Goal: Task Accomplishment & Management: Manage account settings

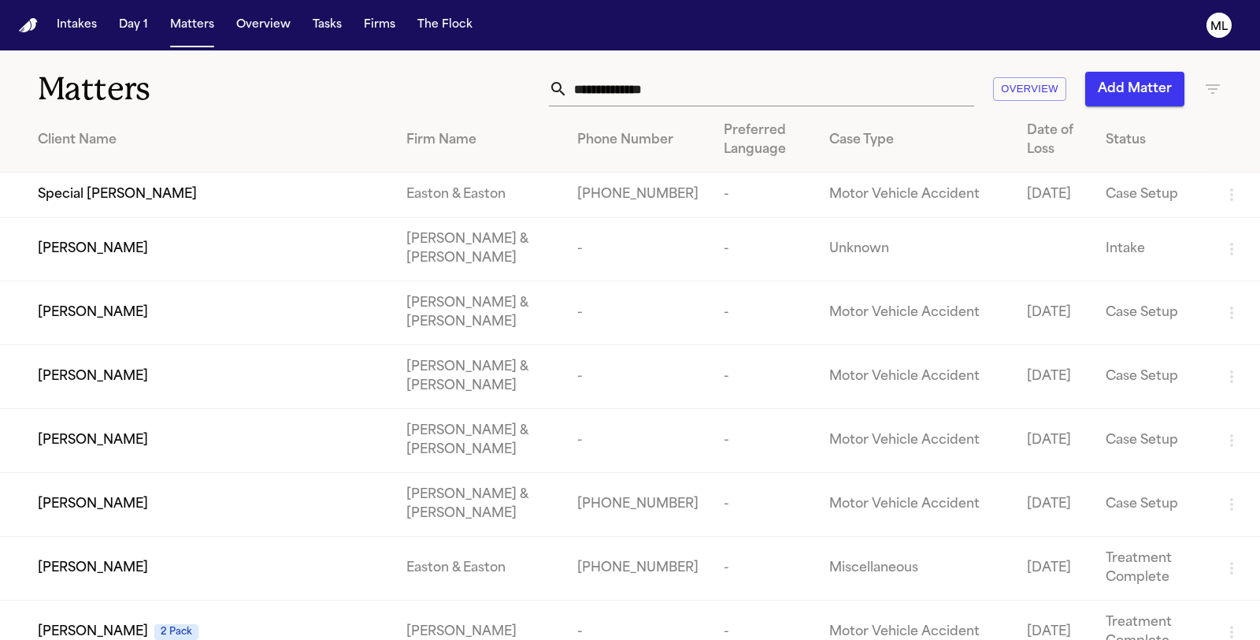
click at [663, 89] on input "text" at bounding box center [771, 89] width 406 height 35
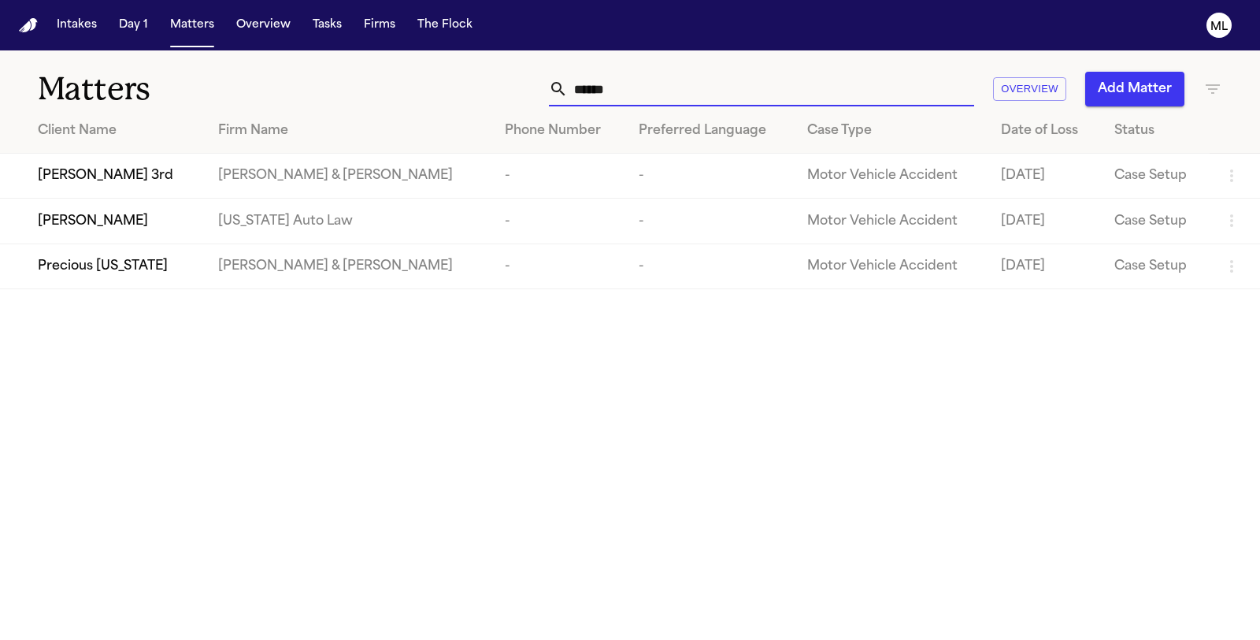
type input "******"
click at [186, 228] on td "[PERSON_NAME]" at bounding box center [103, 221] width 206 height 45
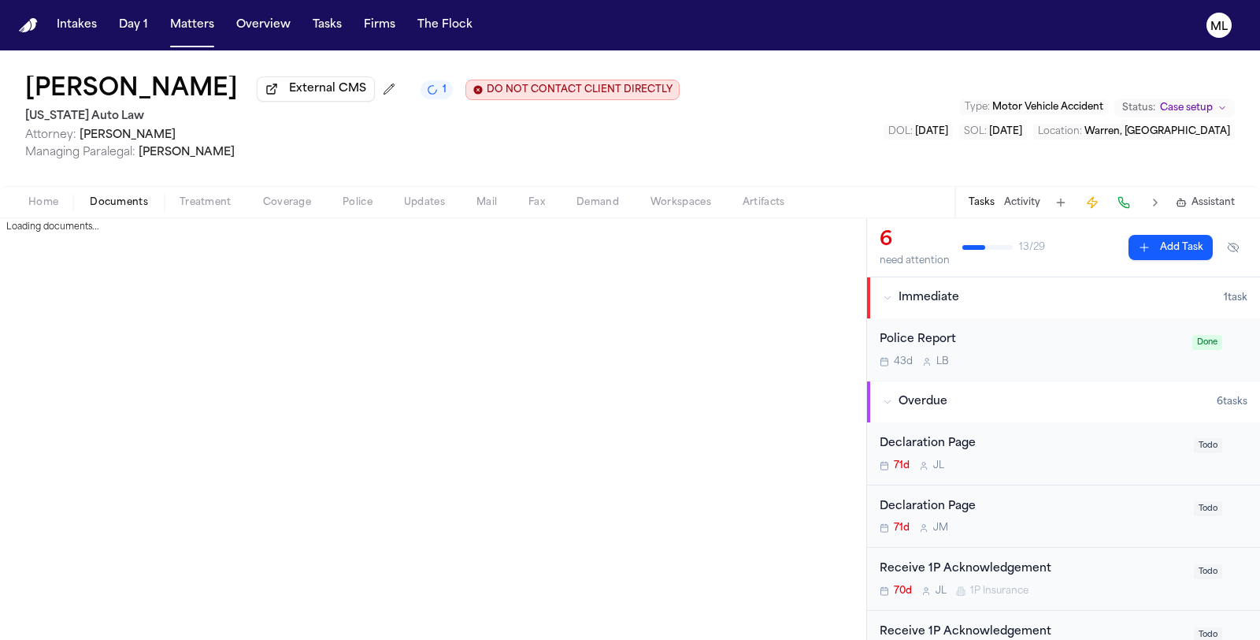
click at [128, 199] on span "Documents" at bounding box center [119, 202] width 58 height 13
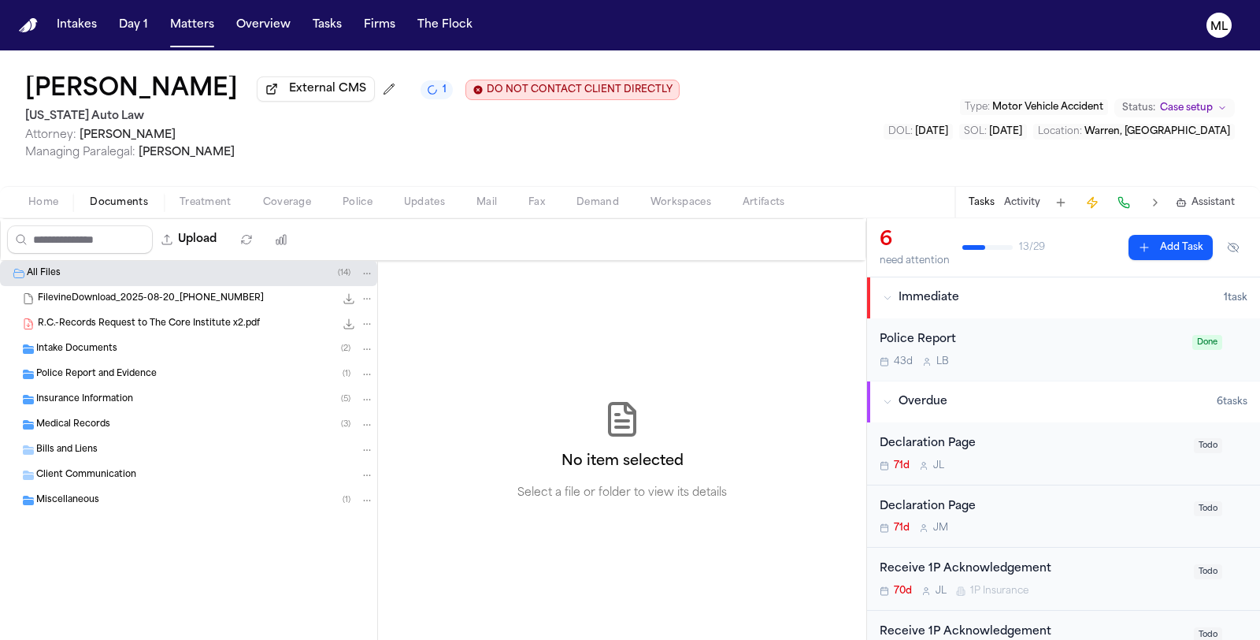
click at [158, 406] on div "Insurance Information ( 5 )" at bounding box center [188, 399] width 377 height 25
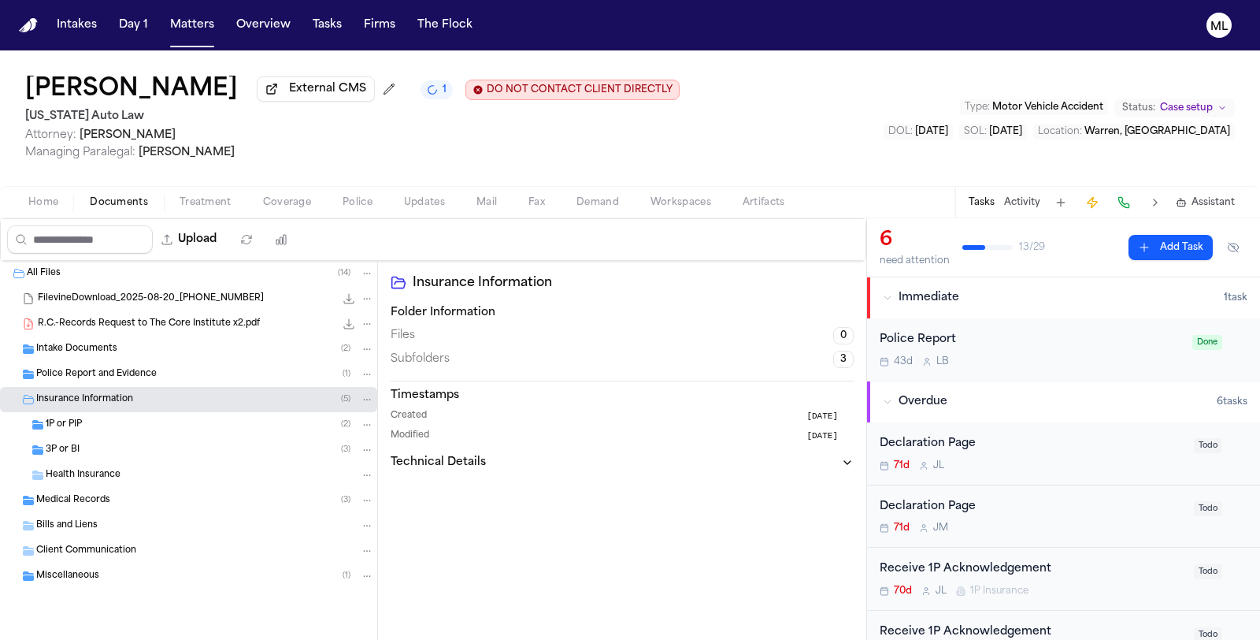
click at [184, 427] on div "1P or PIP ( 2 )" at bounding box center [210, 425] width 328 height 14
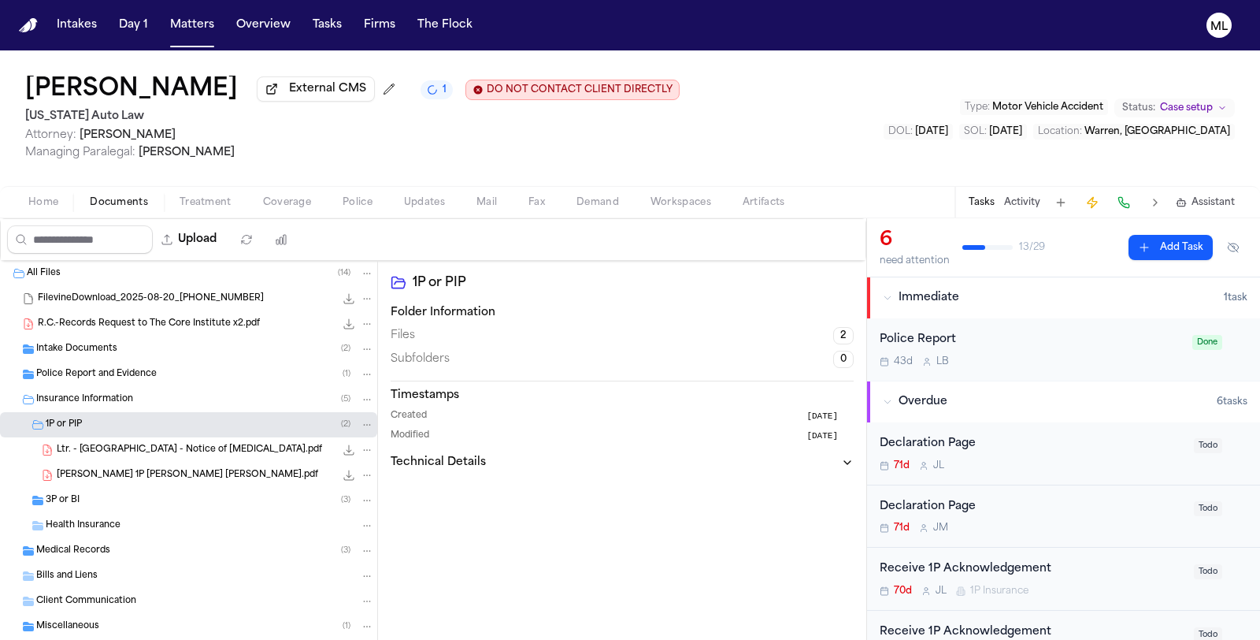
click at [134, 499] on div "3P or BI ( 3 )" at bounding box center [210, 500] width 328 height 14
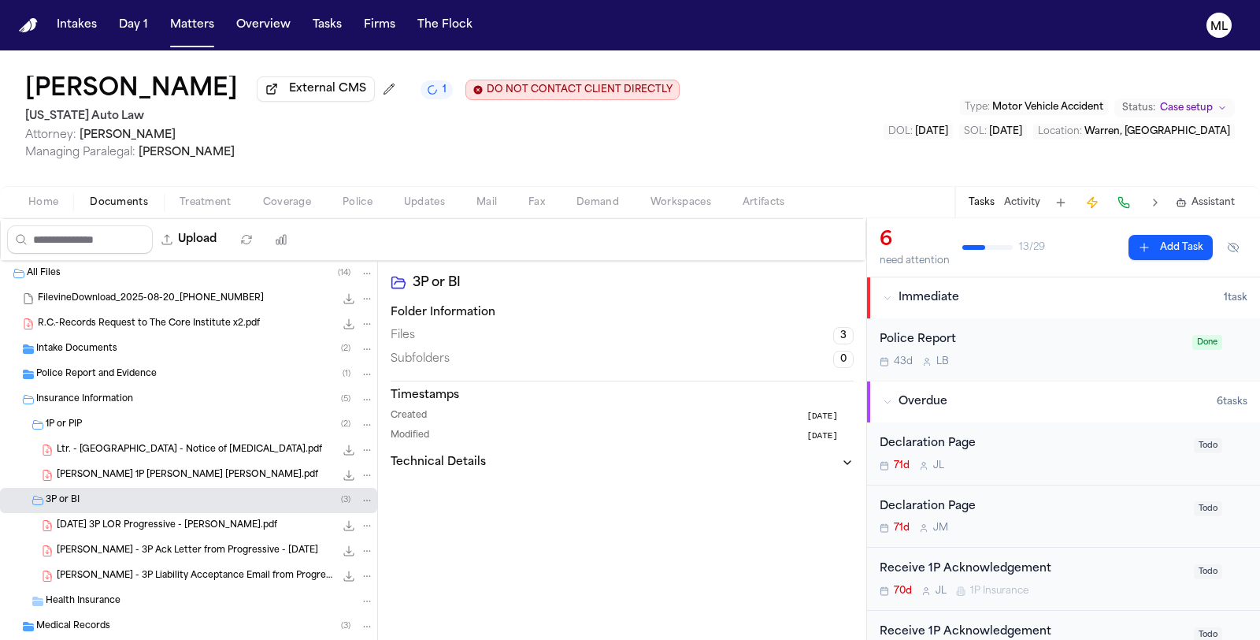
click at [232, 573] on span "R. Cushingberry - 3P Liability Acceptance Email from Progressive - 10.9.25" at bounding box center [196, 576] width 278 height 13
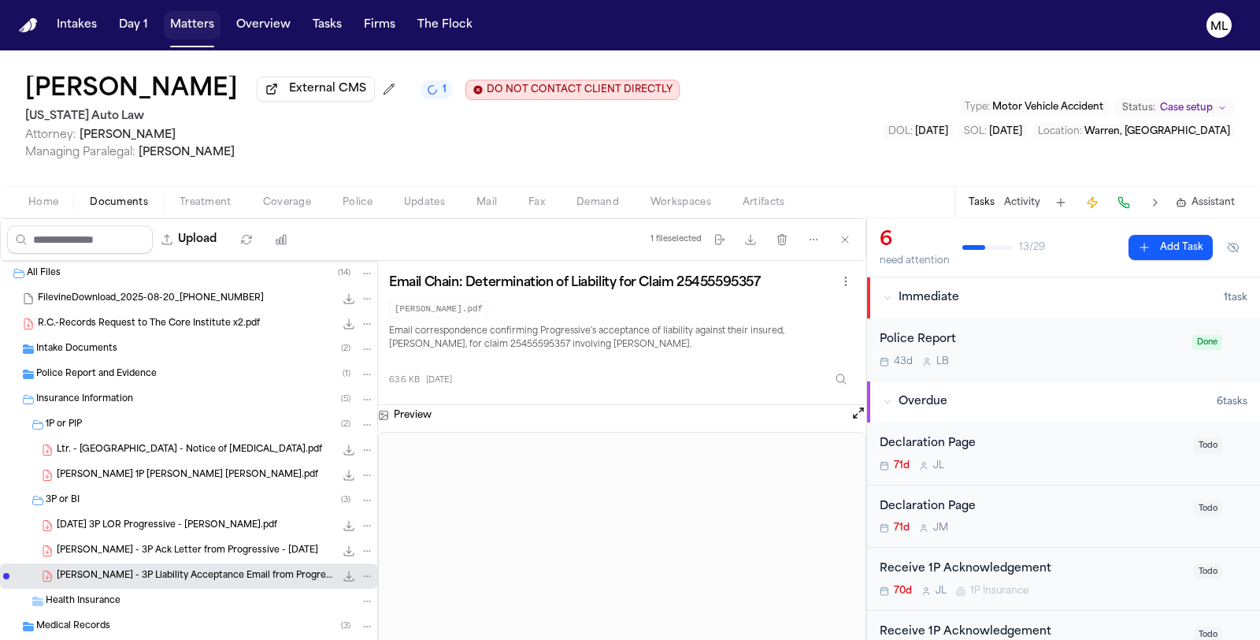
click at [194, 25] on button "Matters" at bounding box center [192, 25] width 57 height 28
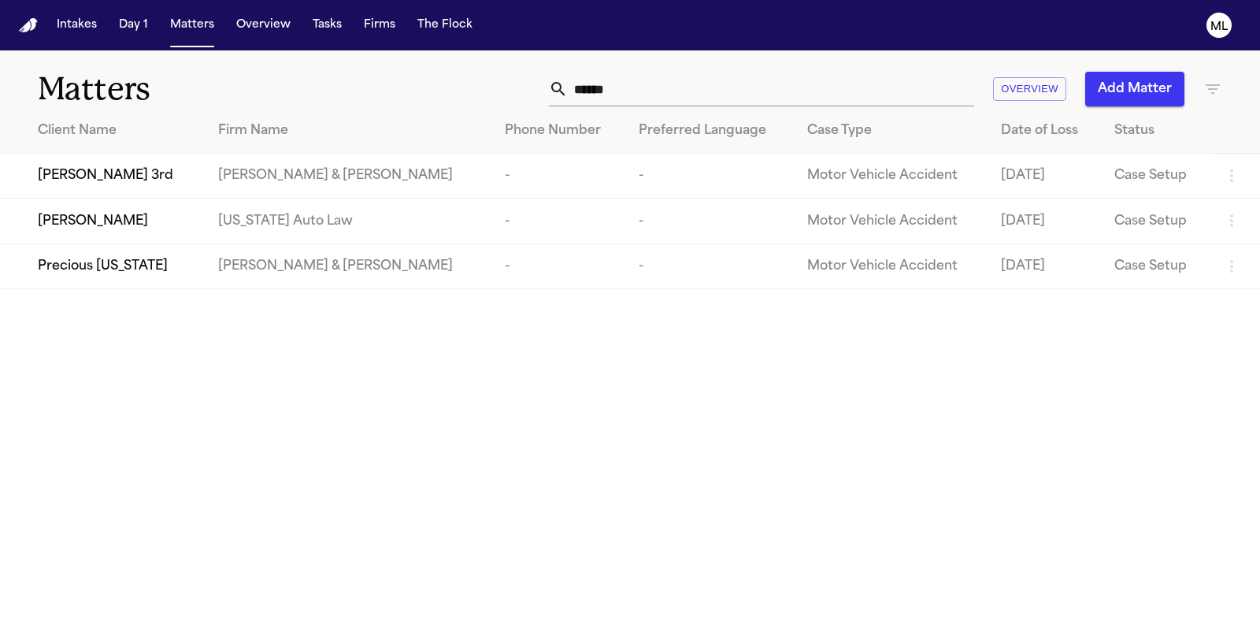
drag, startPoint x: 631, startPoint y: 91, endPoint x: 553, endPoint y: 89, distance: 78.0
click at [554, 91] on div "******" at bounding box center [761, 89] width 425 height 35
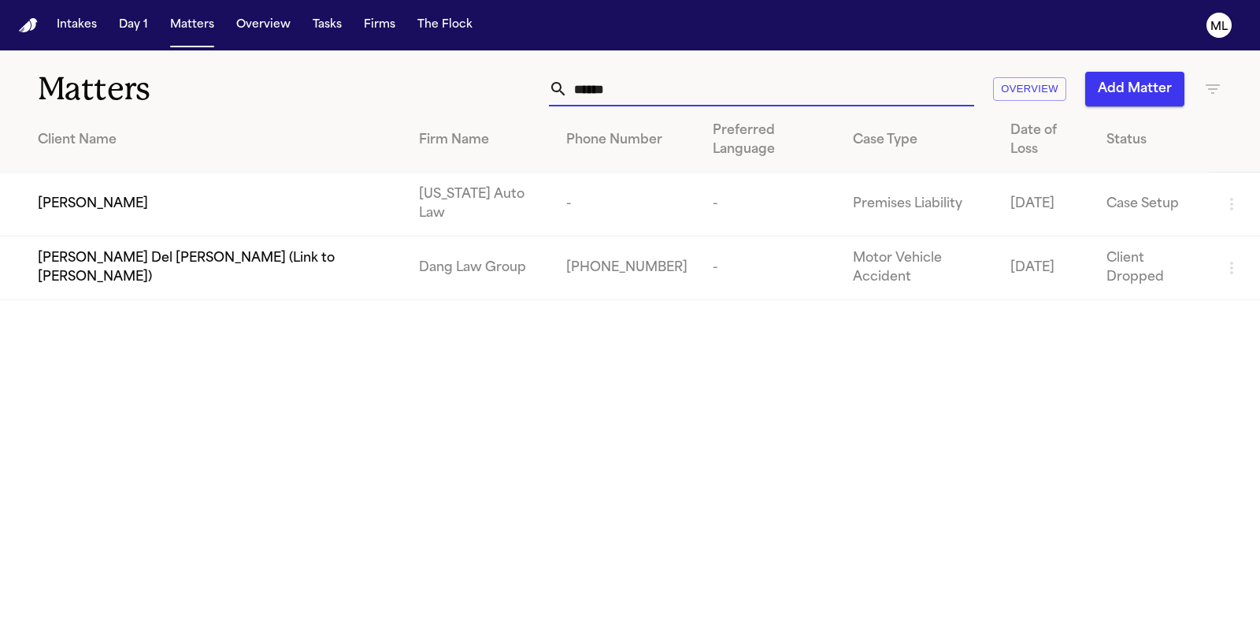
type input "******"
click at [164, 195] on div "[PERSON_NAME]" at bounding box center [216, 204] width 356 height 19
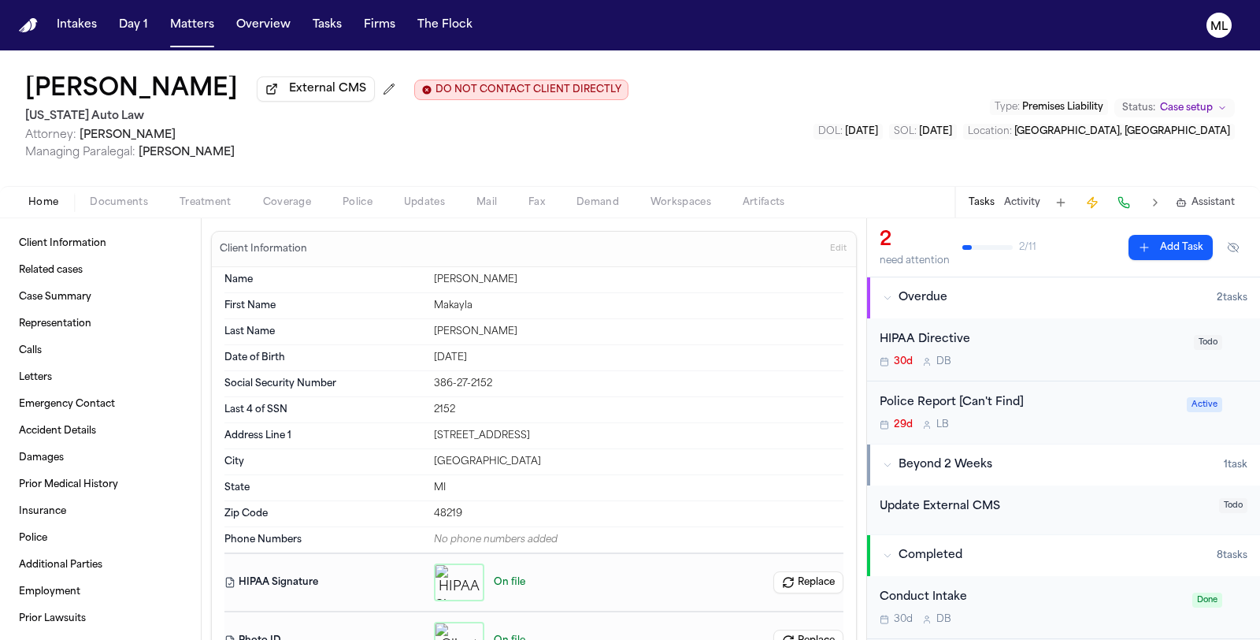
click at [1085, 432] on div "Police Report [Can't Find] 29d L B Active" at bounding box center [1063, 412] width 393 height 62
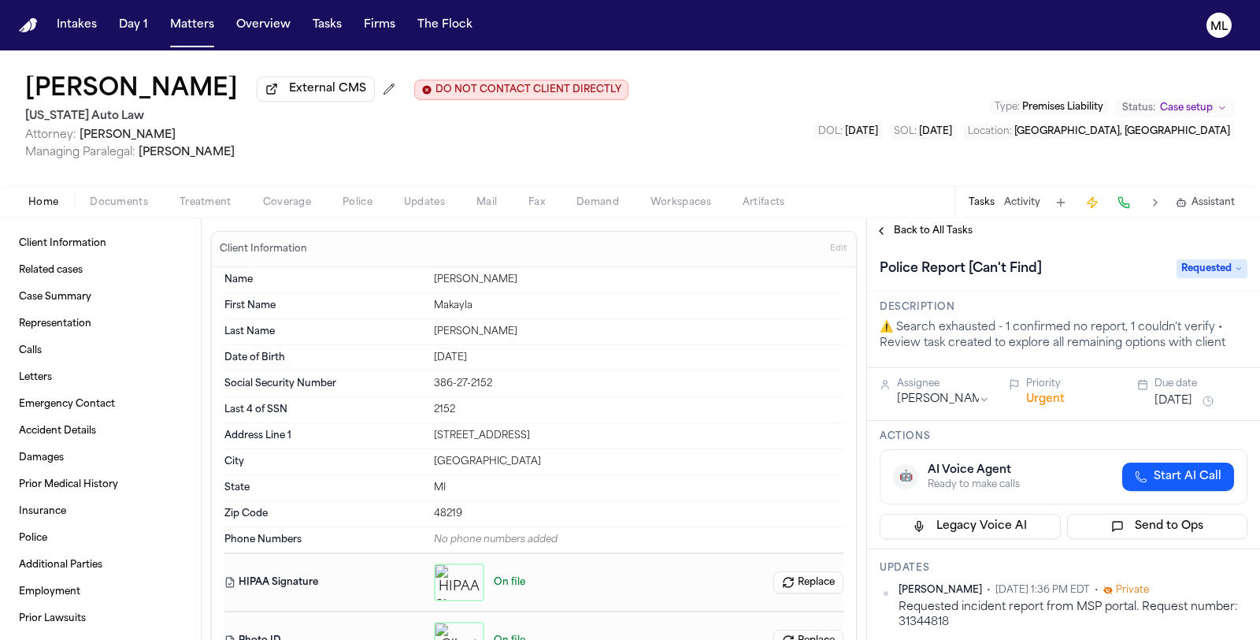
click at [945, 229] on span "Back to All Tasks" at bounding box center [933, 231] width 79 height 13
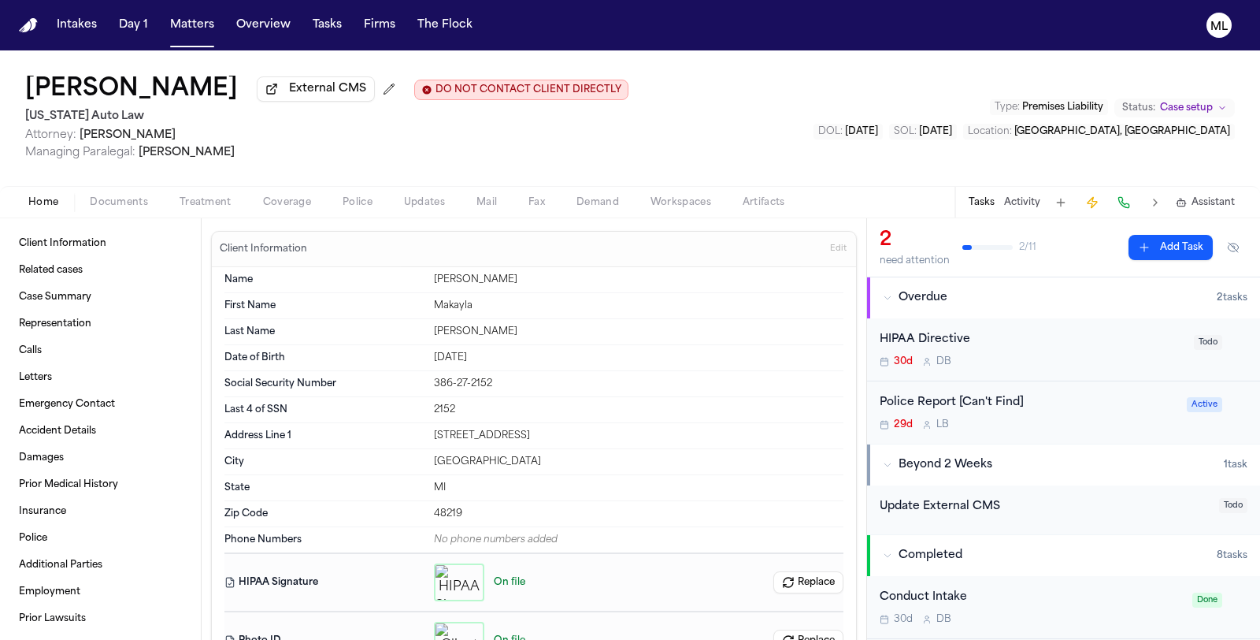
click at [1037, 351] on div "HIPAA Directive 30d D B" at bounding box center [1032, 349] width 305 height 37
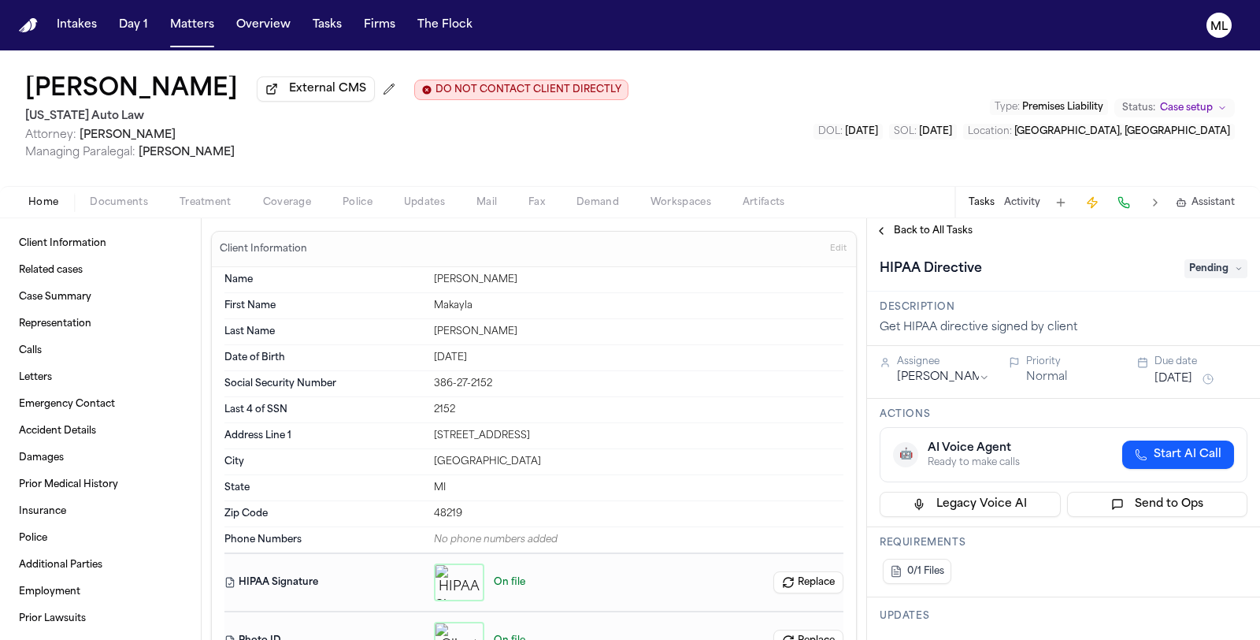
click at [1195, 269] on span "Pending" at bounding box center [1216, 268] width 63 height 19
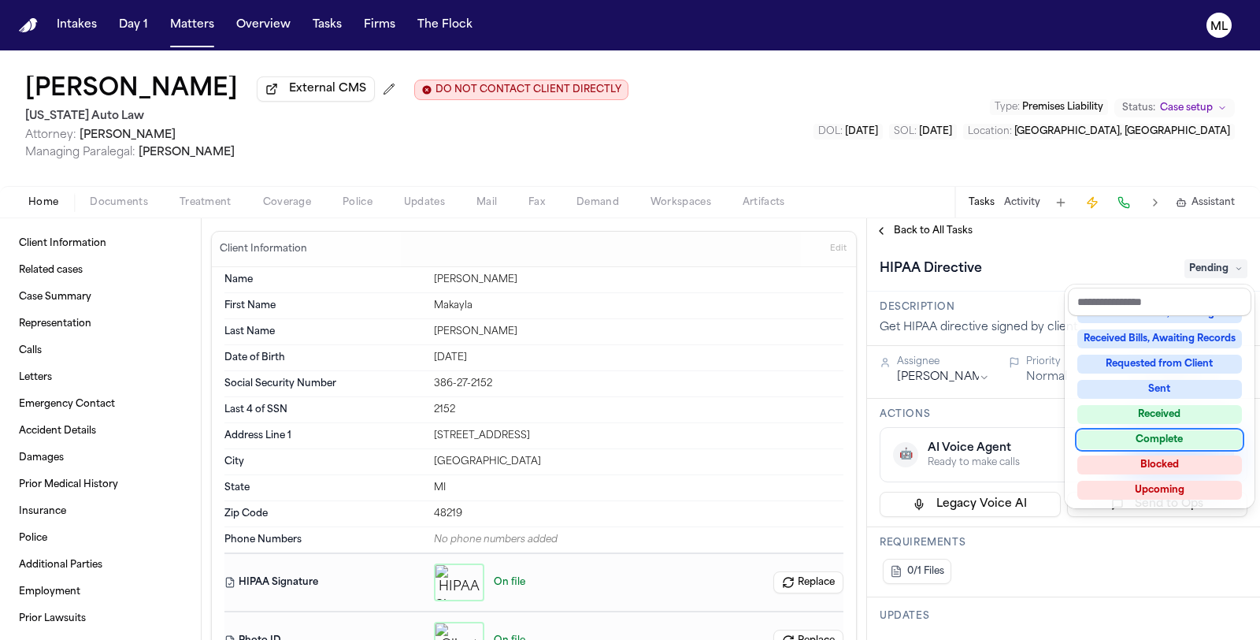
click at [1167, 444] on div "Complete" at bounding box center [1160, 439] width 165 height 19
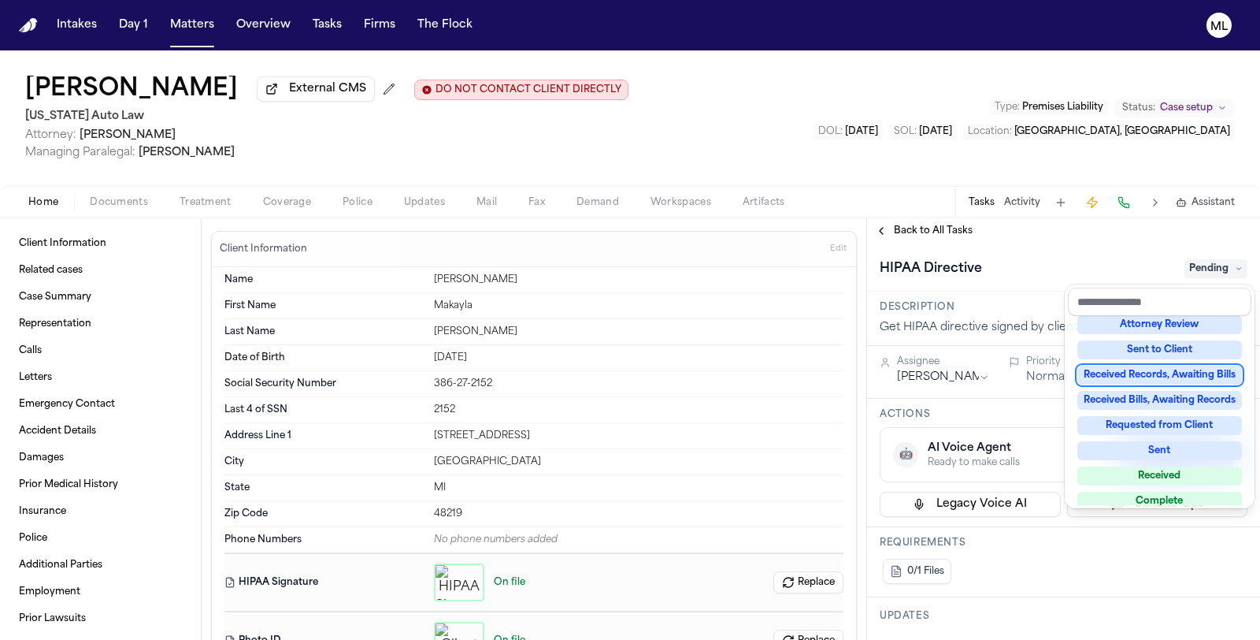
click at [941, 226] on div "**********" at bounding box center [1063, 428] width 393 height 421
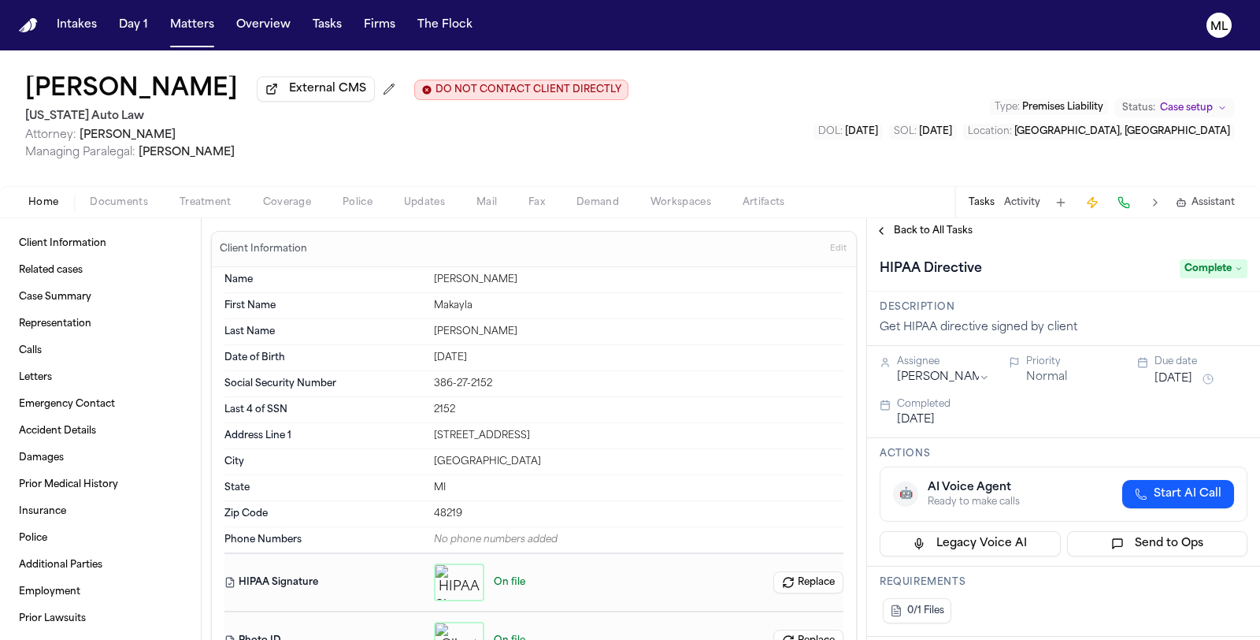
click at [941, 226] on span "Back to All Tasks" at bounding box center [933, 231] width 79 height 13
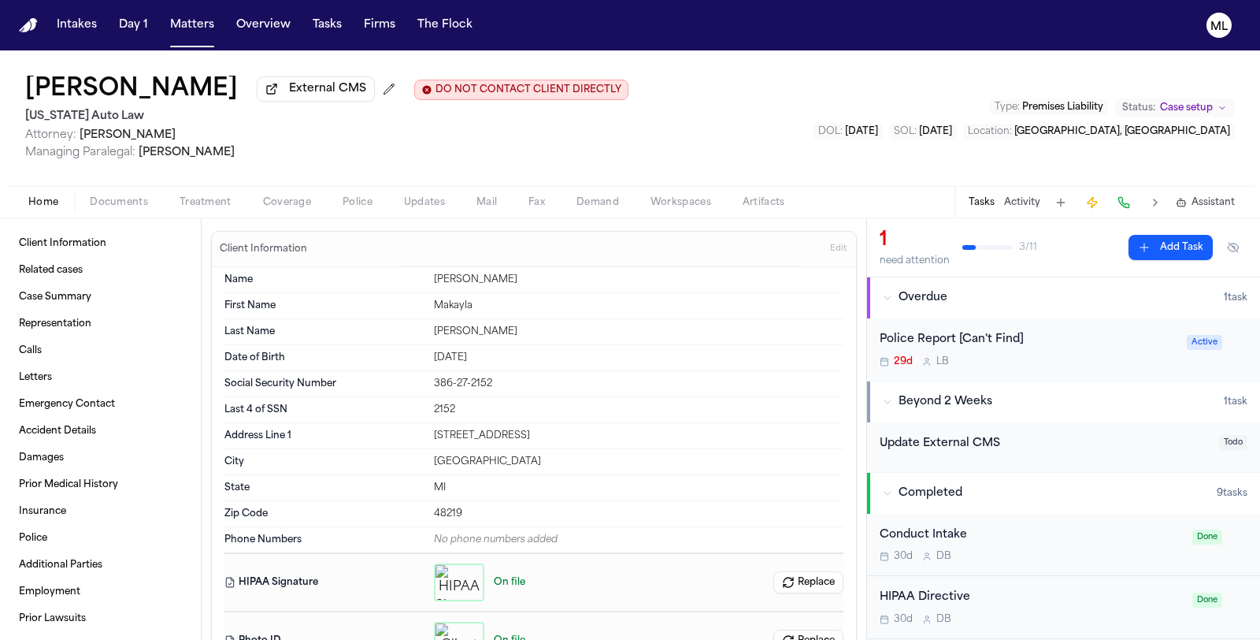
click at [117, 199] on span "Documents" at bounding box center [119, 202] width 58 height 13
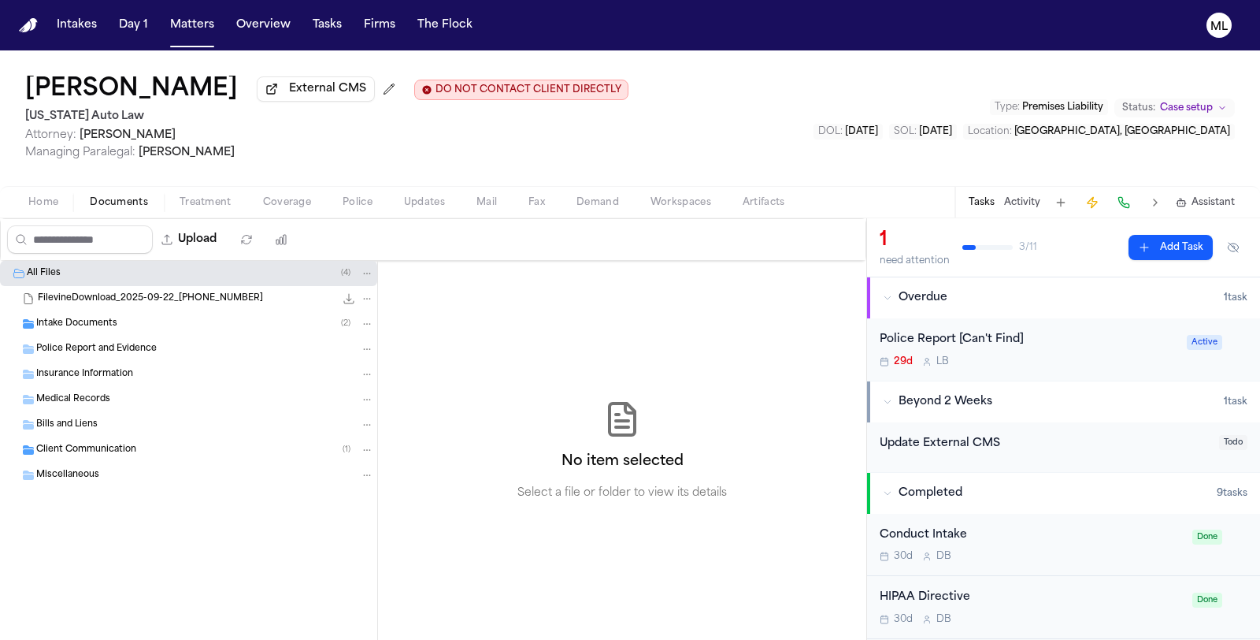
click at [75, 372] on span "Insurance Information" at bounding box center [84, 374] width 97 height 13
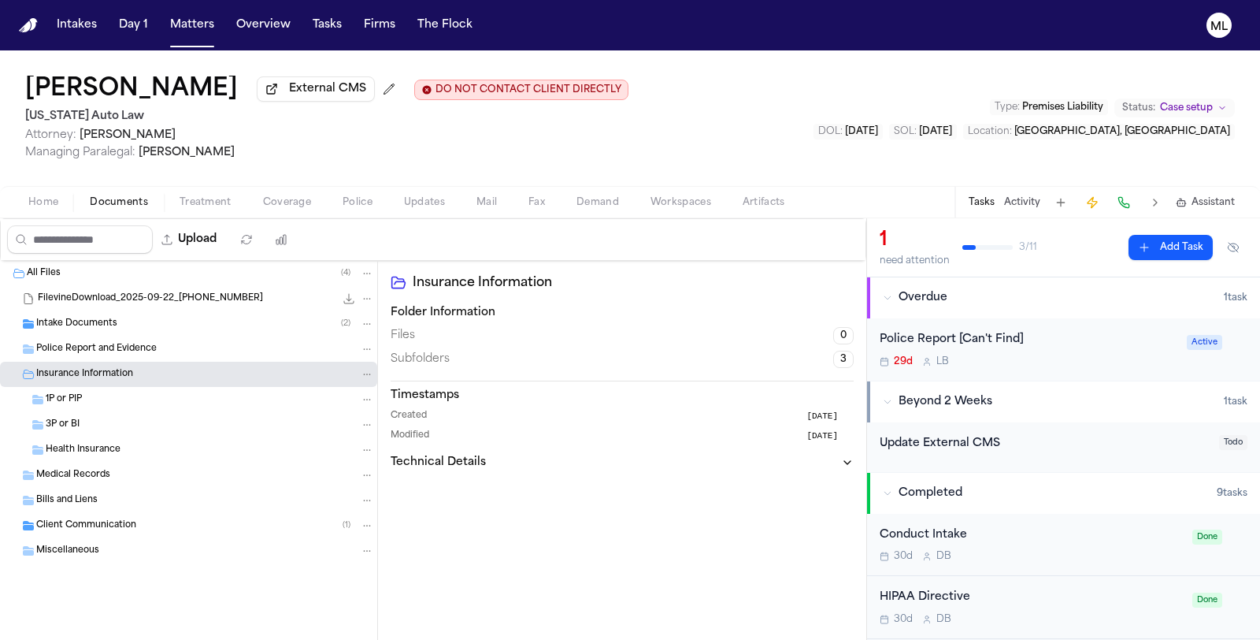
click at [143, 423] on div "3P or BI" at bounding box center [210, 425] width 328 height 14
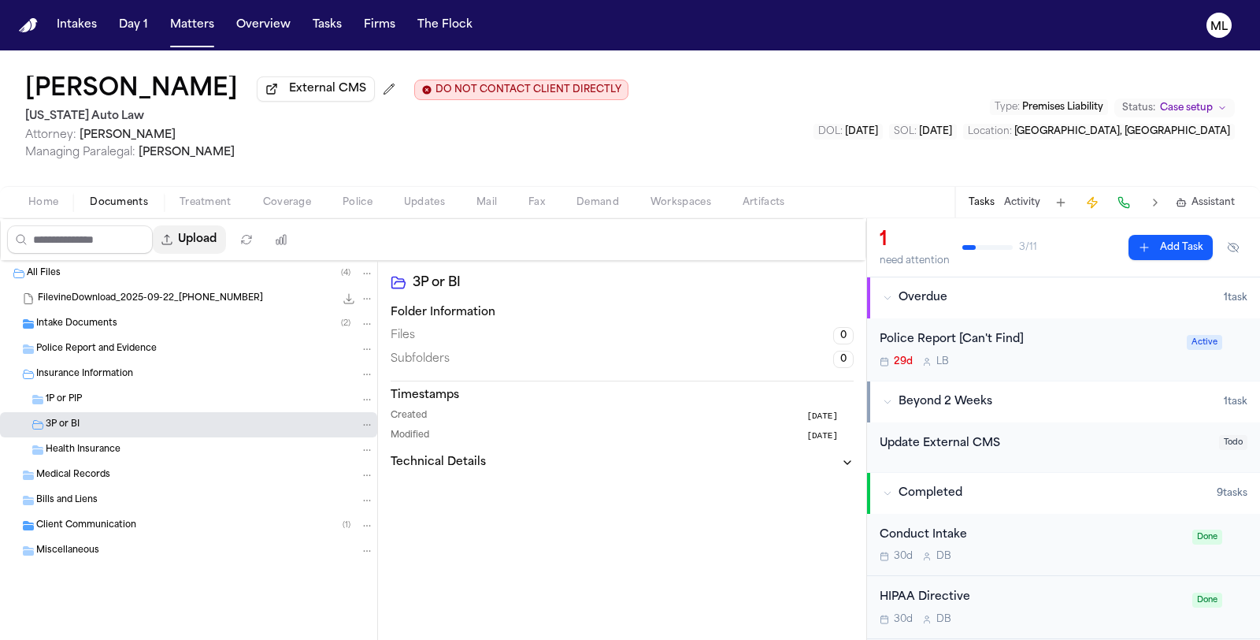
click at [195, 242] on button "Upload" at bounding box center [189, 239] width 73 height 28
select select "**********"
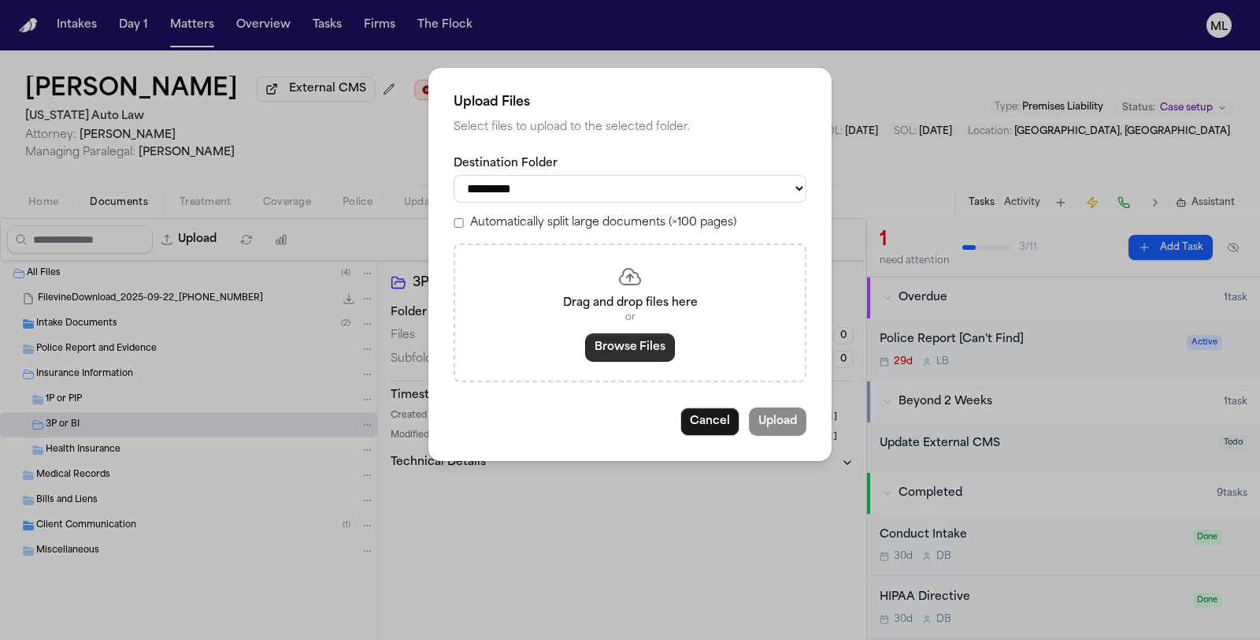
click at [596, 344] on button "Browse Files" at bounding box center [630, 347] width 90 height 28
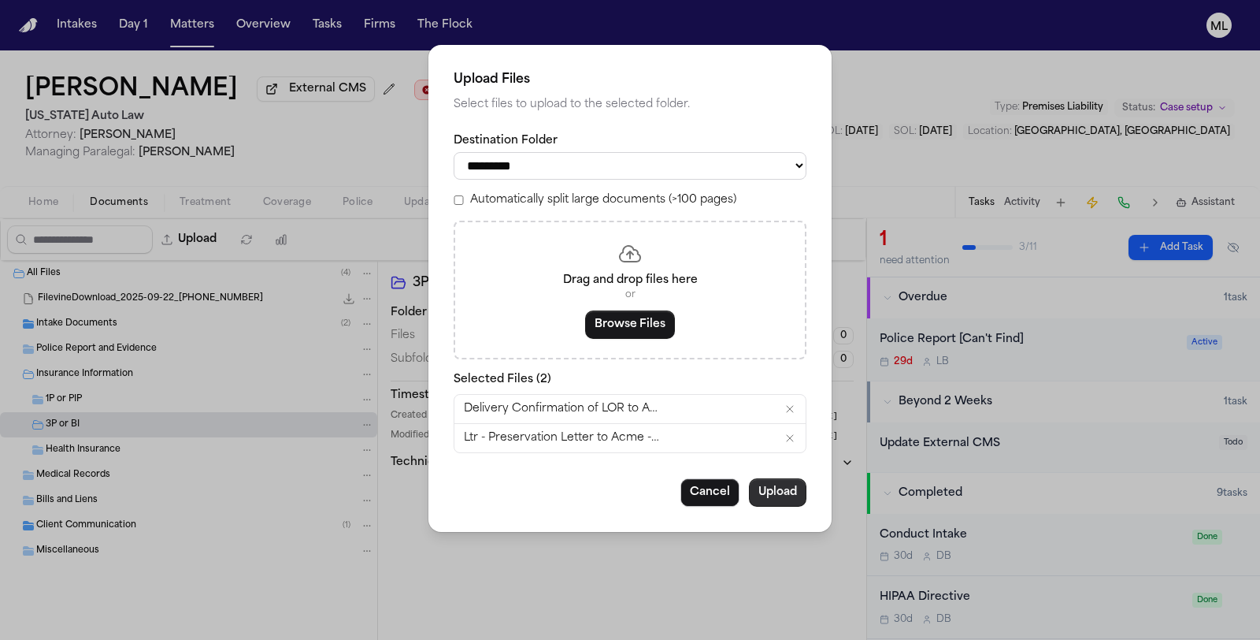
click at [763, 494] on button "Upload" at bounding box center [778, 492] width 58 height 28
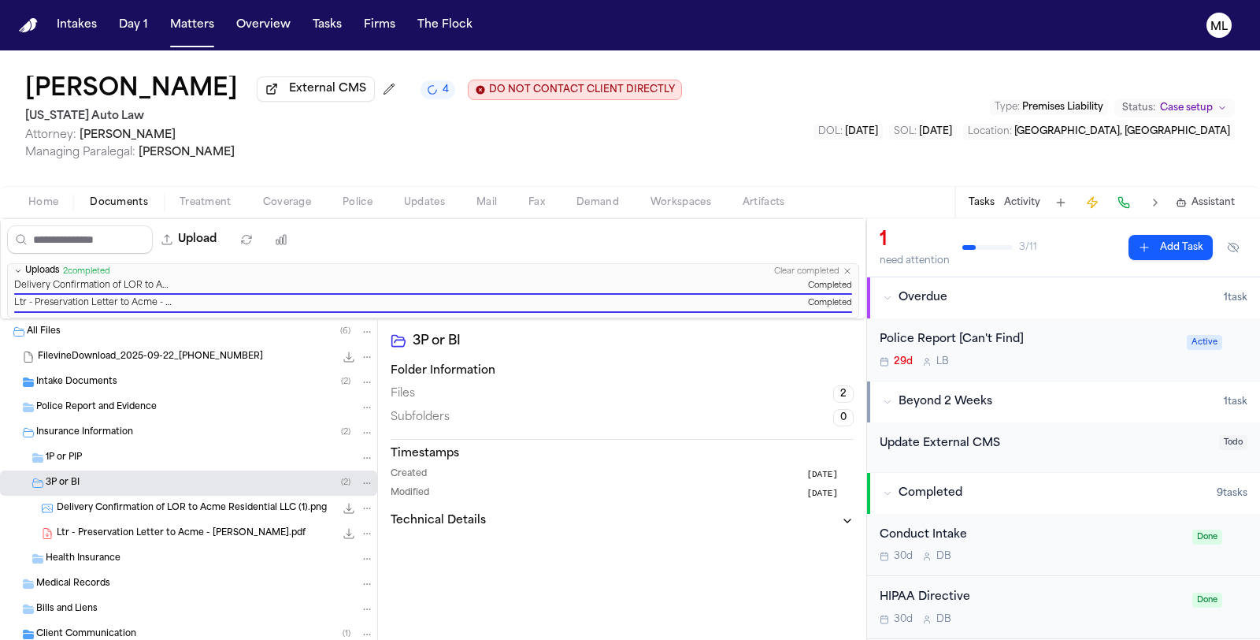
click at [1155, 250] on button "Add Task" at bounding box center [1171, 247] width 84 height 25
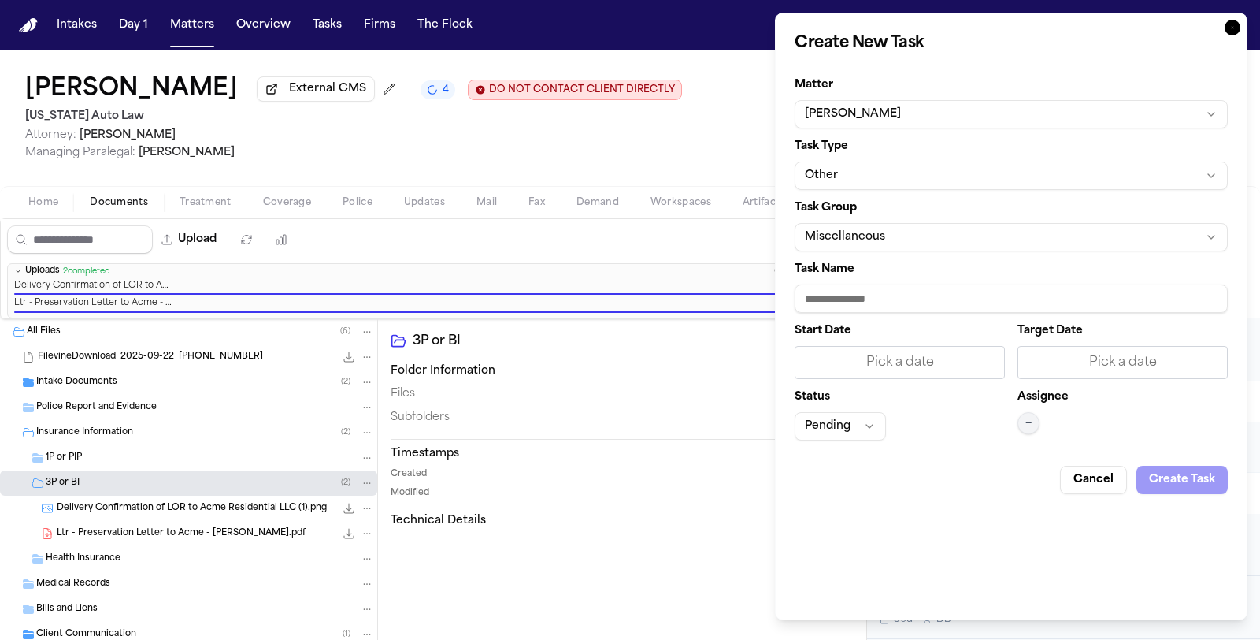
click at [893, 172] on button "Other" at bounding box center [1011, 175] width 433 height 28
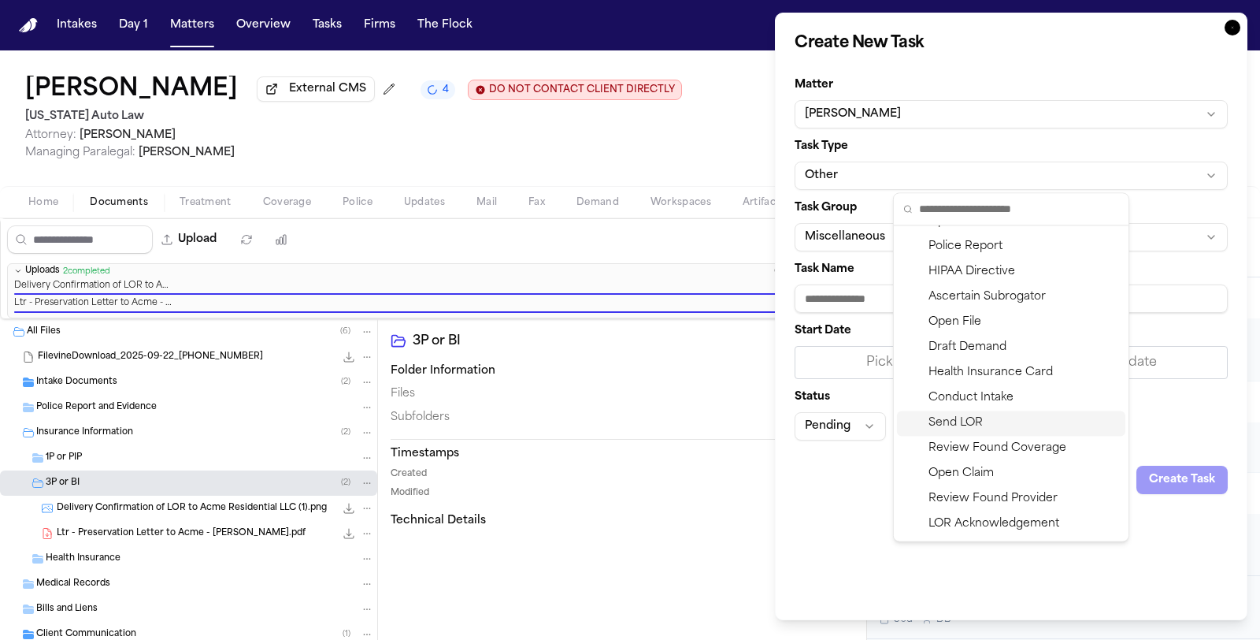
scroll to position [347, 0]
click at [989, 445] on div "LOR Acknowledgement" at bounding box center [1011, 448] width 228 height 25
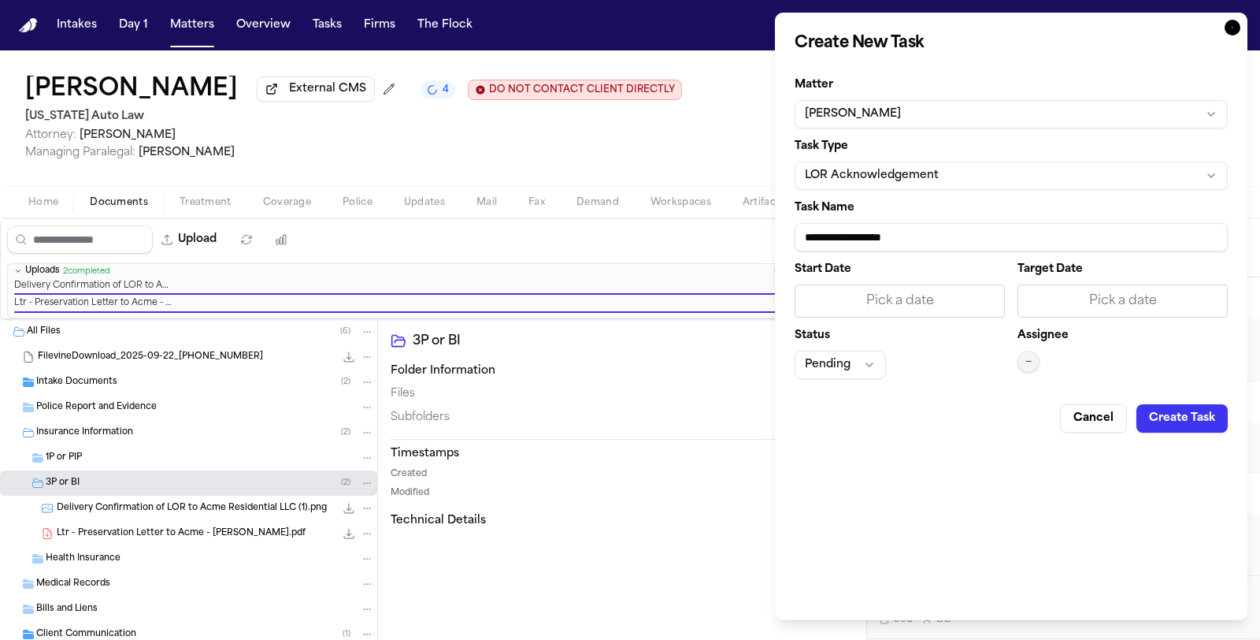
click at [962, 245] on input "**********" at bounding box center [1011, 237] width 433 height 28
type input "**********"
click at [1078, 315] on div "Pick a date" at bounding box center [1123, 300] width 210 height 33
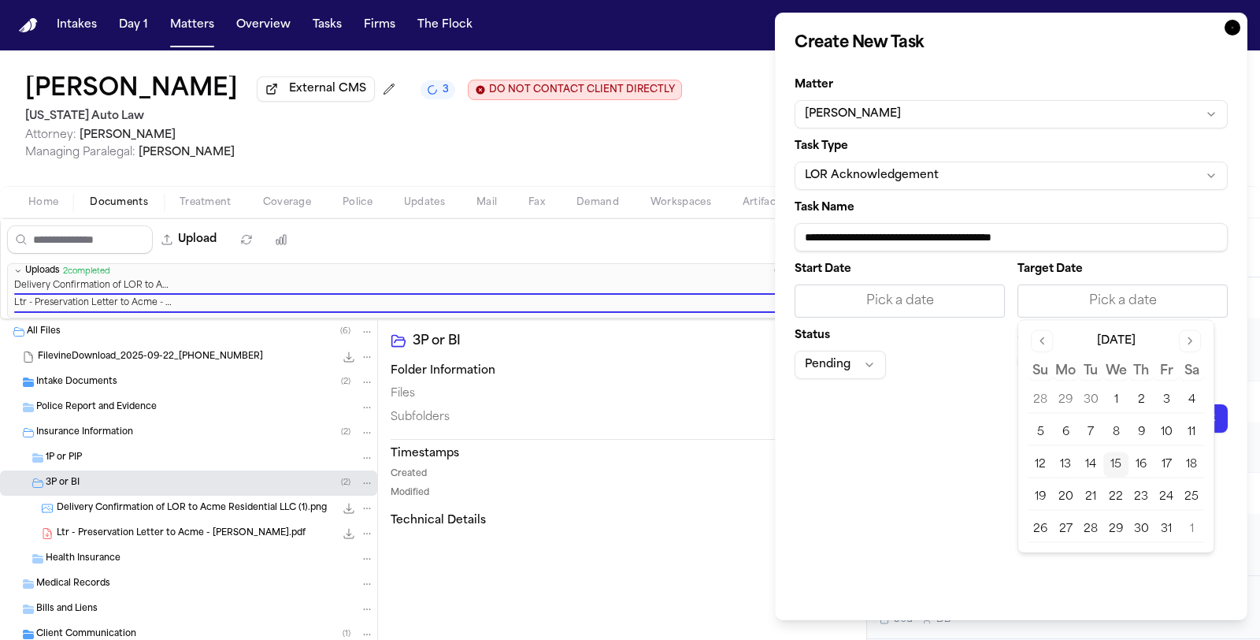
click at [1141, 467] on button "16" at bounding box center [1141, 464] width 25 height 25
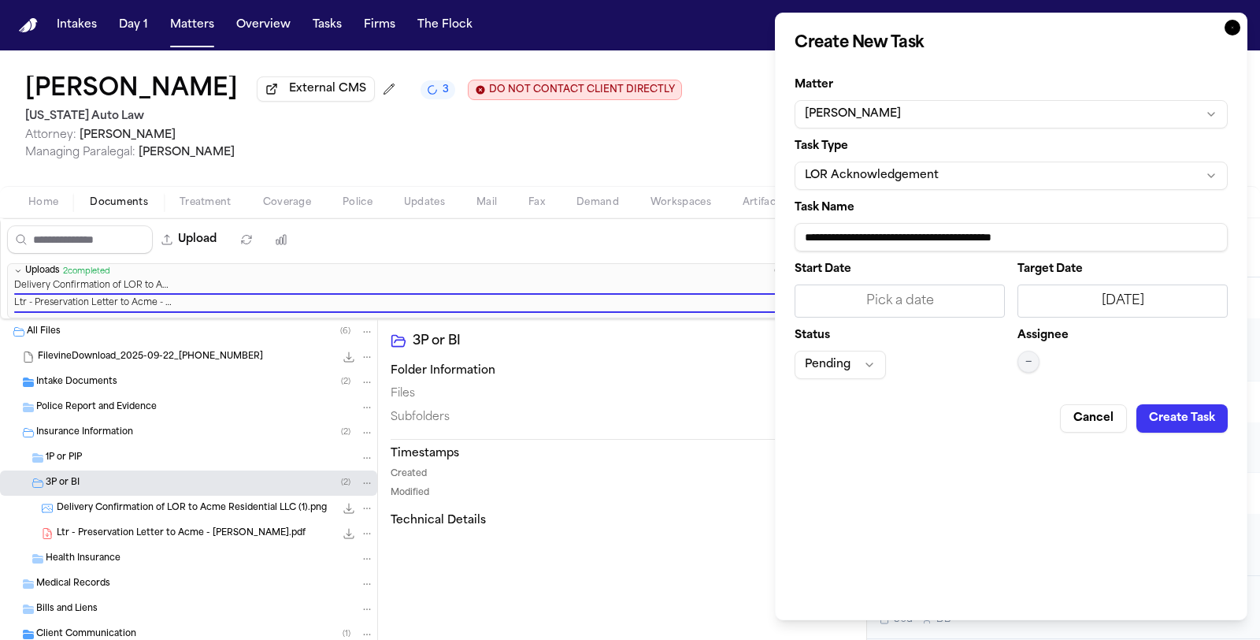
click at [872, 372] on button "Pending" at bounding box center [840, 365] width 91 height 28
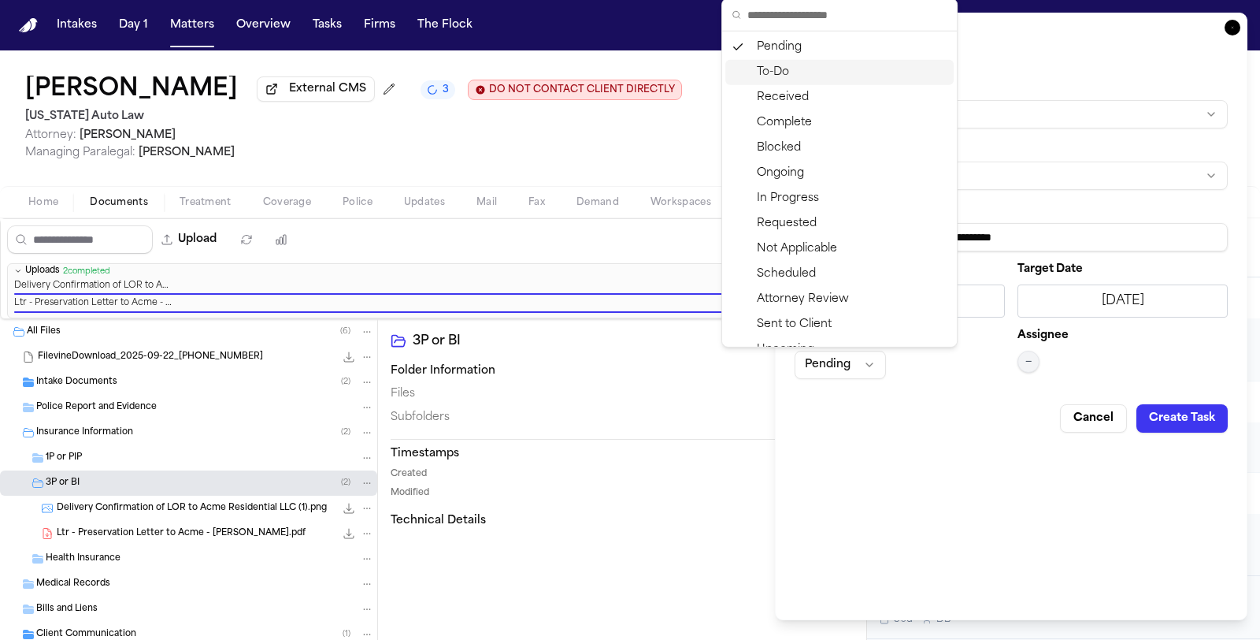
click at [778, 72] on div "To-Do" at bounding box center [840, 72] width 228 height 25
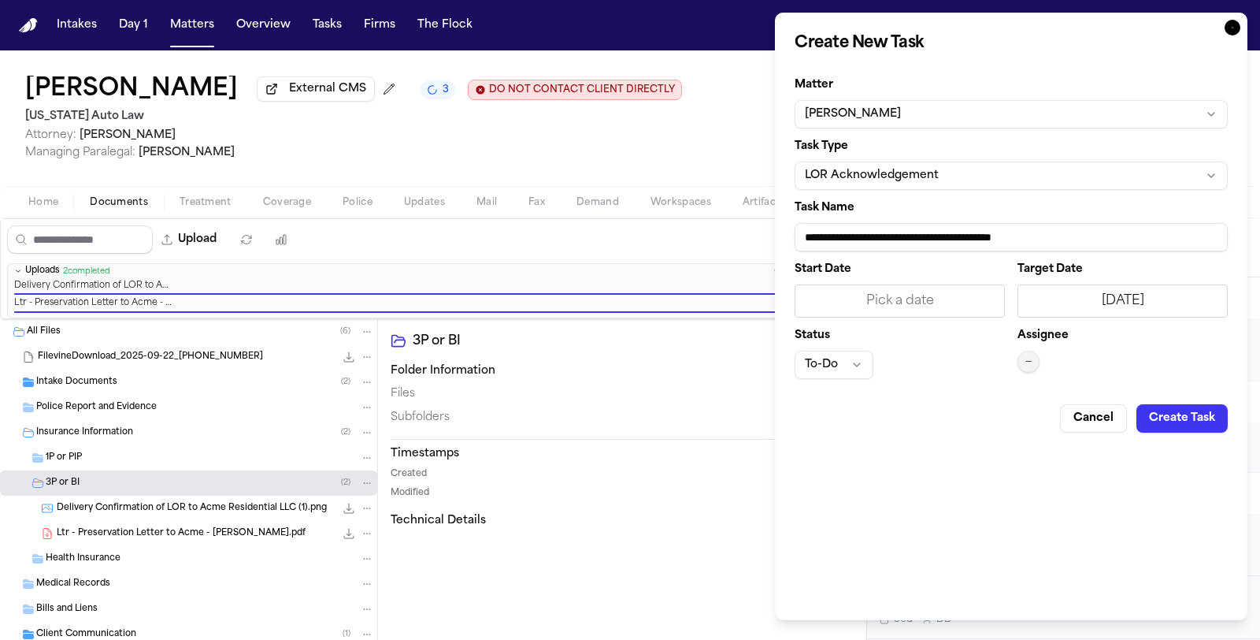
click at [1019, 357] on button "—" at bounding box center [1029, 362] width 22 height 22
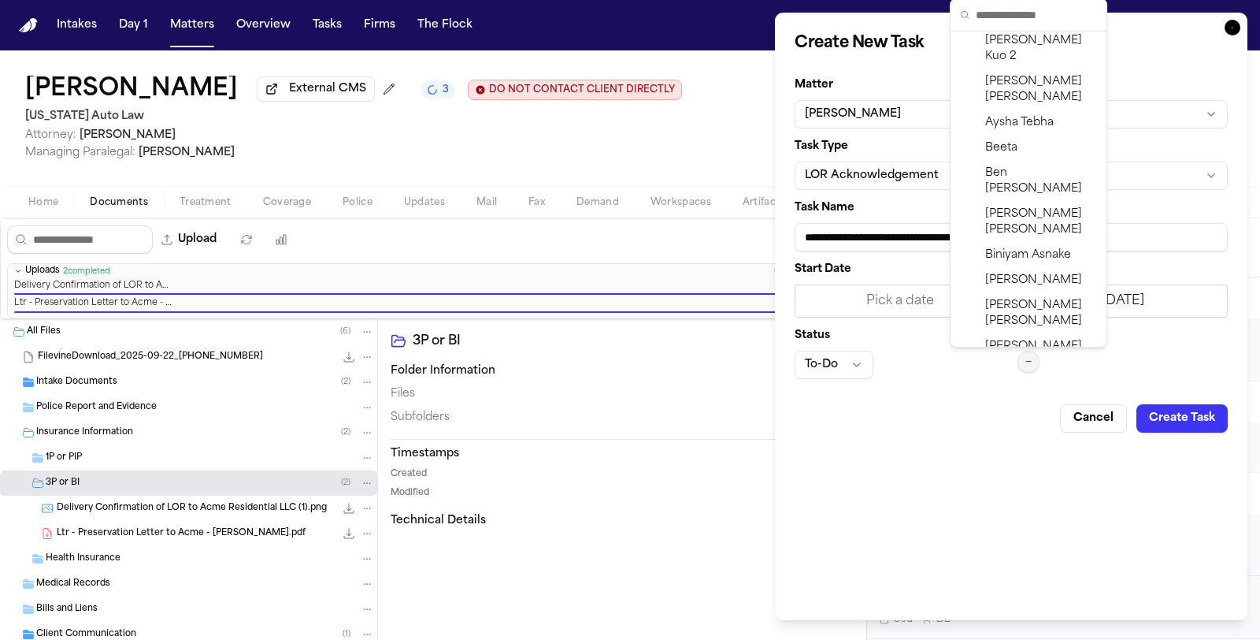
scroll to position [499, 0]
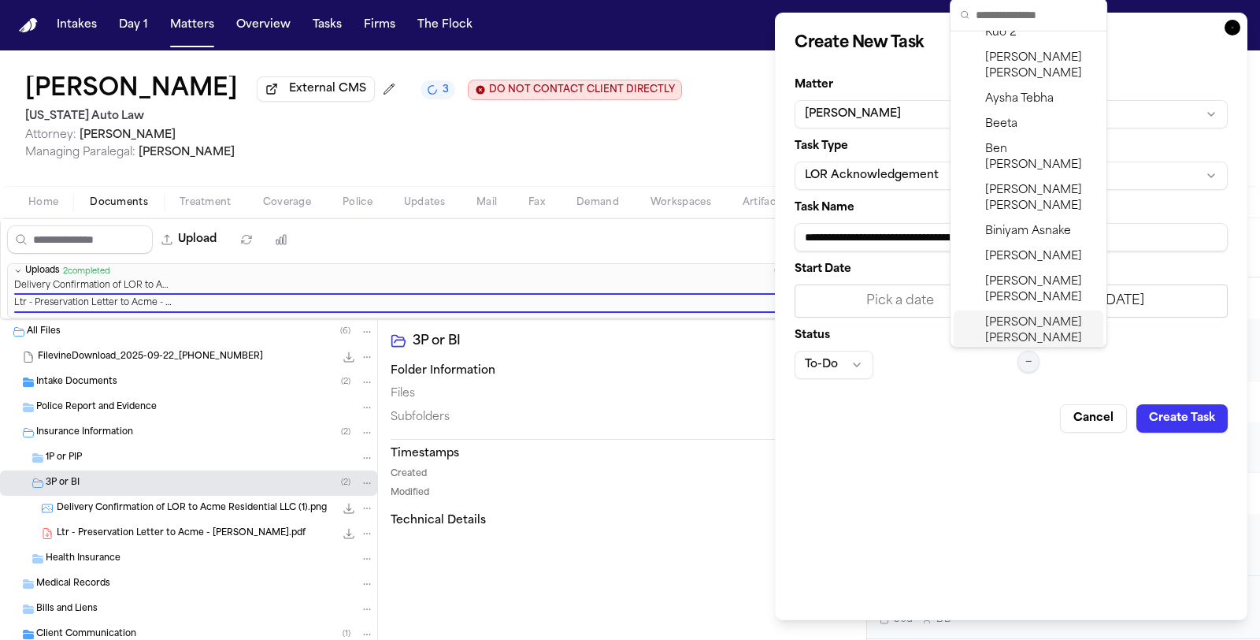
click at [1040, 315] on span "Carla Deras" at bounding box center [1041, 331] width 112 height 32
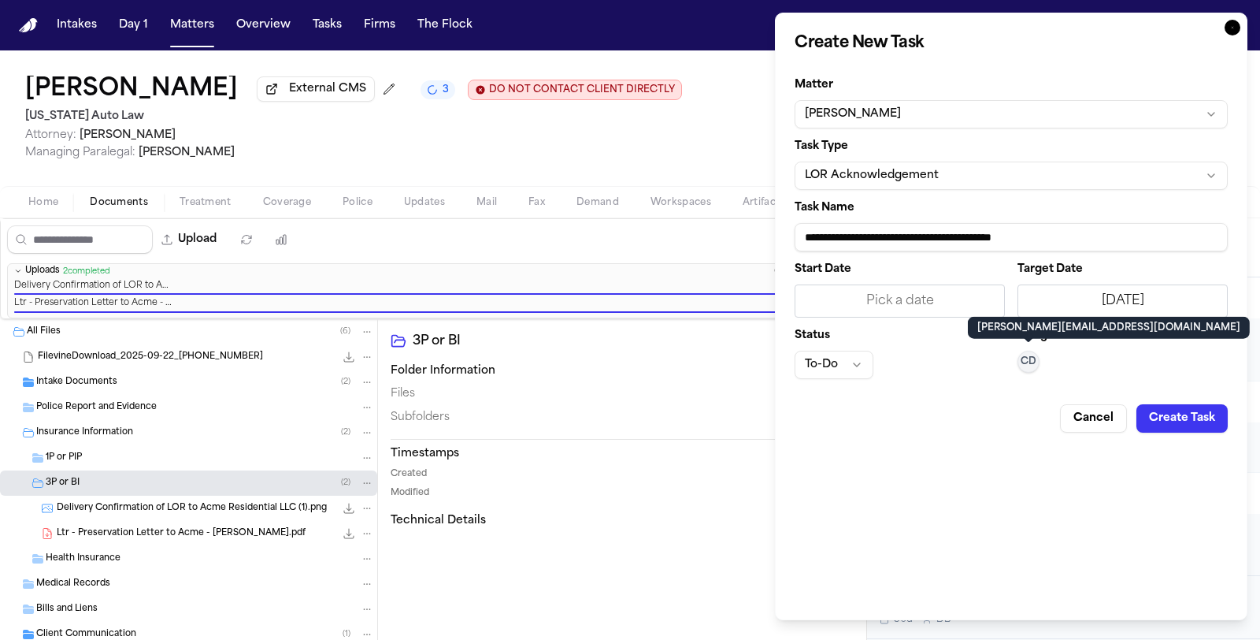
click at [1190, 392] on div "Cancel Create Task" at bounding box center [1011, 412] width 433 height 41
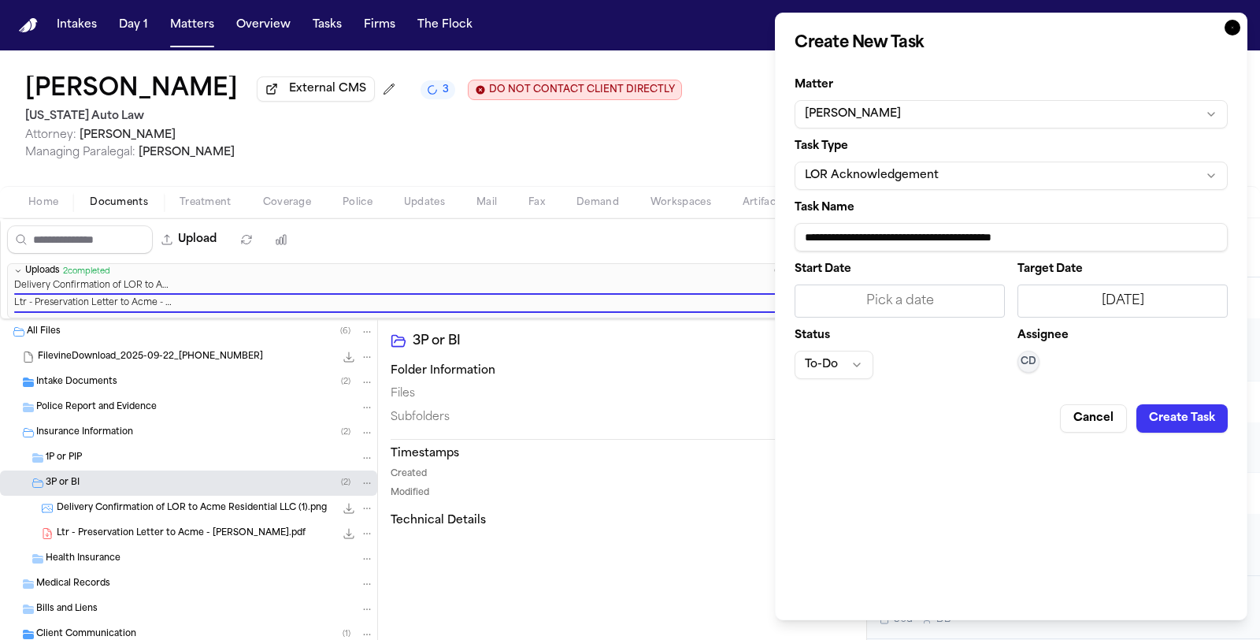
click at [1178, 419] on button "Create Task" at bounding box center [1182, 418] width 91 height 28
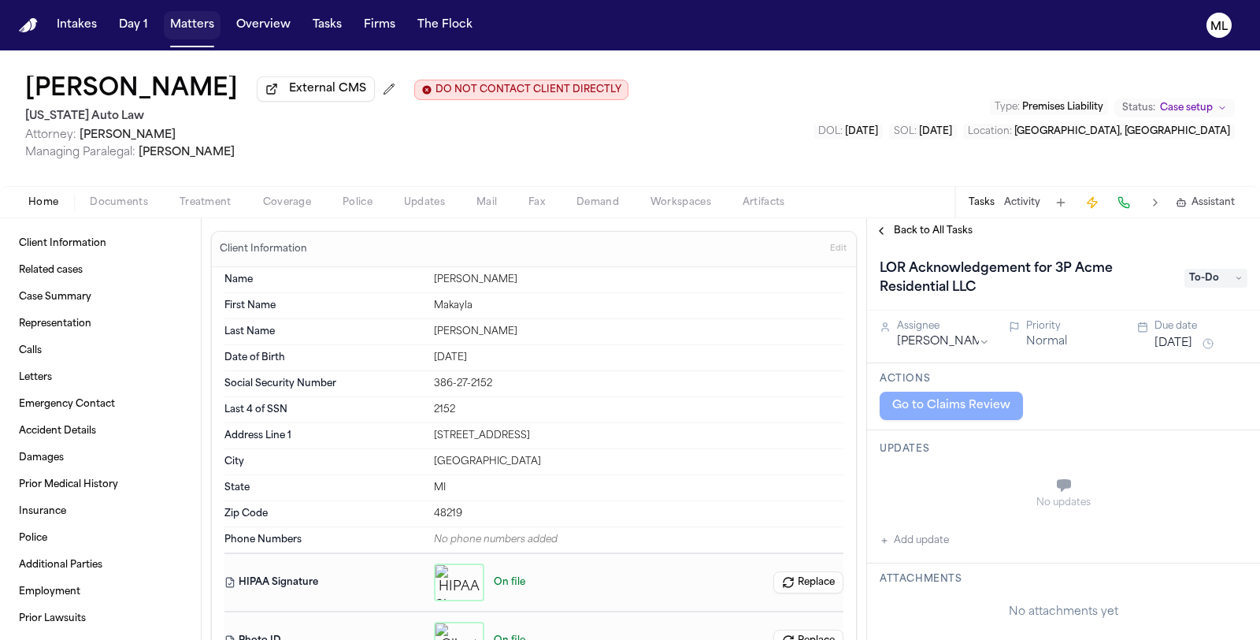
click at [187, 25] on button "Matters" at bounding box center [192, 25] width 57 height 28
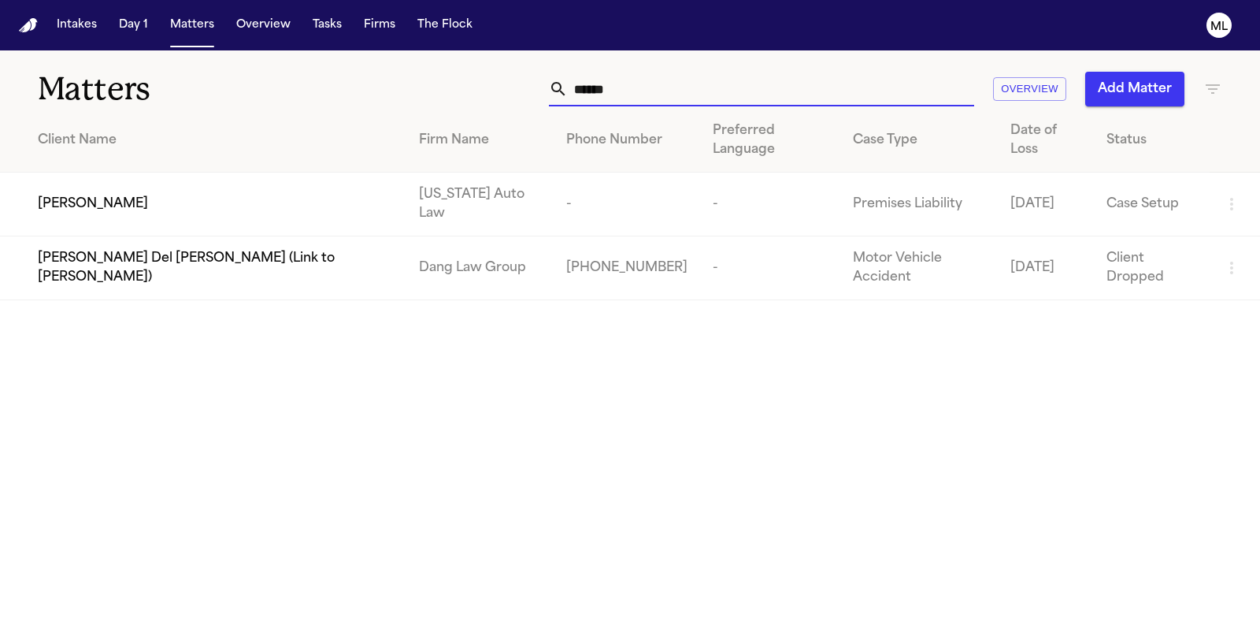
drag, startPoint x: 659, startPoint y: 94, endPoint x: 538, endPoint y: 98, distance: 120.6
click at [538, 98] on div "****** Overview Add Matter" at bounding box center [798, 89] width 850 height 35
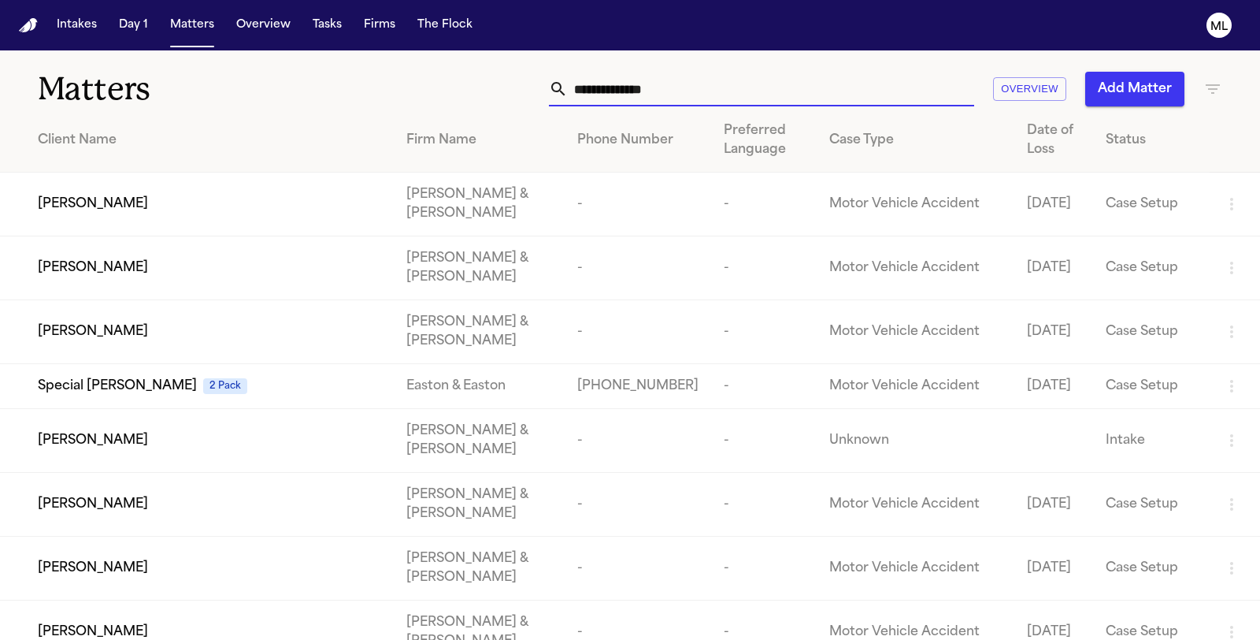
click at [652, 81] on input "text" at bounding box center [771, 89] width 406 height 35
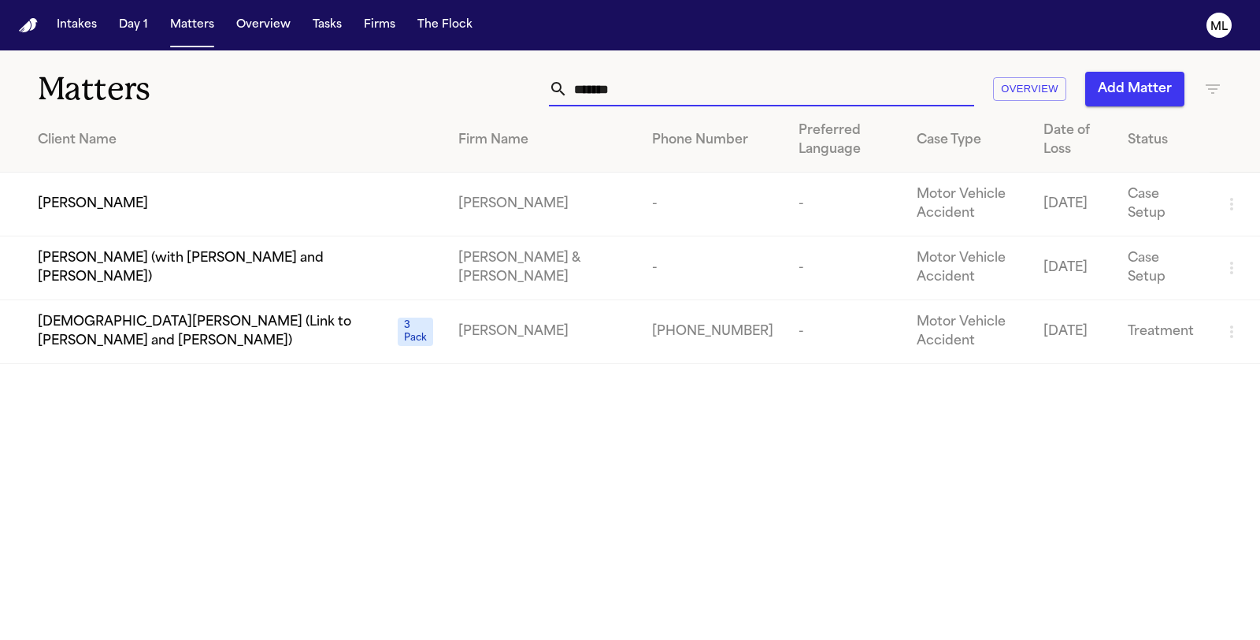
type input "*******"
click at [148, 202] on span "[PERSON_NAME]" at bounding box center [93, 204] width 110 height 19
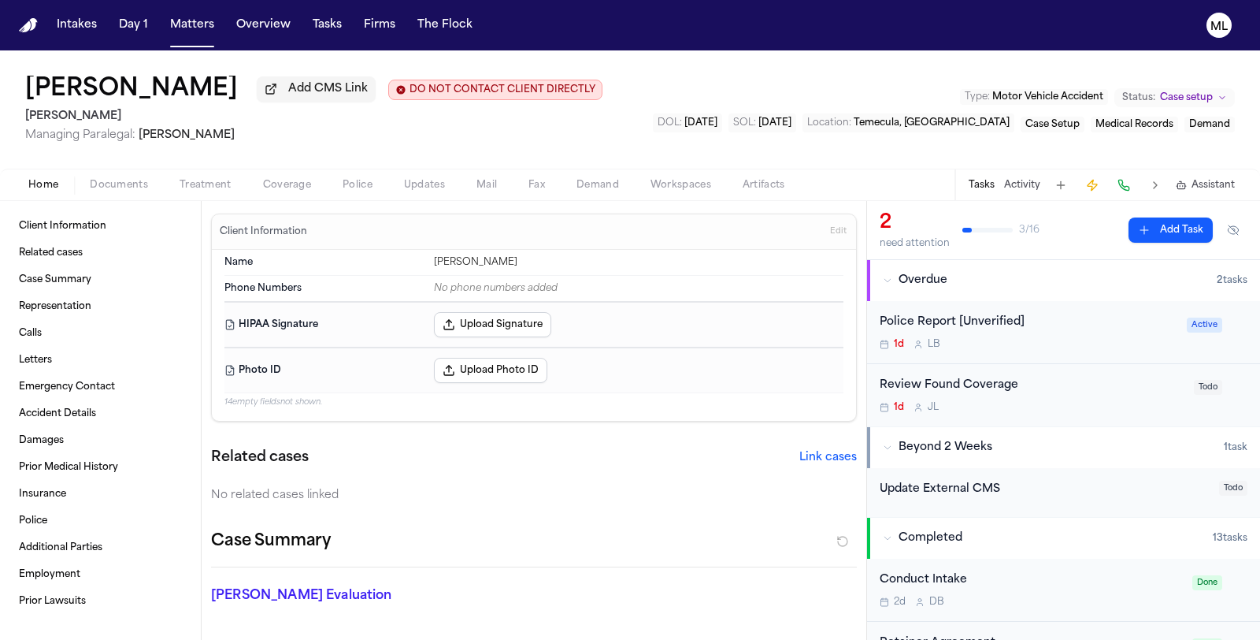
click at [1022, 342] on div "1d L B" at bounding box center [1029, 344] width 298 height 13
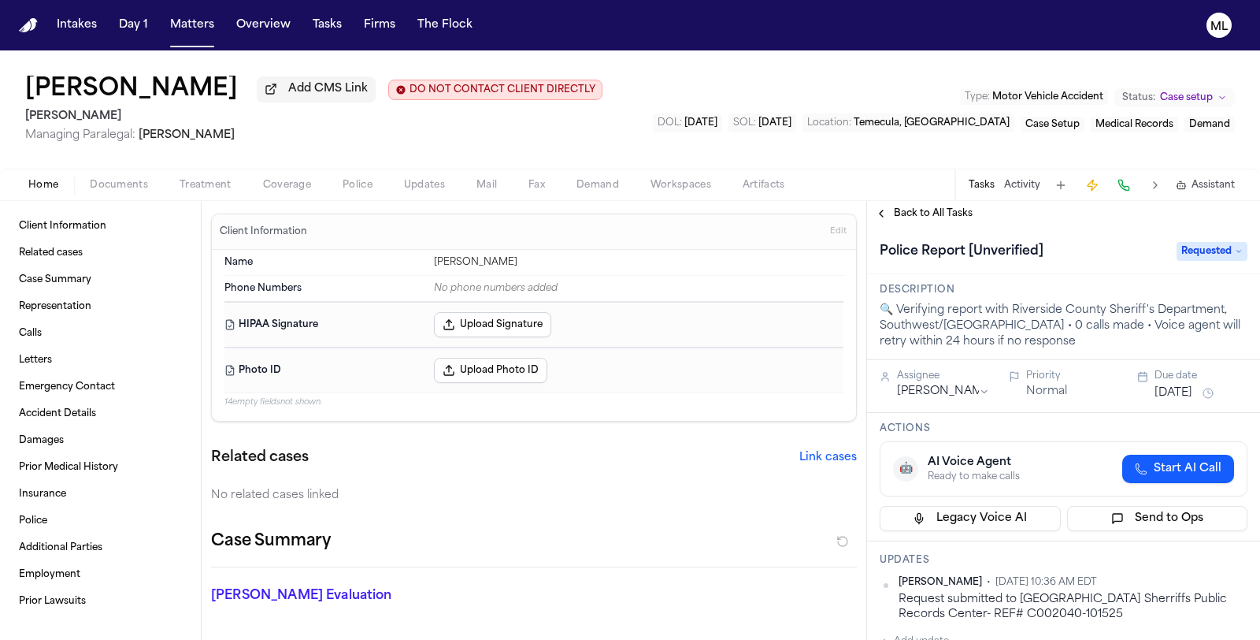
click at [91, 183] on span "Documents" at bounding box center [119, 185] width 58 height 13
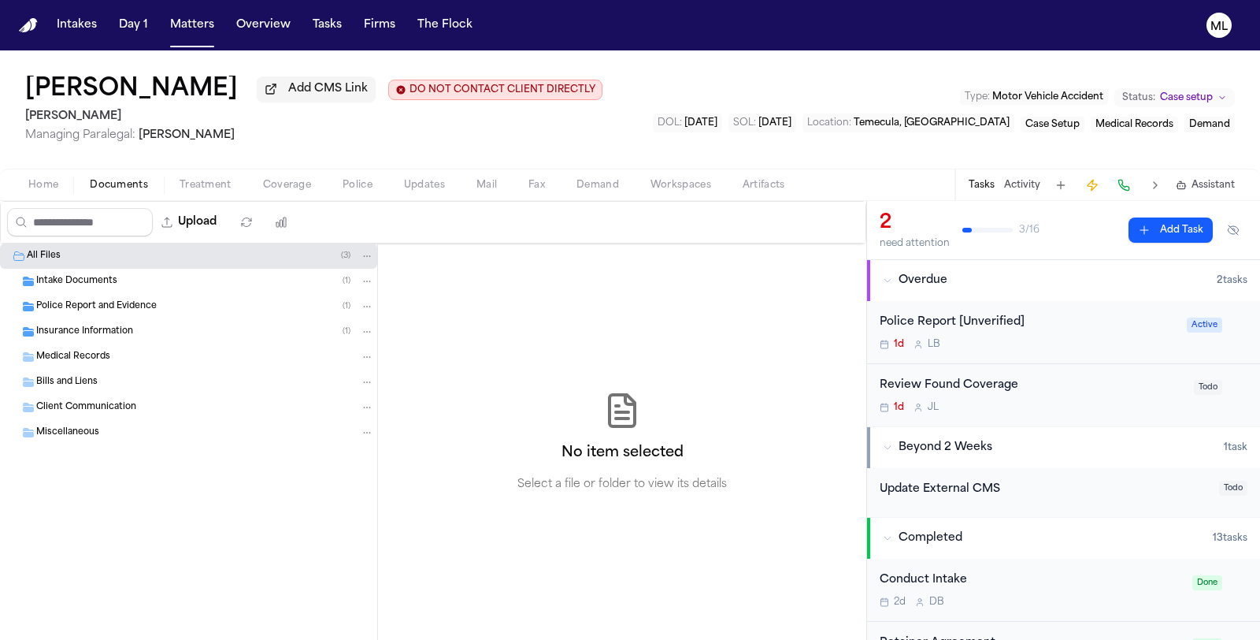
click at [60, 336] on div "Insurance Information ( 1 )" at bounding box center [205, 332] width 338 height 14
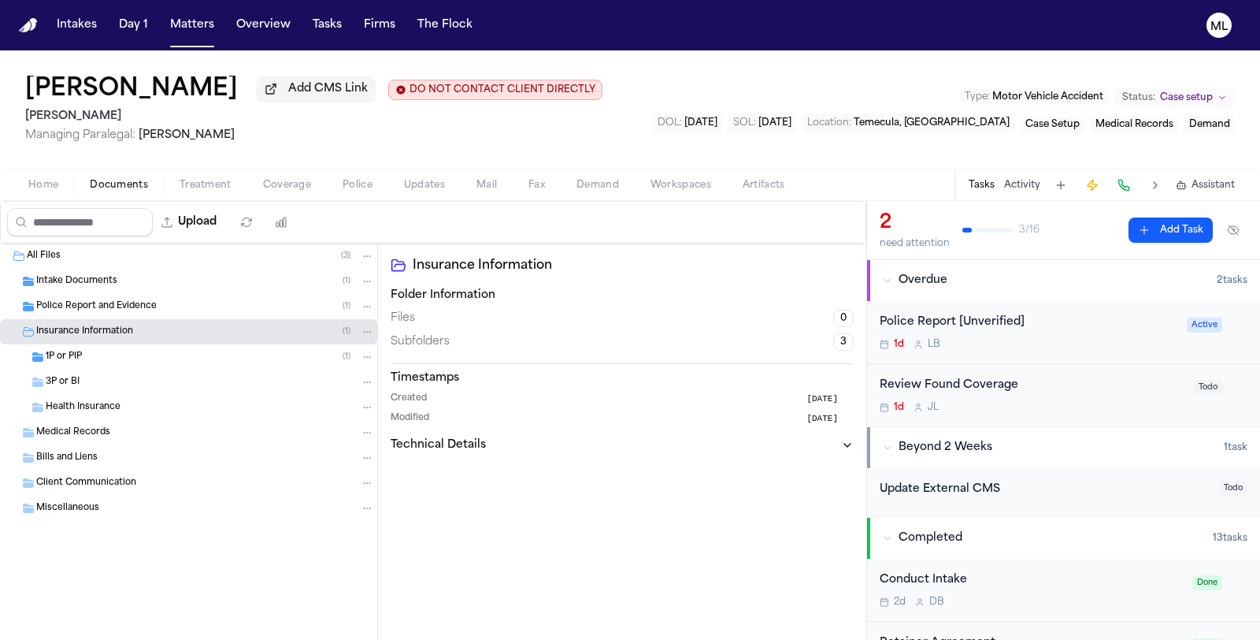
click at [132, 360] on div "1P or PIP ( 1 )" at bounding box center [210, 357] width 328 height 14
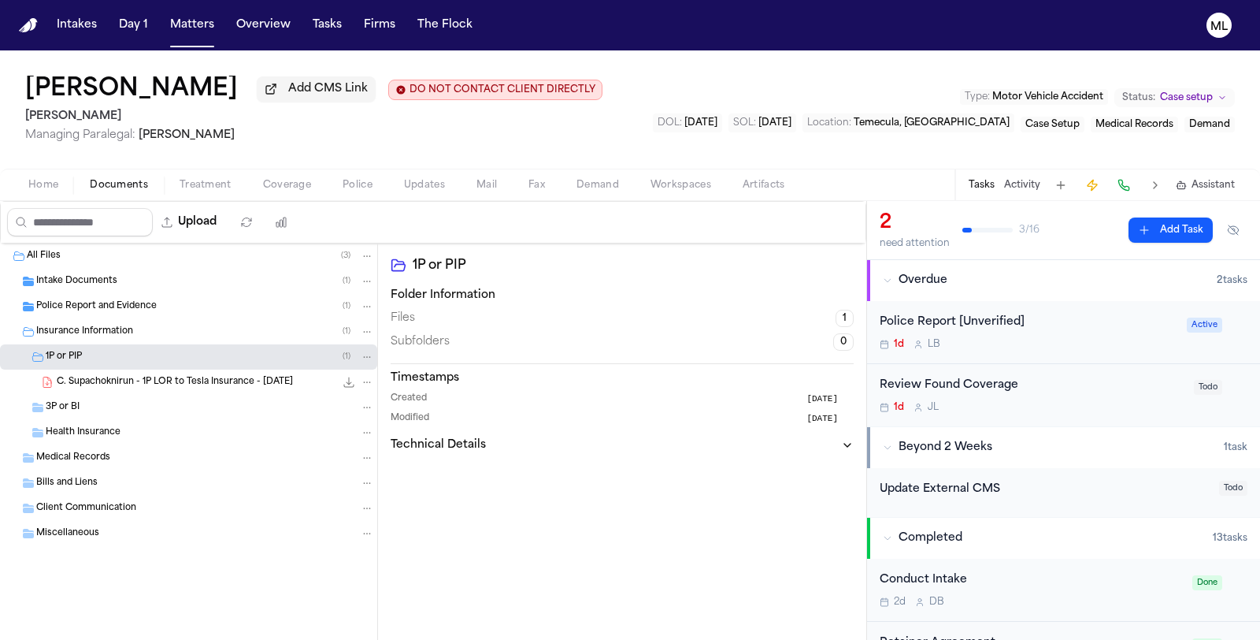
click at [351, 380] on icon "File: C. Supachoknirun - 1P LOR to Tesla Insurance - 10.13.25" at bounding box center [349, 382] width 13 height 13
click at [199, 25] on button "Matters" at bounding box center [192, 25] width 57 height 28
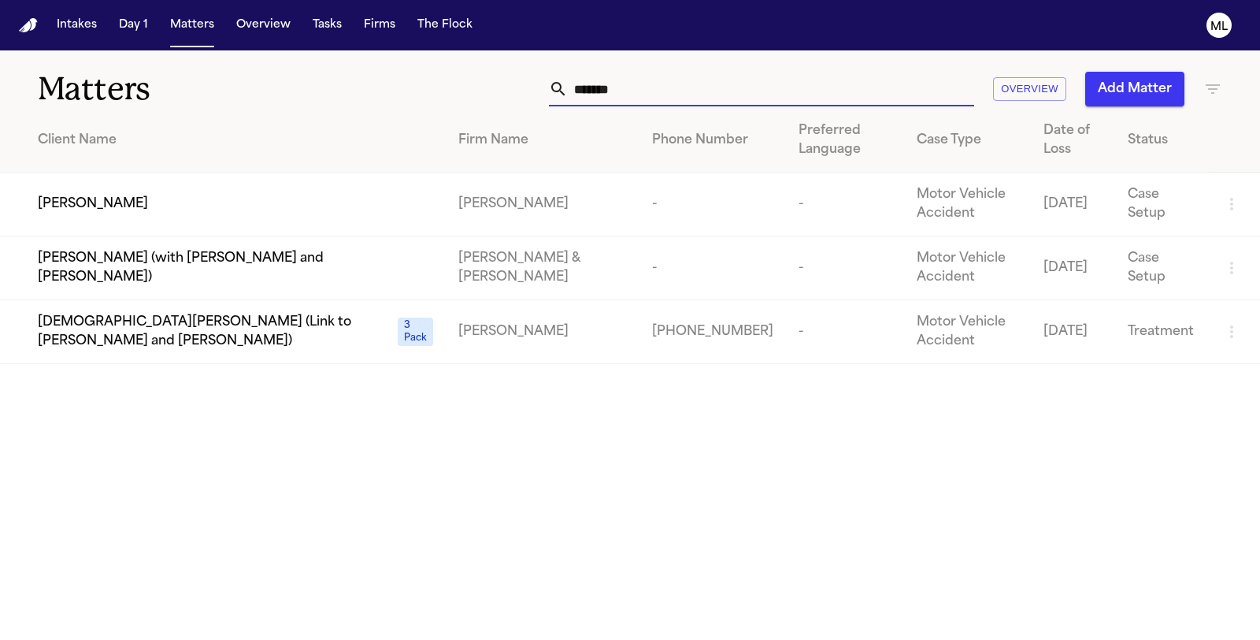
drag, startPoint x: 711, startPoint y: 99, endPoint x: 576, endPoint y: 96, distance: 134.7
click at [602, 98] on input "*******" at bounding box center [771, 89] width 406 height 35
type input "*"
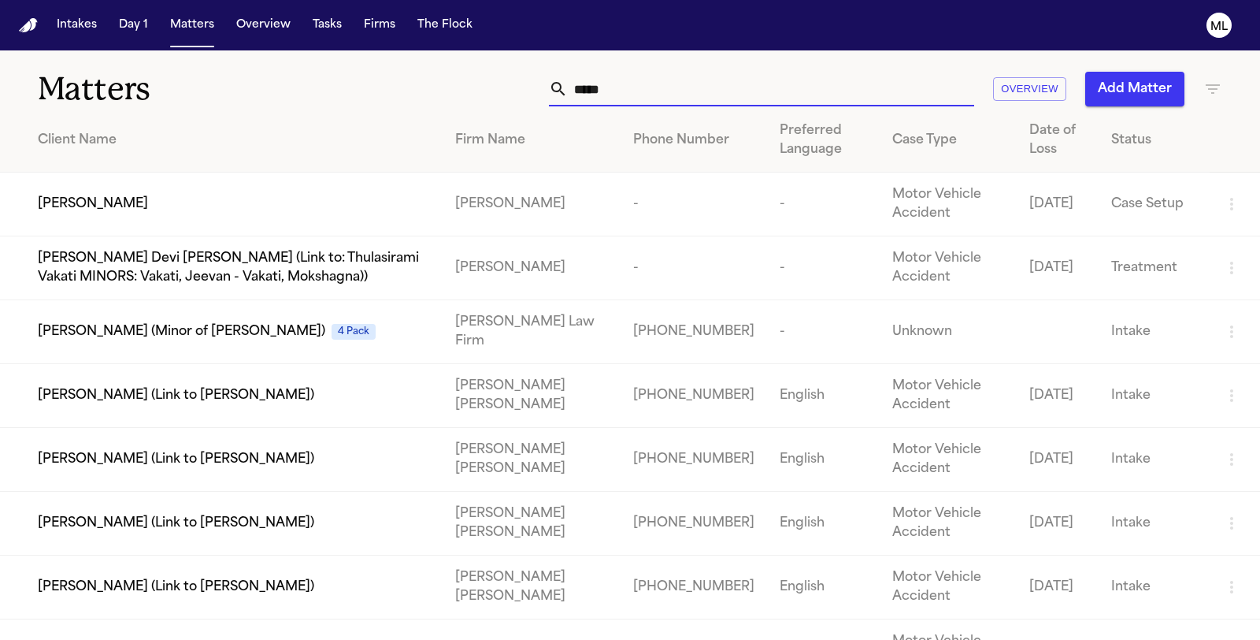
type input "*****"
click at [226, 213] on div "[PERSON_NAME]" at bounding box center [234, 204] width 392 height 19
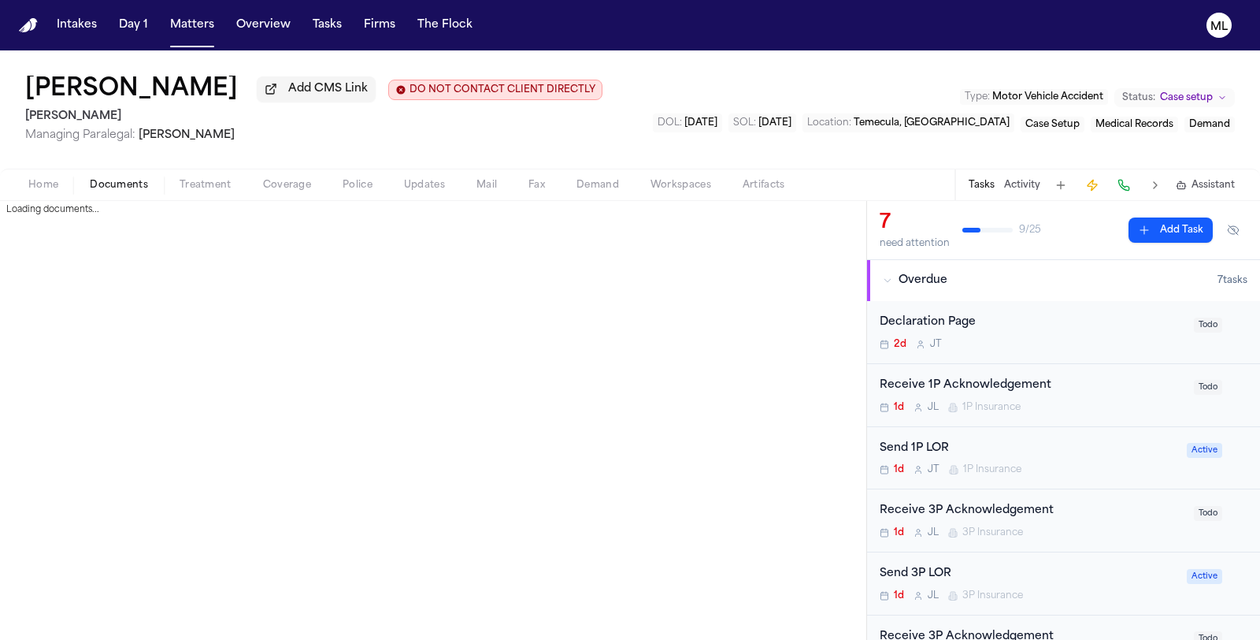
click at [117, 184] on span "Documents" at bounding box center [119, 185] width 58 height 13
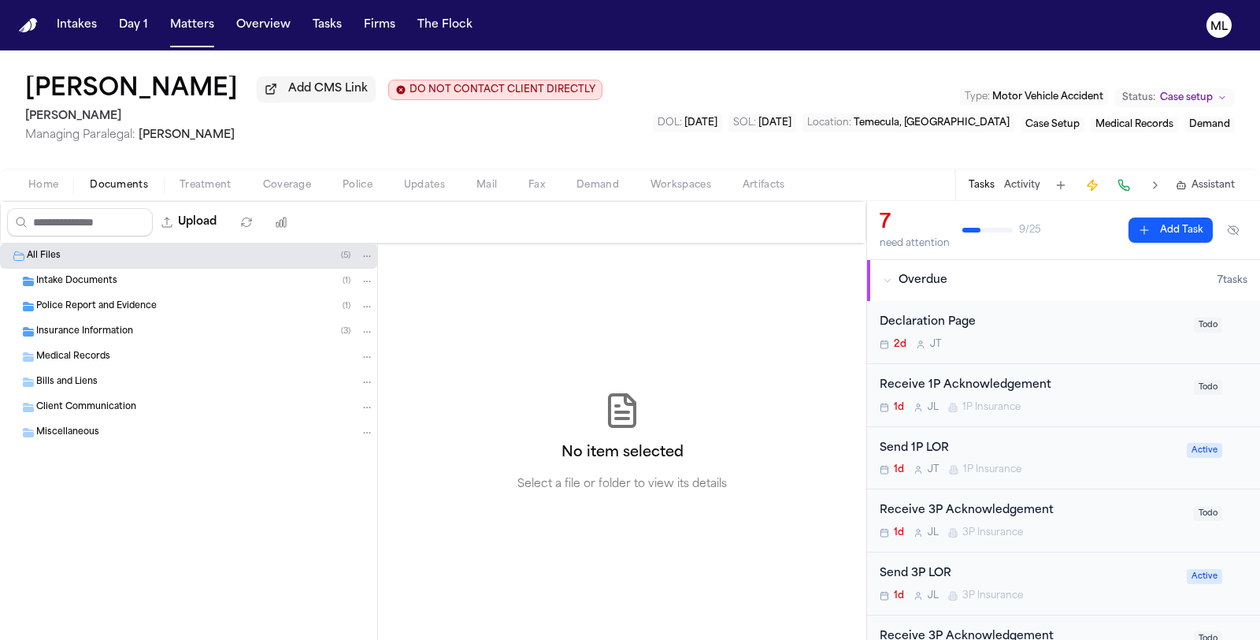
click at [79, 321] on div "Insurance Information ( 3 )" at bounding box center [188, 331] width 377 height 25
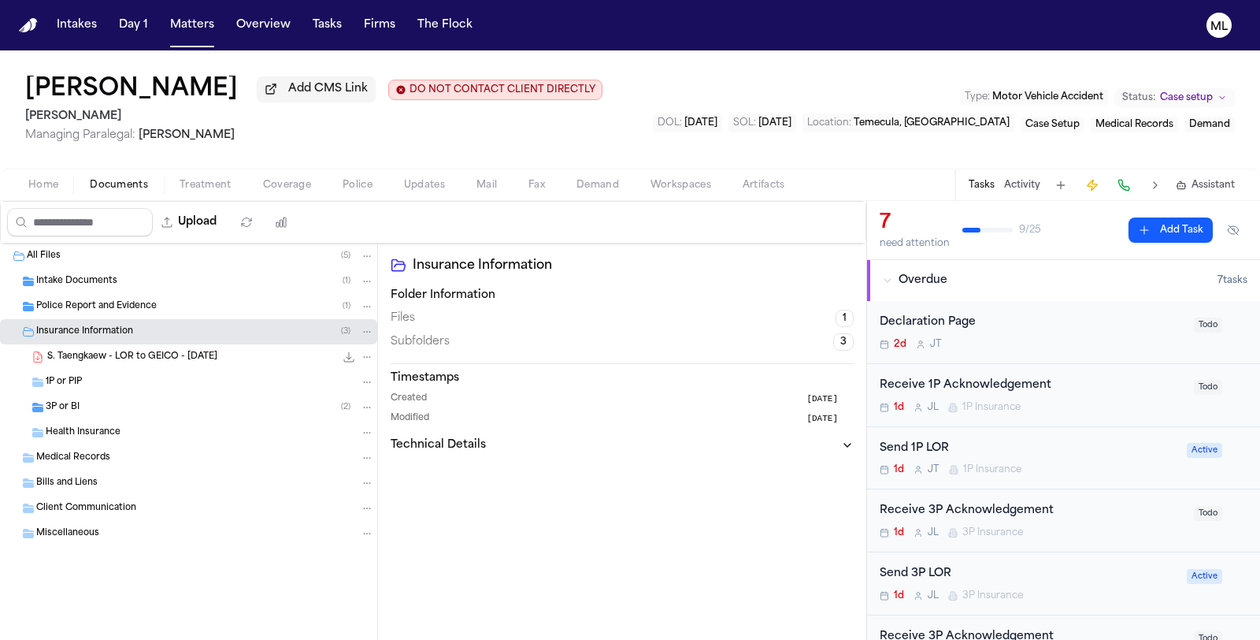
click at [150, 403] on div "3P or BI ( 2 )" at bounding box center [210, 407] width 328 height 14
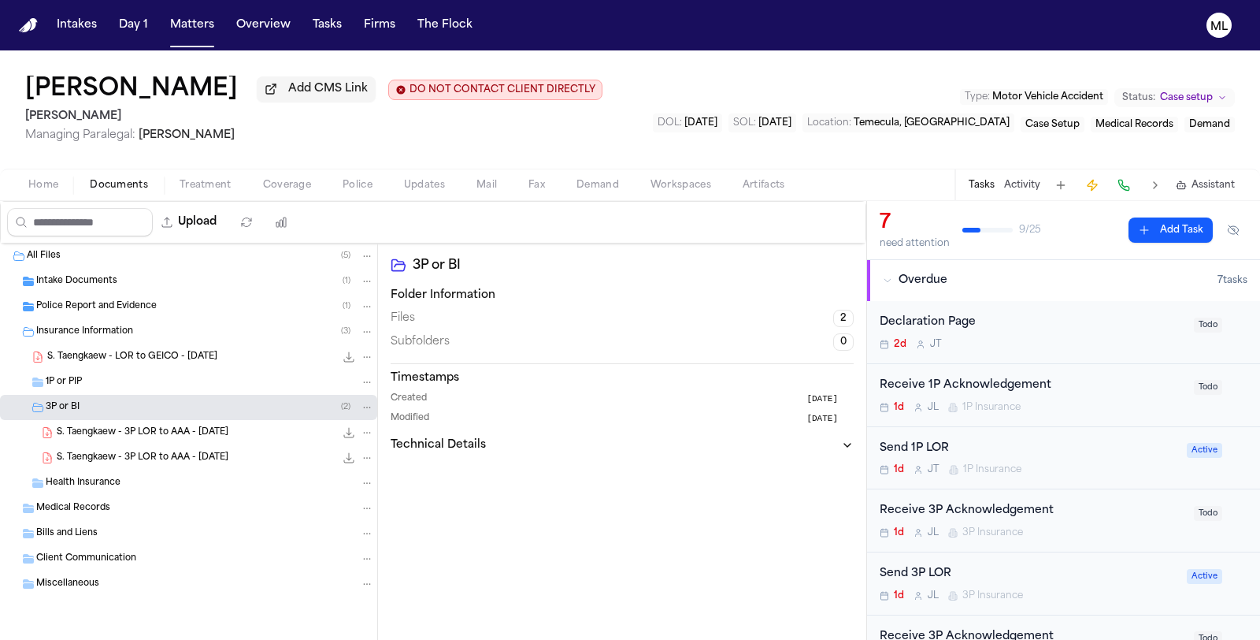
click at [205, 455] on span "S. Taengkaew - 3P LOR to AAA - 10.15.25" at bounding box center [143, 457] width 172 height 13
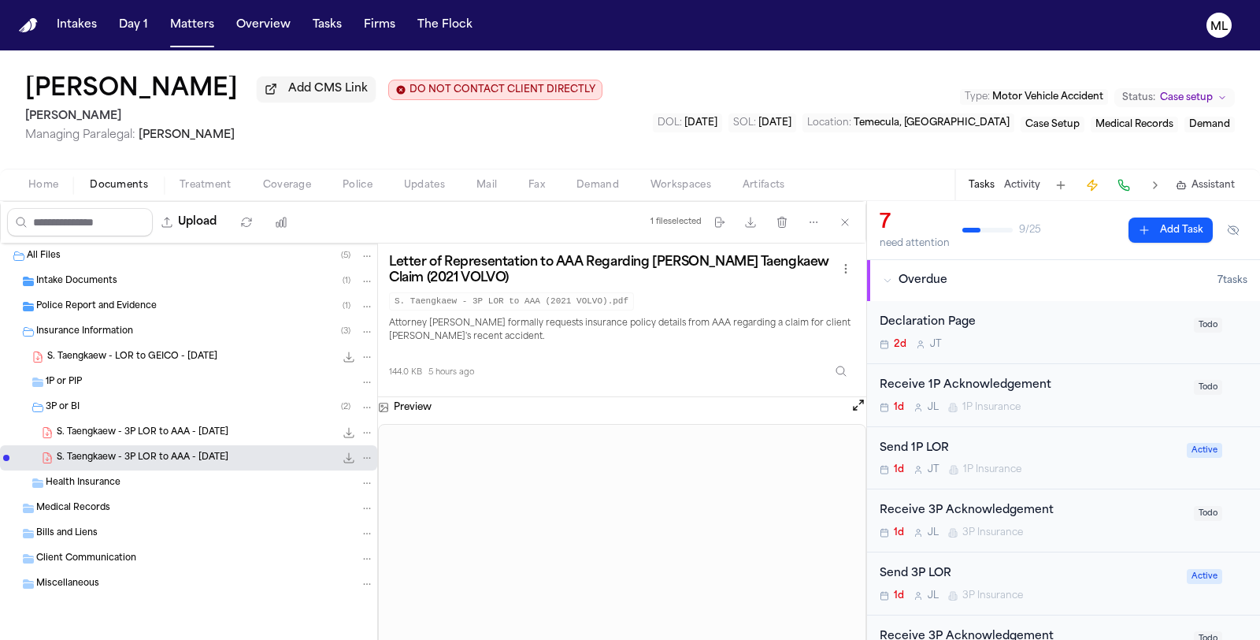
click at [225, 352] on div "S. Taengkaew - LOR to GEICO - 10.15.25 146.9 KB • PDF" at bounding box center [210, 357] width 327 height 16
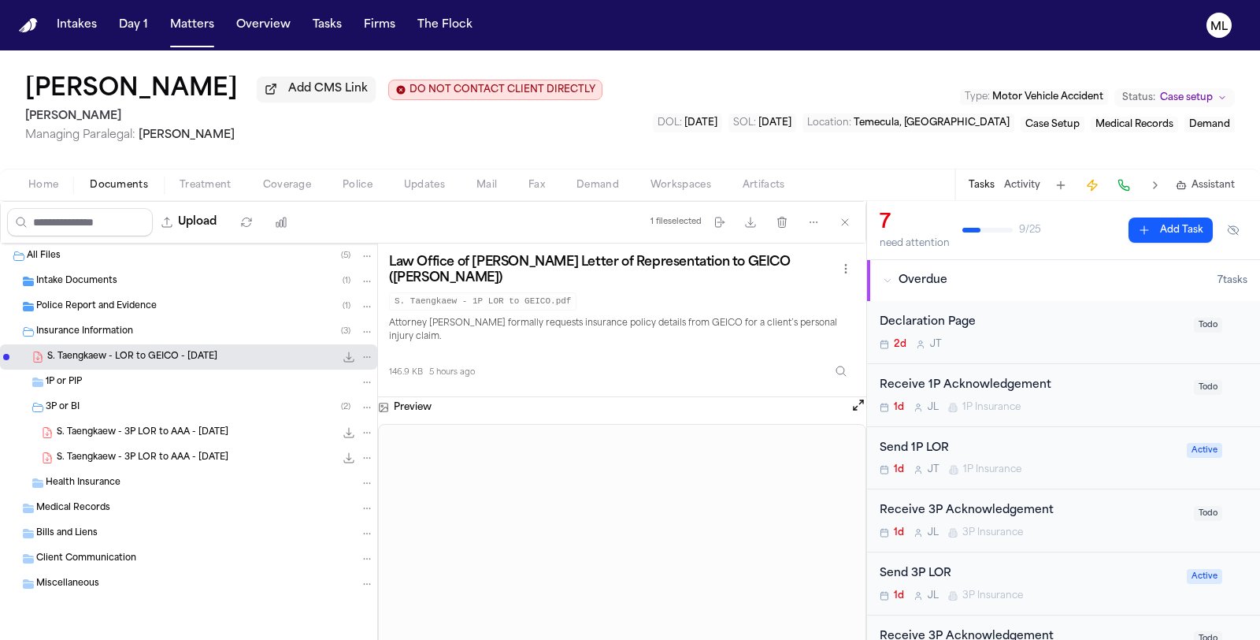
click at [1072, 460] on div "Send 1P LOR 1d J T 1P Insurance" at bounding box center [1029, 458] width 298 height 37
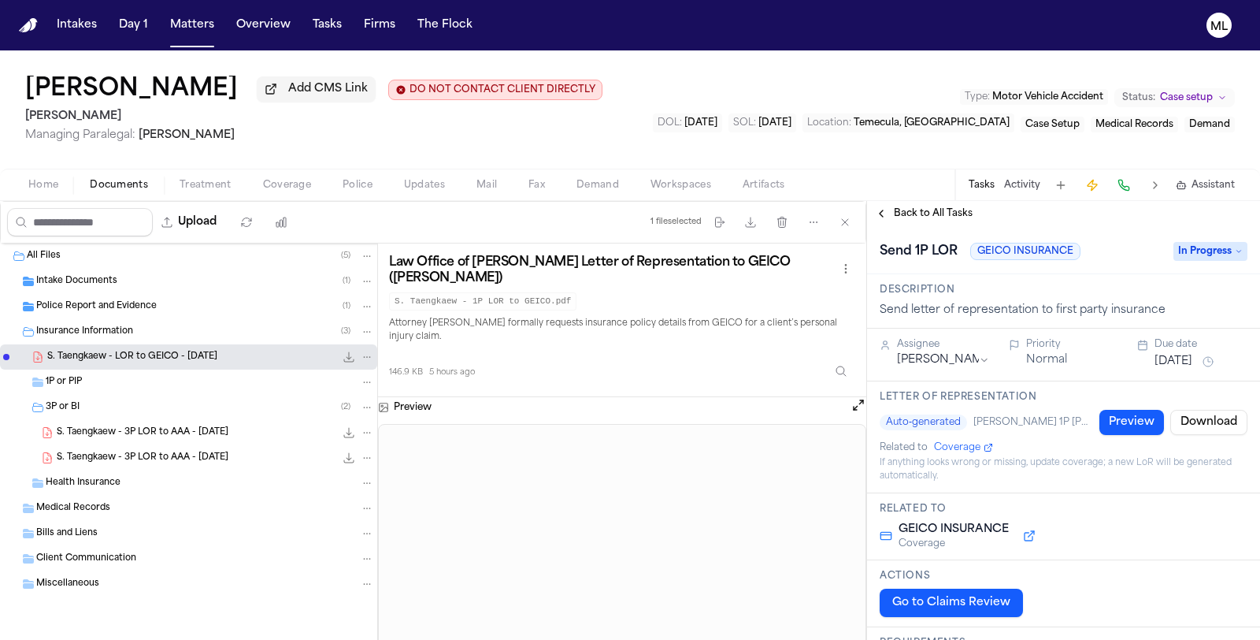
click at [1193, 249] on span "In Progress" at bounding box center [1211, 251] width 74 height 19
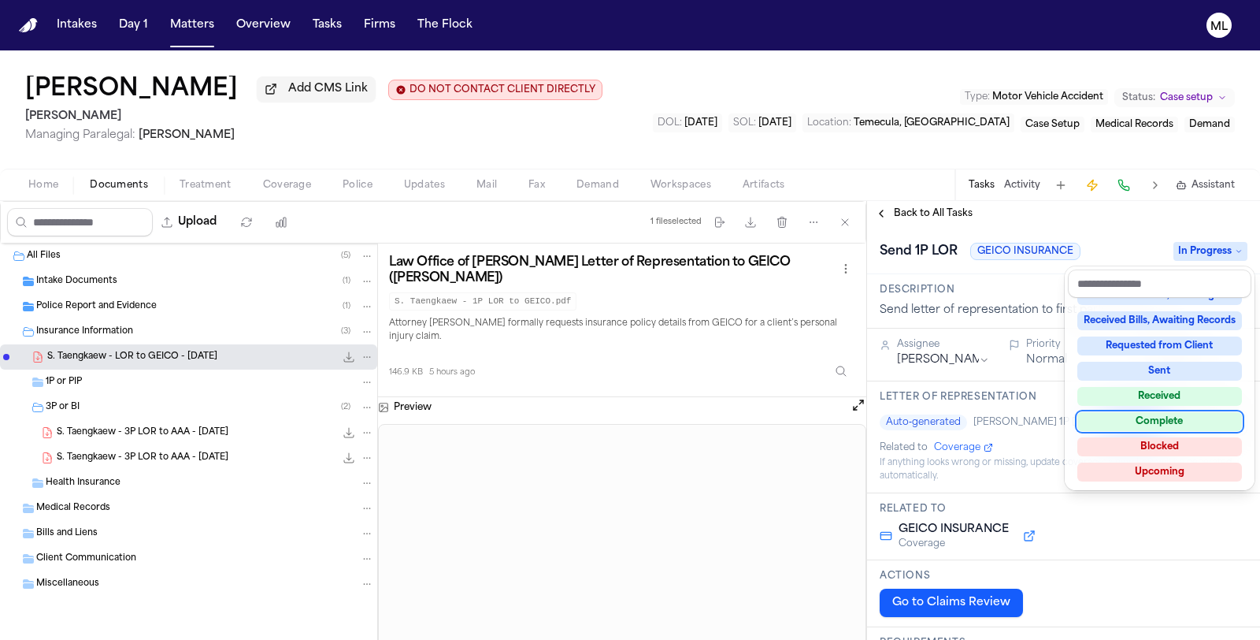
click at [1186, 423] on div "Complete" at bounding box center [1160, 421] width 165 height 19
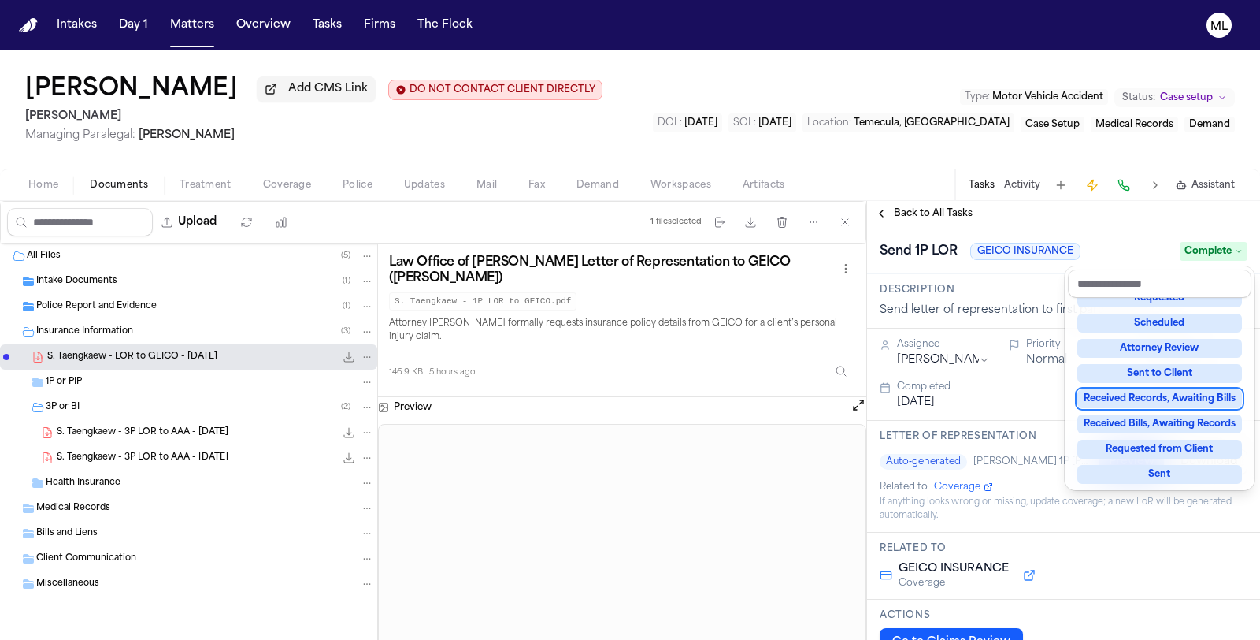
click at [910, 220] on div "**********" at bounding box center [1063, 420] width 393 height 439
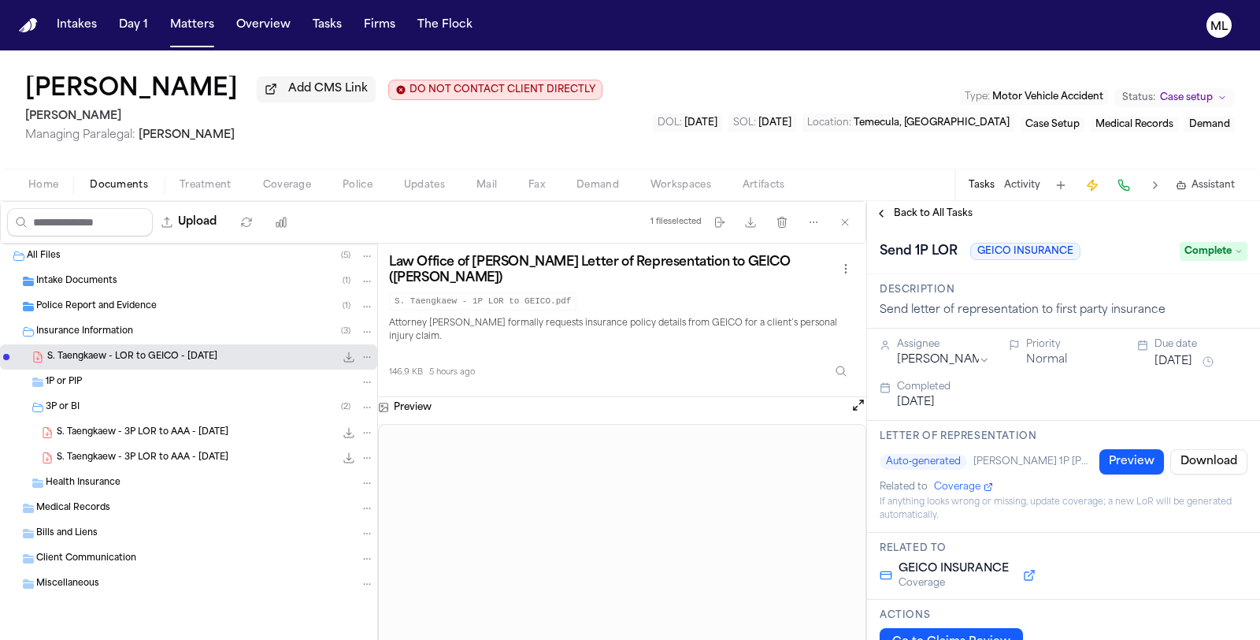
click at [911, 216] on span "Back to All Tasks" at bounding box center [933, 213] width 79 height 13
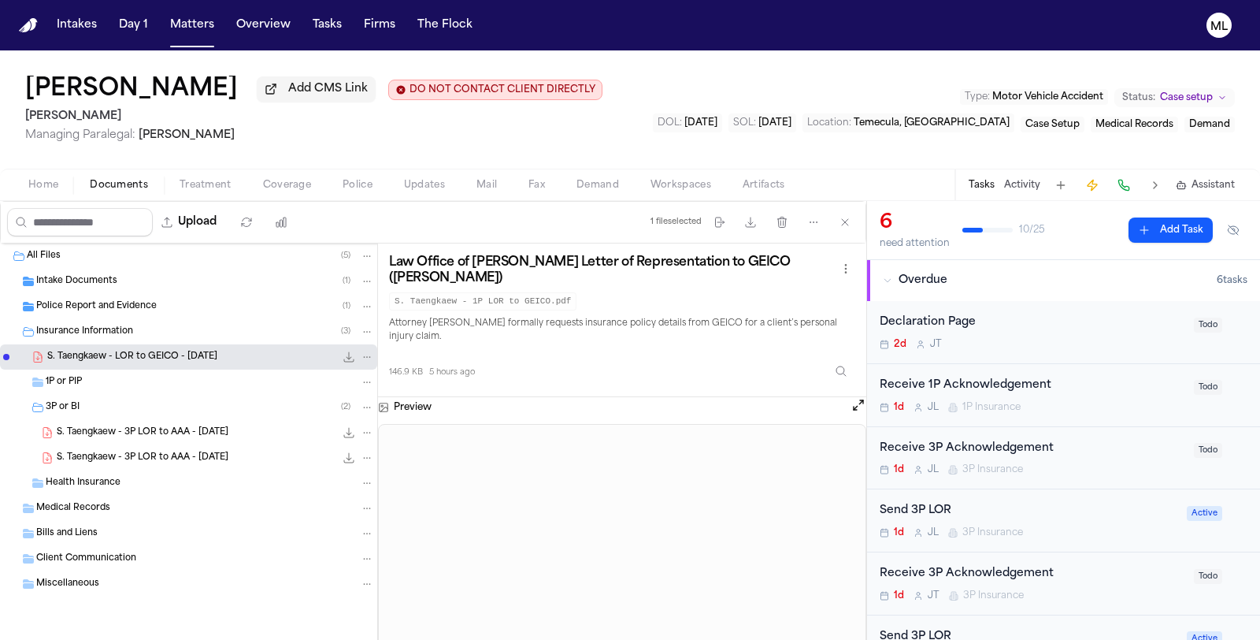
click at [1093, 514] on div "Send 3P LOR" at bounding box center [1029, 511] width 298 height 18
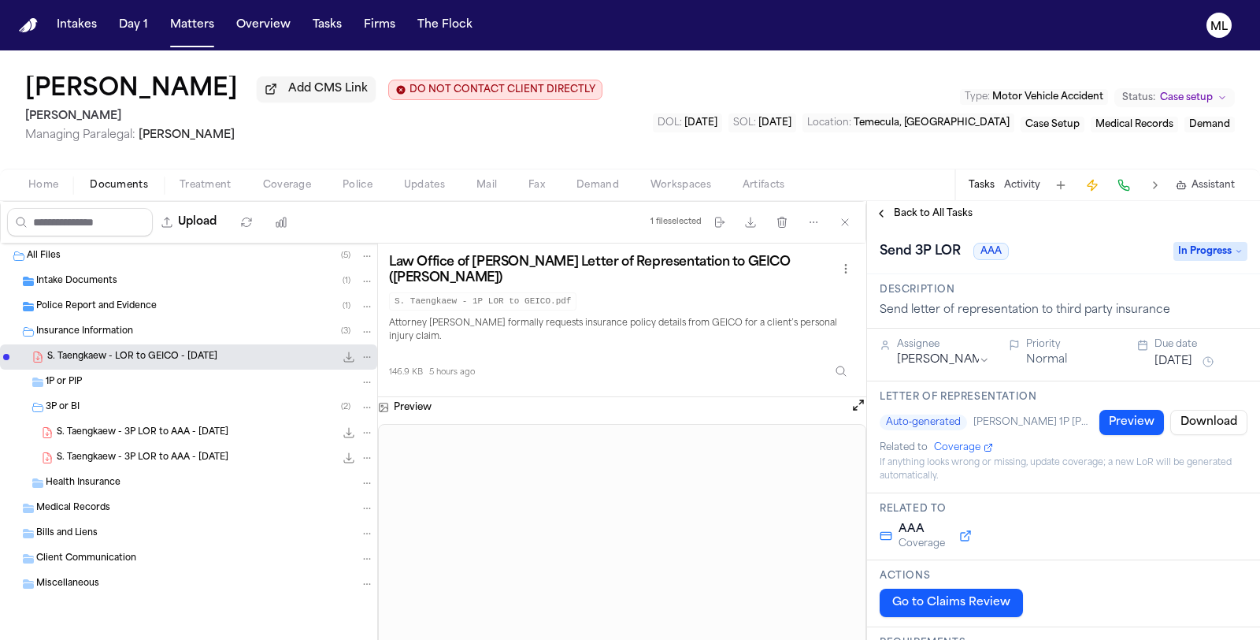
click at [1189, 251] on span "In Progress" at bounding box center [1211, 251] width 74 height 19
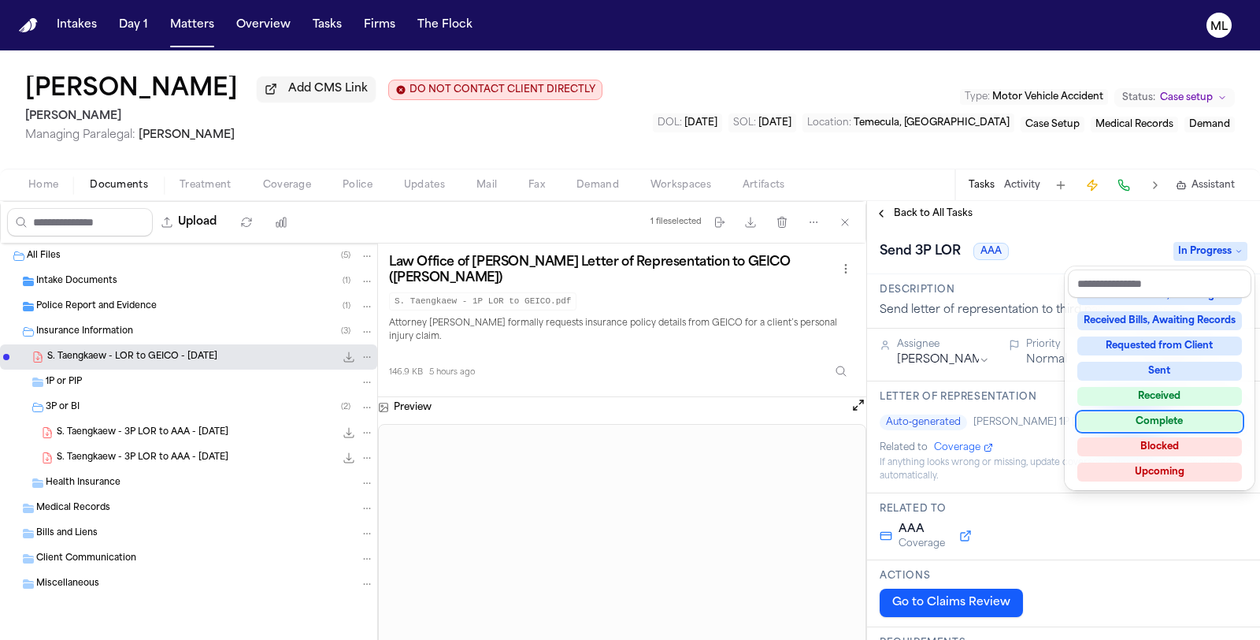
click at [1182, 421] on div "Complete" at bounding box center [1160, 421] width 165 height 19
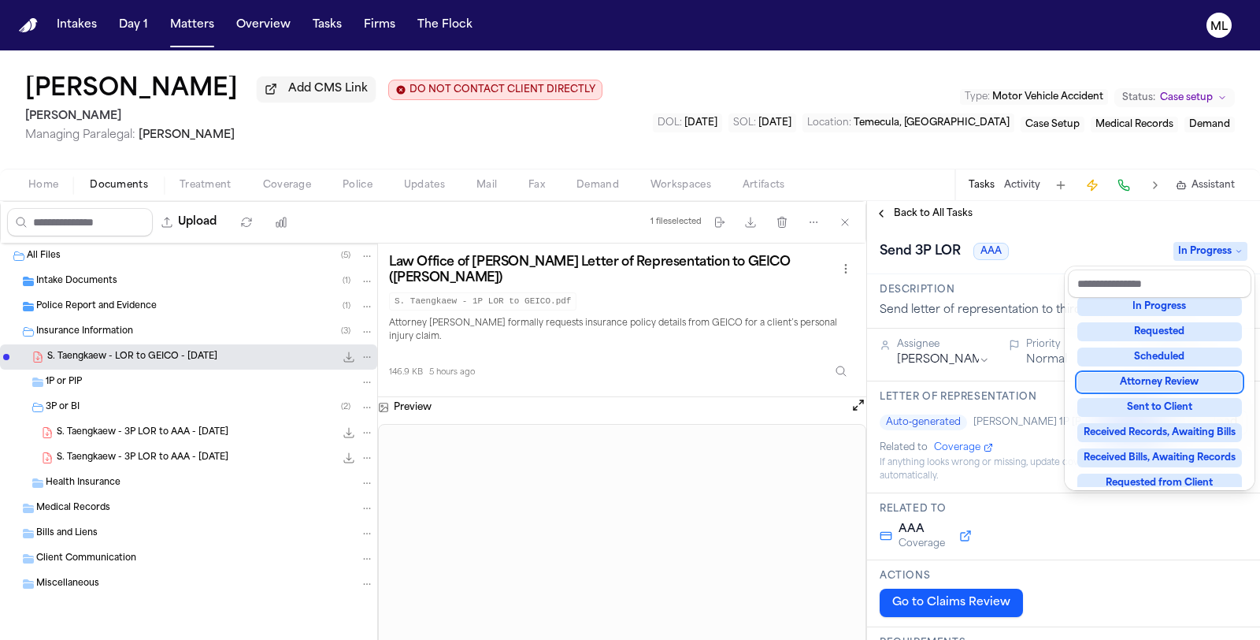
click at [907, 219] on div "**********" at bounding box center [1063, 420] width 393 height 439
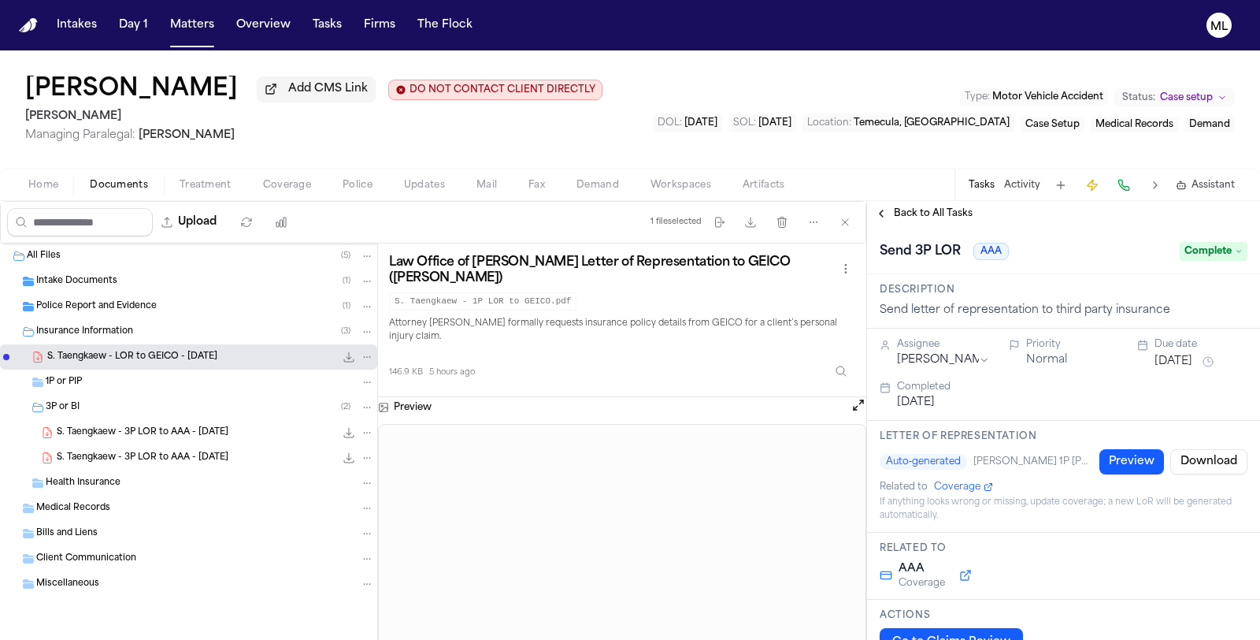
click at [907, 217] on span "Back to All Tasks" at bounding box center [933, 213] width 79 height 13
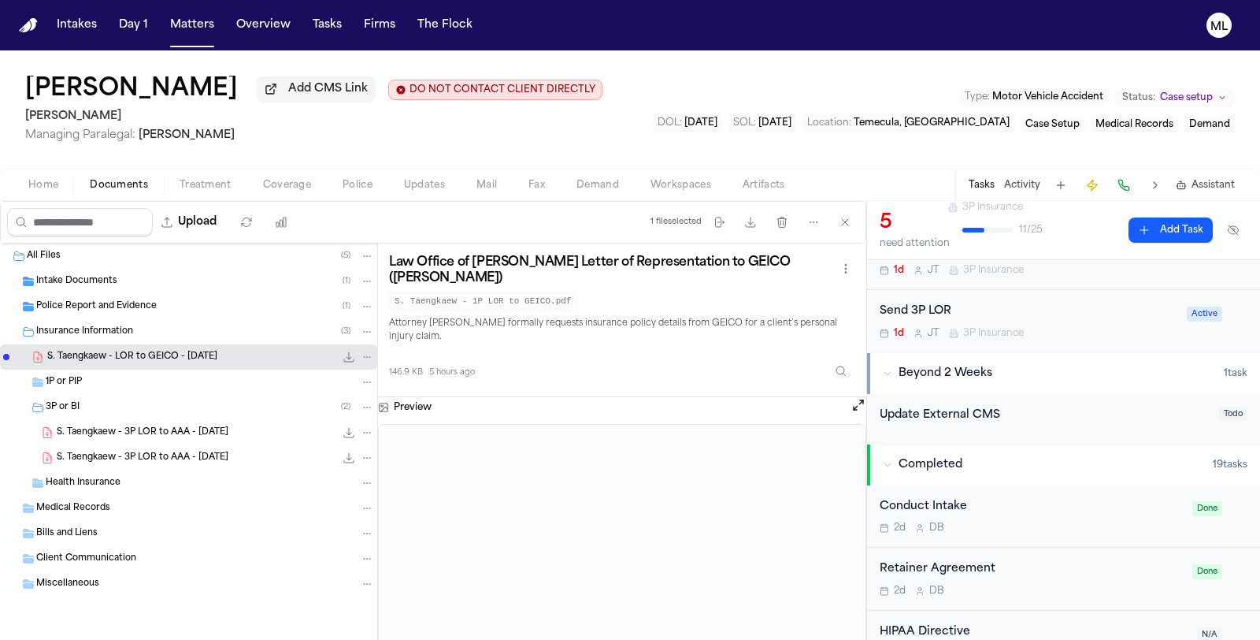
scroll to position [437, 0]
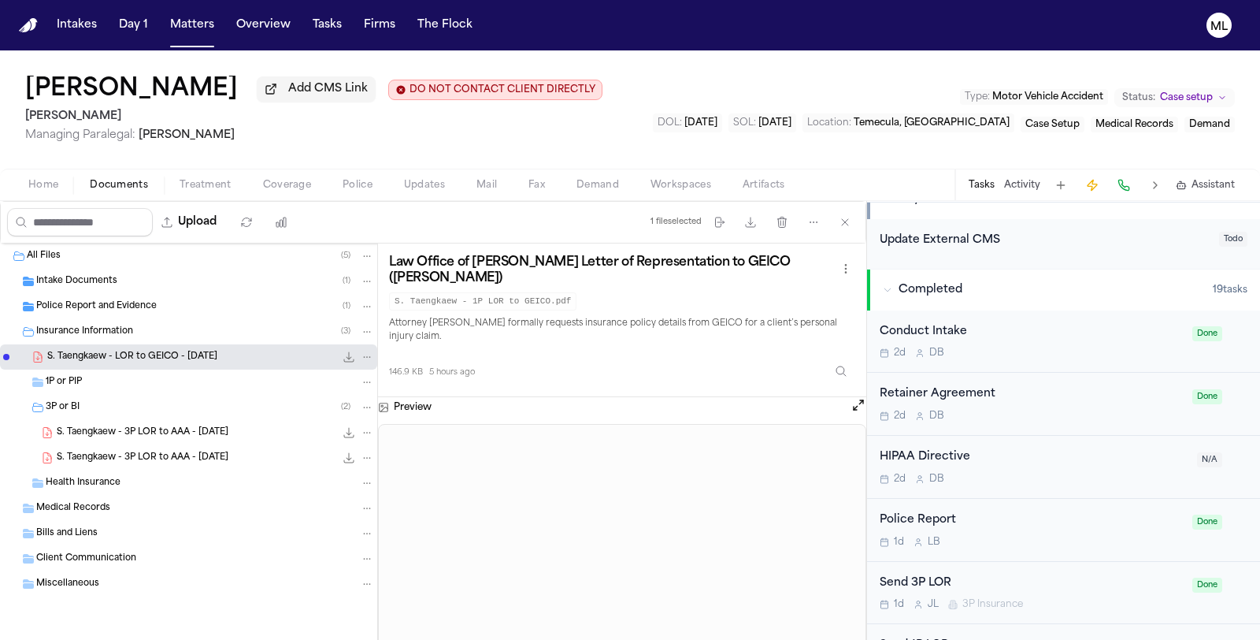
click at [1109, 525] on div "Police Report 1d L B" at bounding box center [1031, 529] width 303 height 37
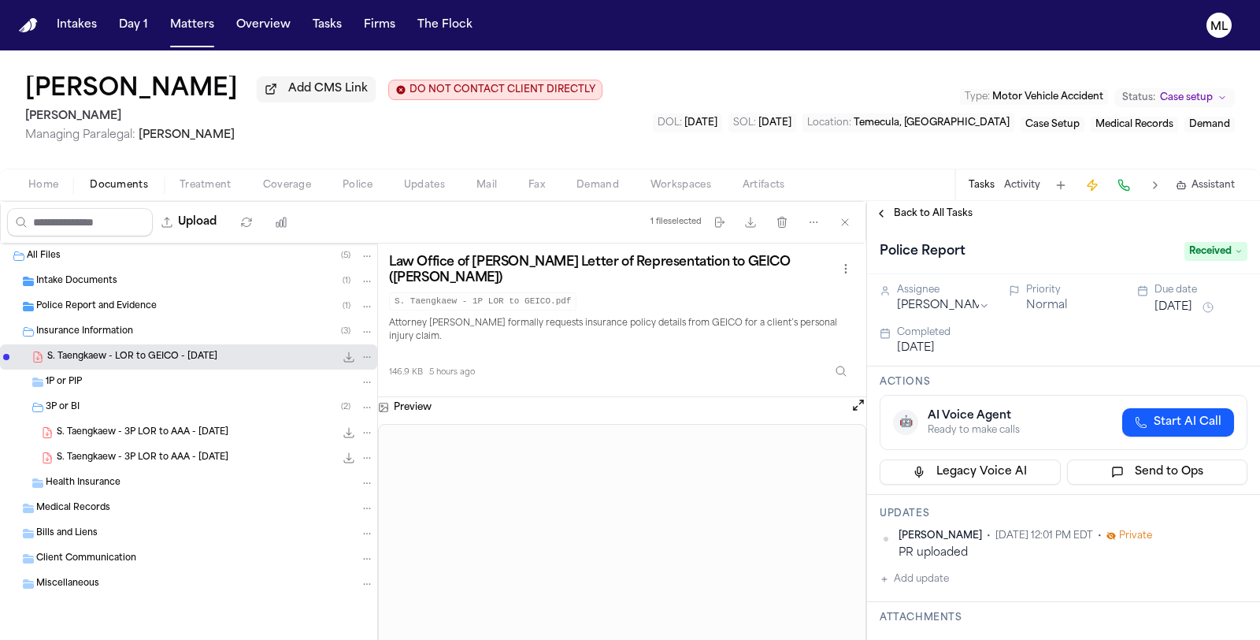
click at [90, 303] on span "Police Report and Evidence" at bounding box center [96, 306] width 121 height 13
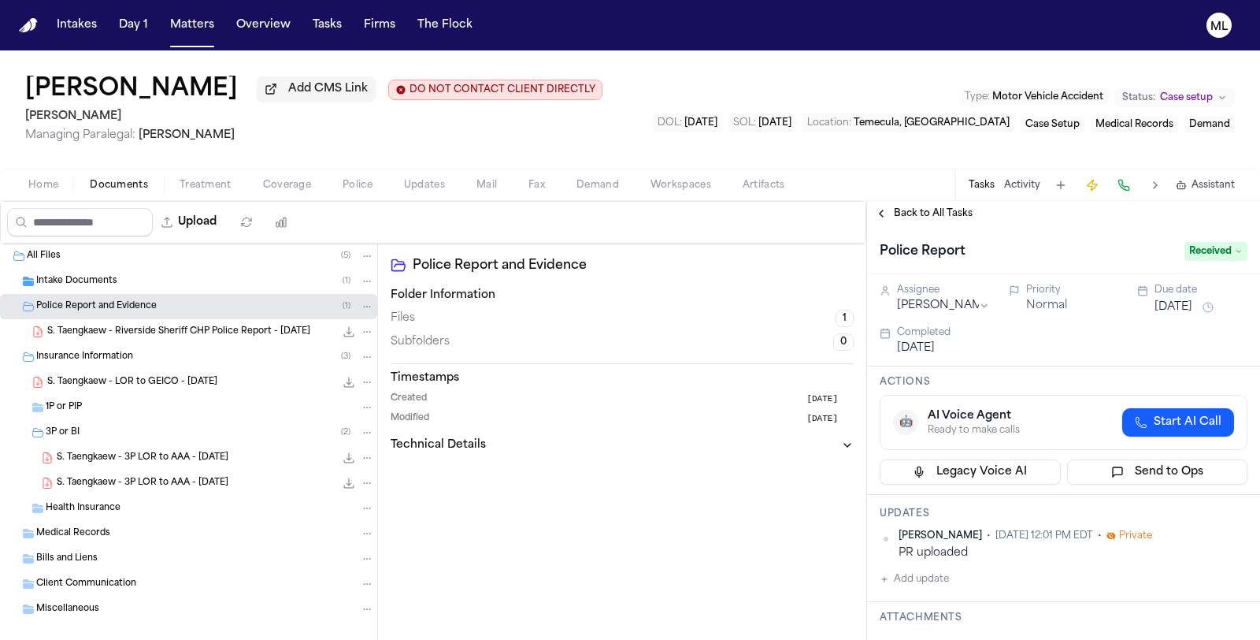
click at [131, 328] on span "S. Taengkaew - Riverside Sheriff CHP Police Report - 10.11.25" at bounding box center [178, 331] width 263 height 13
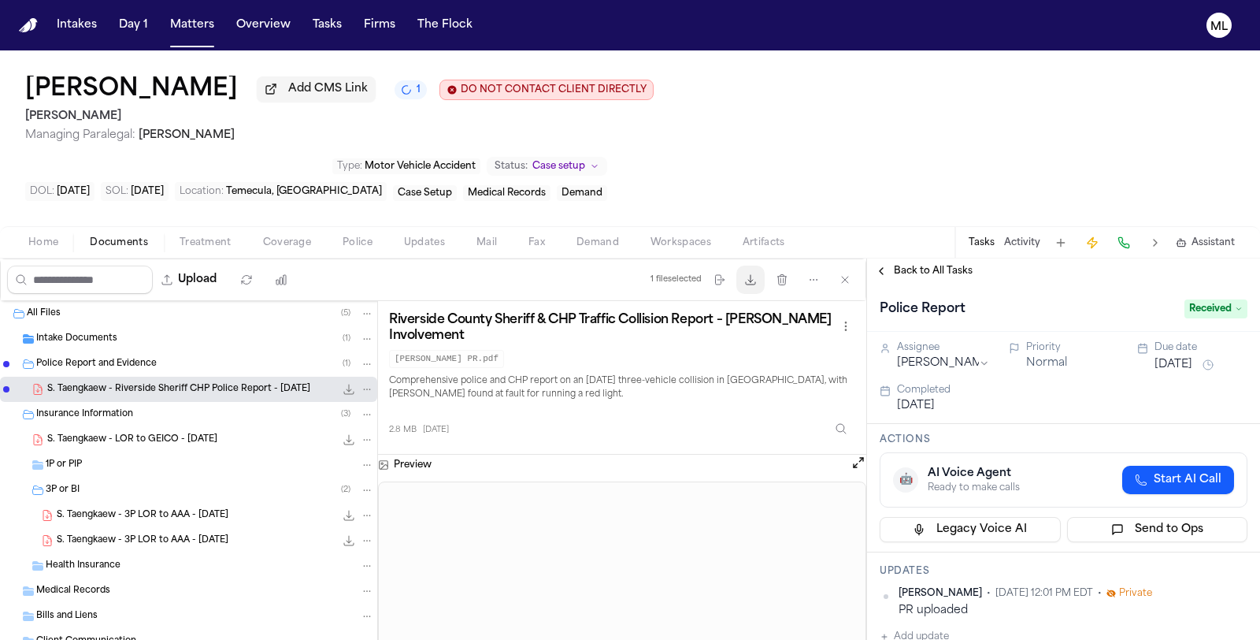
click at [747, 273] on icon "button" at bounding box center [750, 279] width 13 height 13
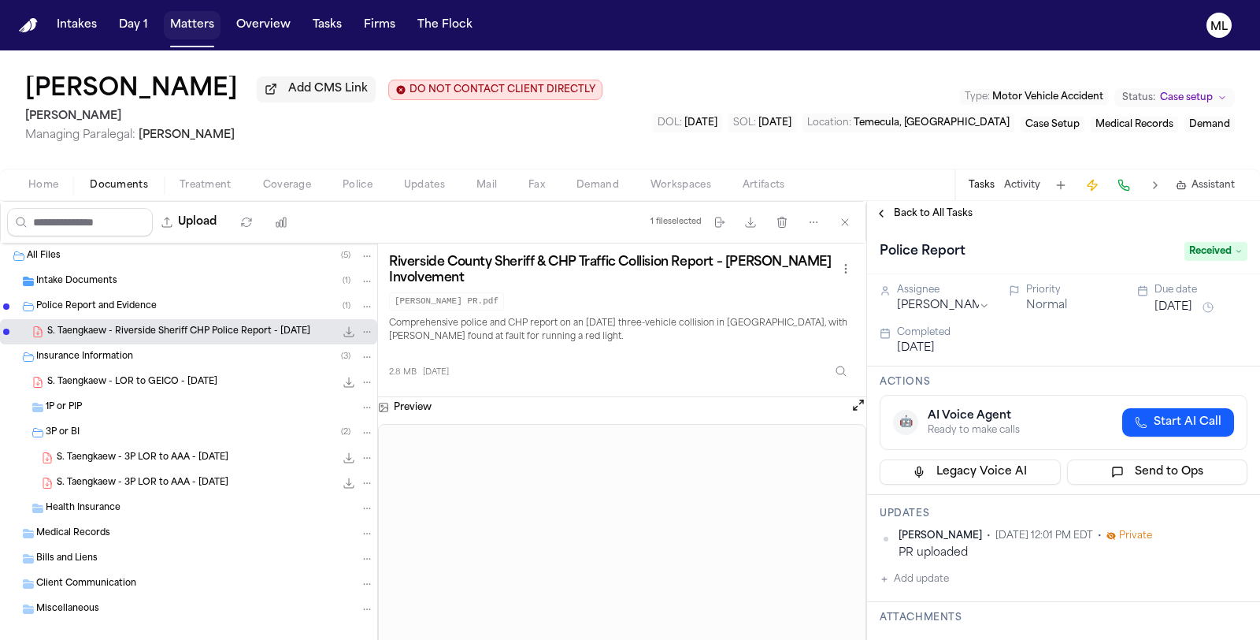
click at [211, 38] on button "Matters" at bounding box center [192, 25] width 57 height 28
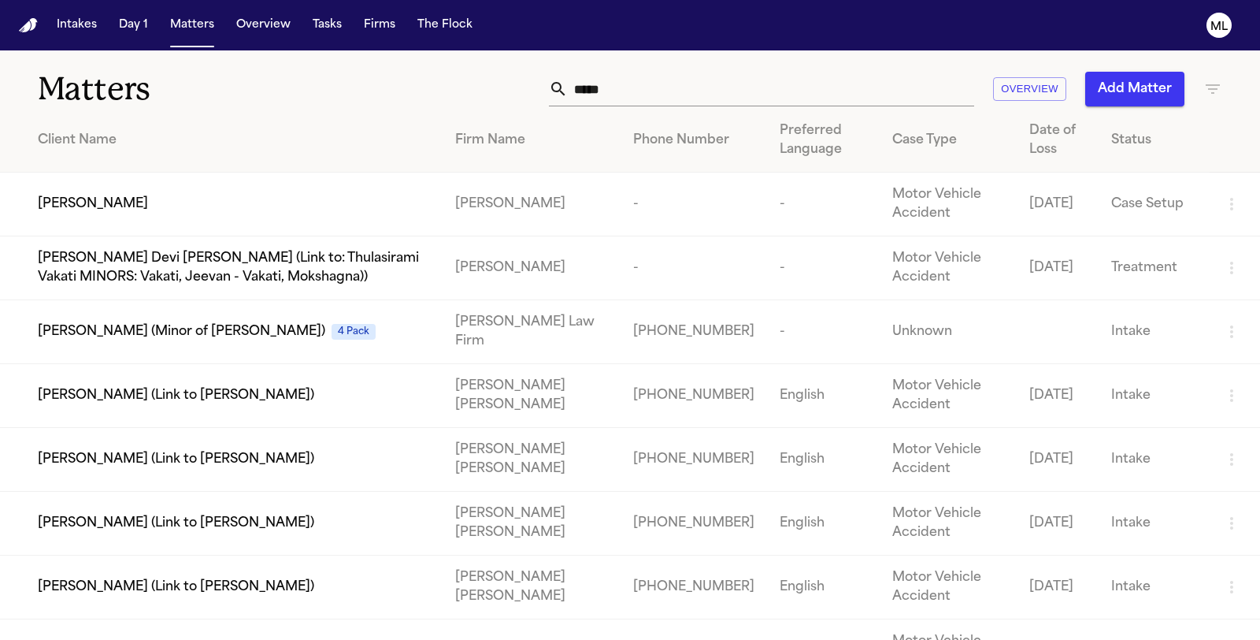
drag, startPoint x: 618, startPoint y: 89, endPoint x: 510, endPoint y: 69, distance: 110.5
click at [509, 71] on div "Matters ***** Overview Add Matter" at bounding box center [630, 79] width 1260 height 58
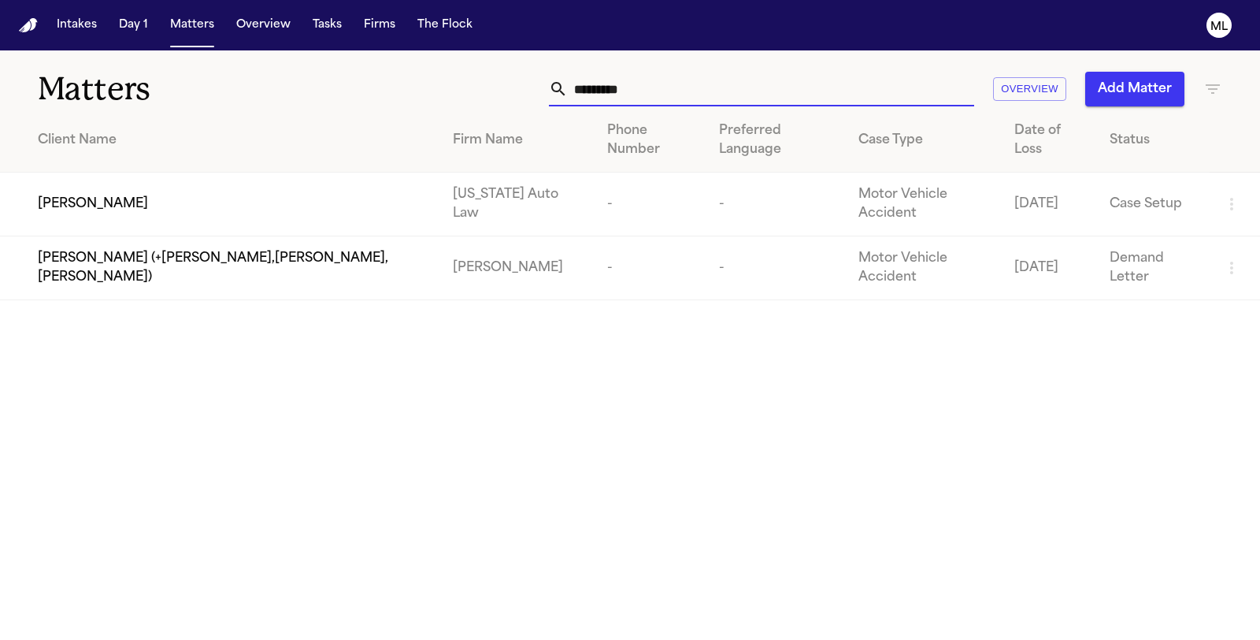
type input "*********"
click at [148, 195] on span "[PERSON_NAME]" at bounding box center [93, 204] width 110 height 19
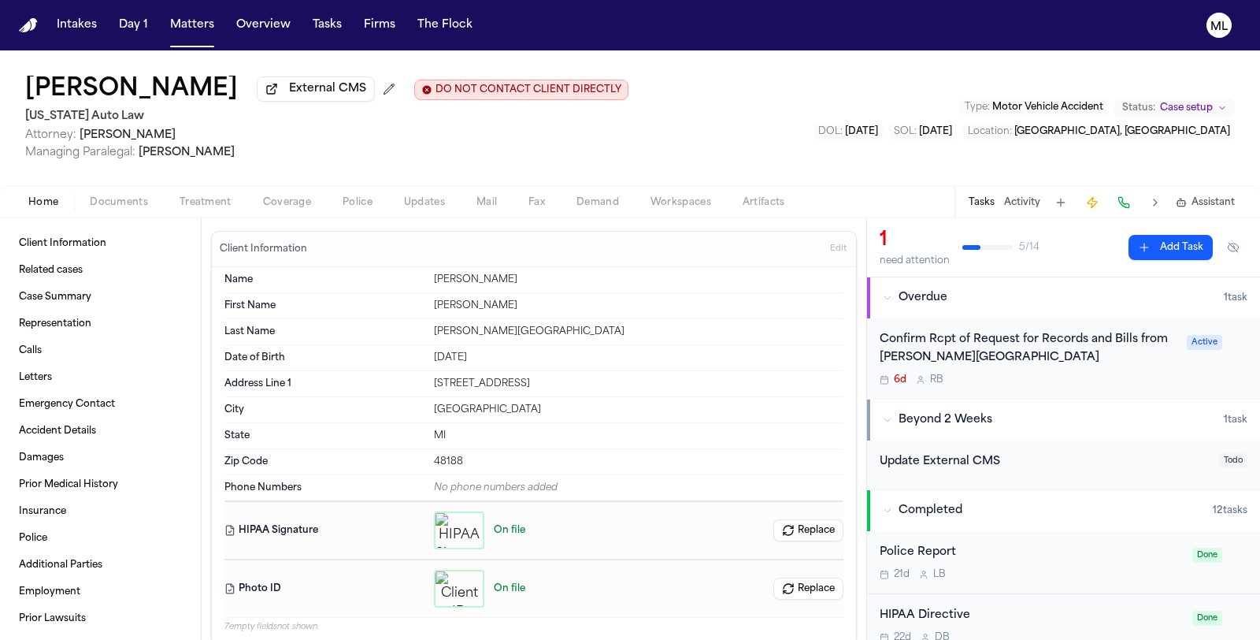
click at [1061, 373] on div "6d R B" at bounding box center [1029, 379] width 298 height 13
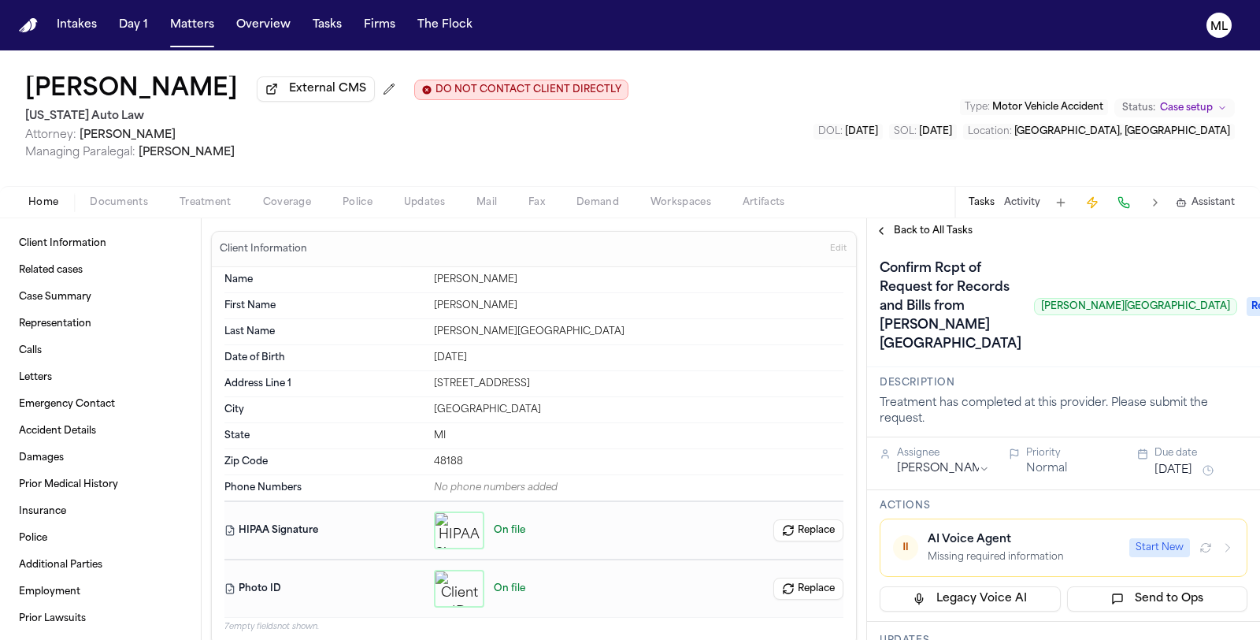
click at [904, 228] on span "Back to All Tasks" at bounding box center [933, 231] width 79 height 13
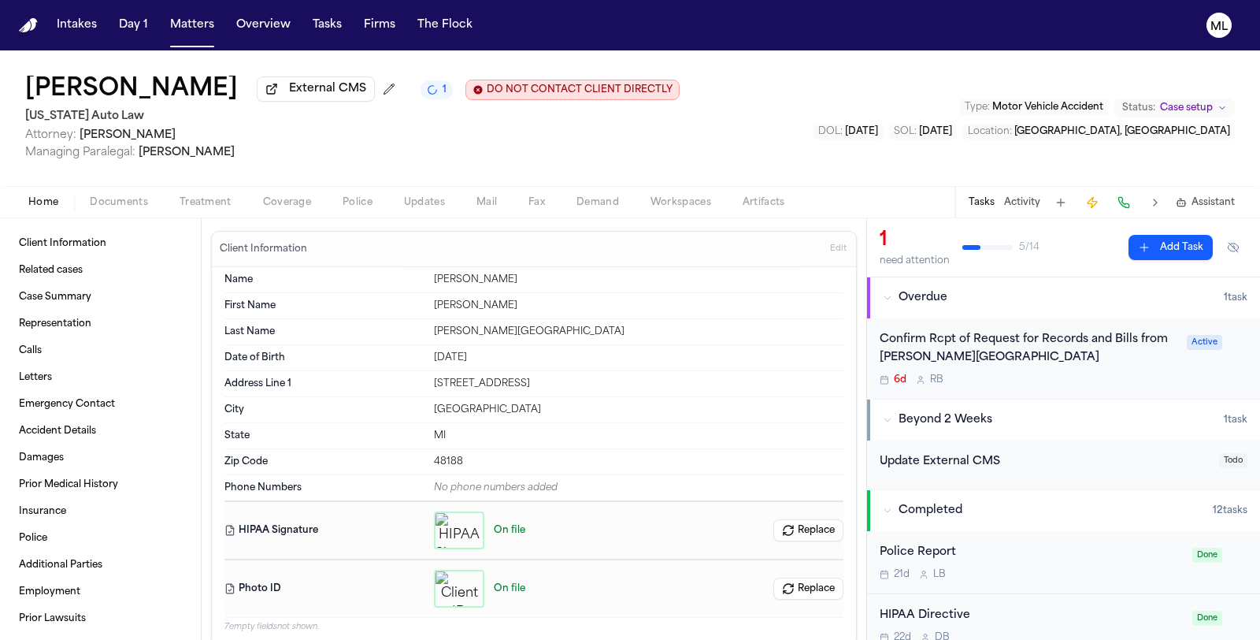
click at [143, 193] on button "Documents" at bounding box center [119, 202] width 90 height 19
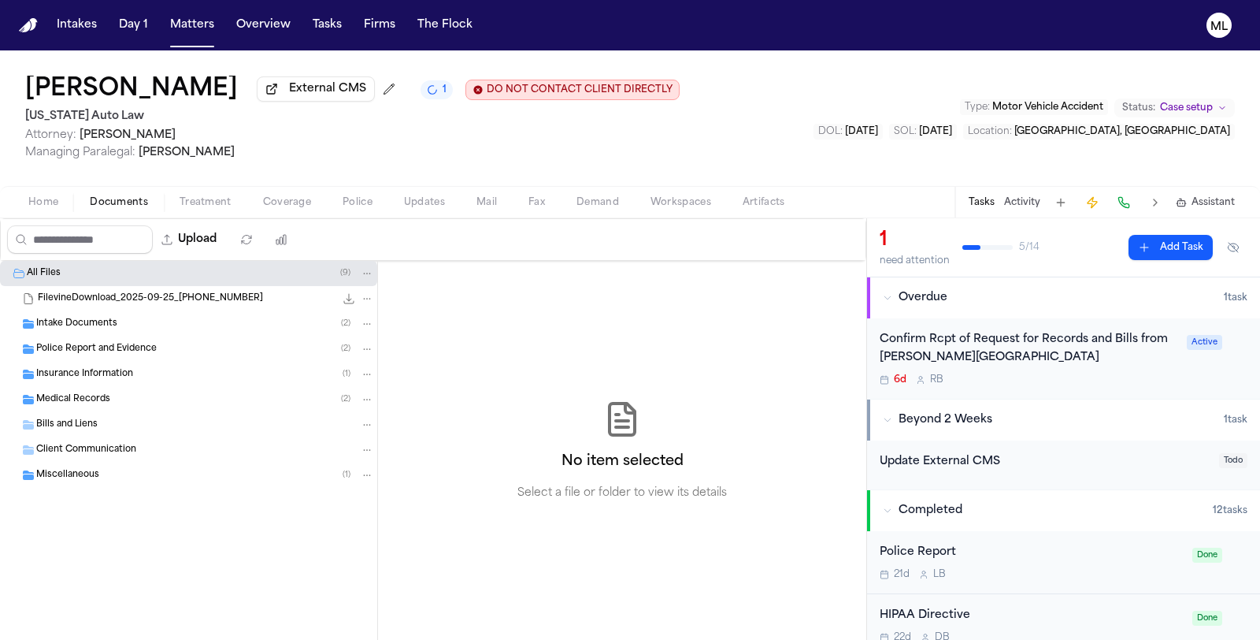
click at [81, 368] on span "Insurance Information" at bounding box center [84, 374] width 97 height 13
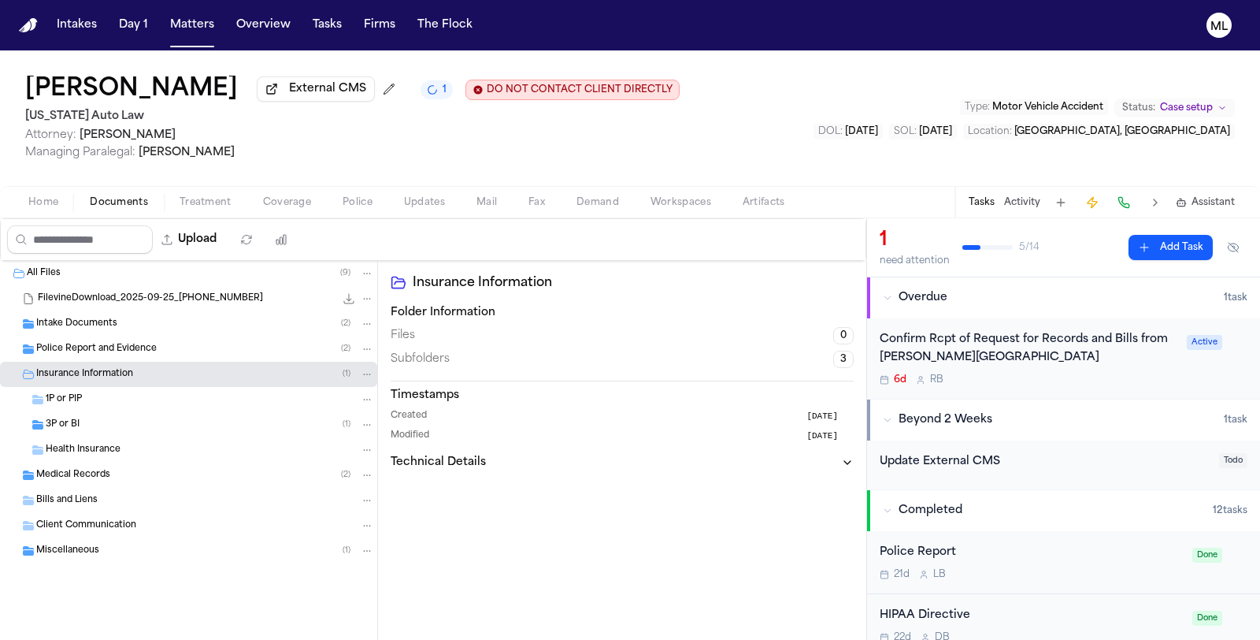
click at [72, 423] on span "3P or BI" at bounding box center [63, 424] width 34 height 13
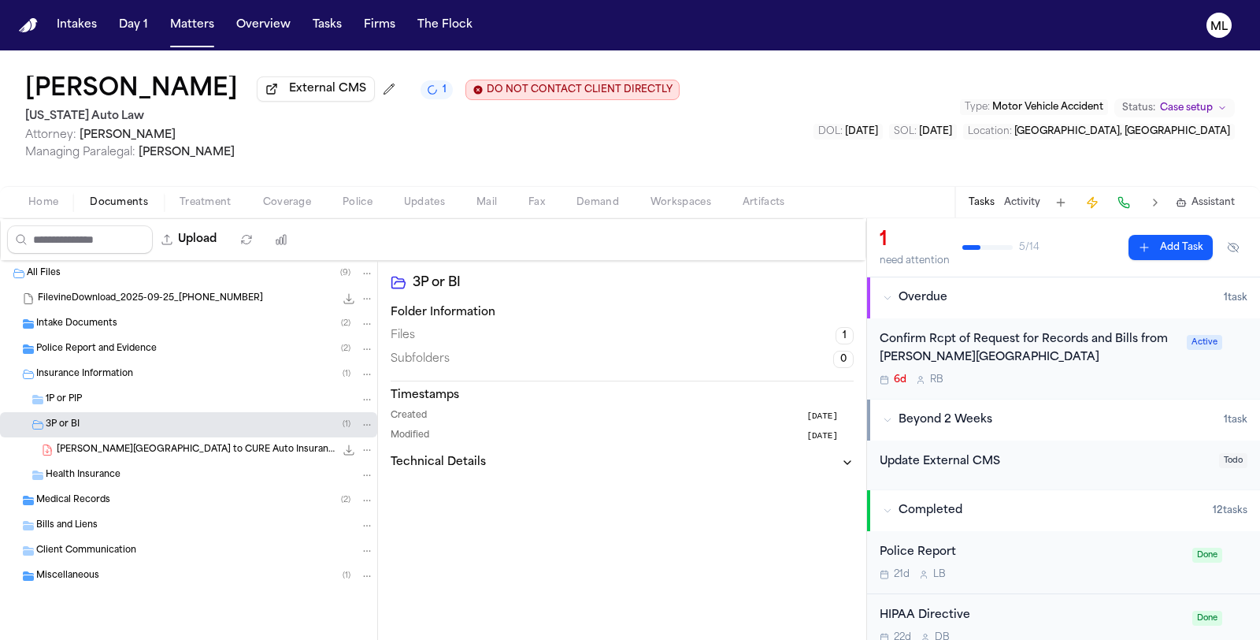
click at [347, 447] on icon "File: J. Portillo-Medrano - LOR to CURE Auto Insurance and Police Report - 6.29…" at bounding box center [349, 450] width 13 height 13
click at [182, 22] on button "Matters" at bounding box center [192, 25] width 57 height 28
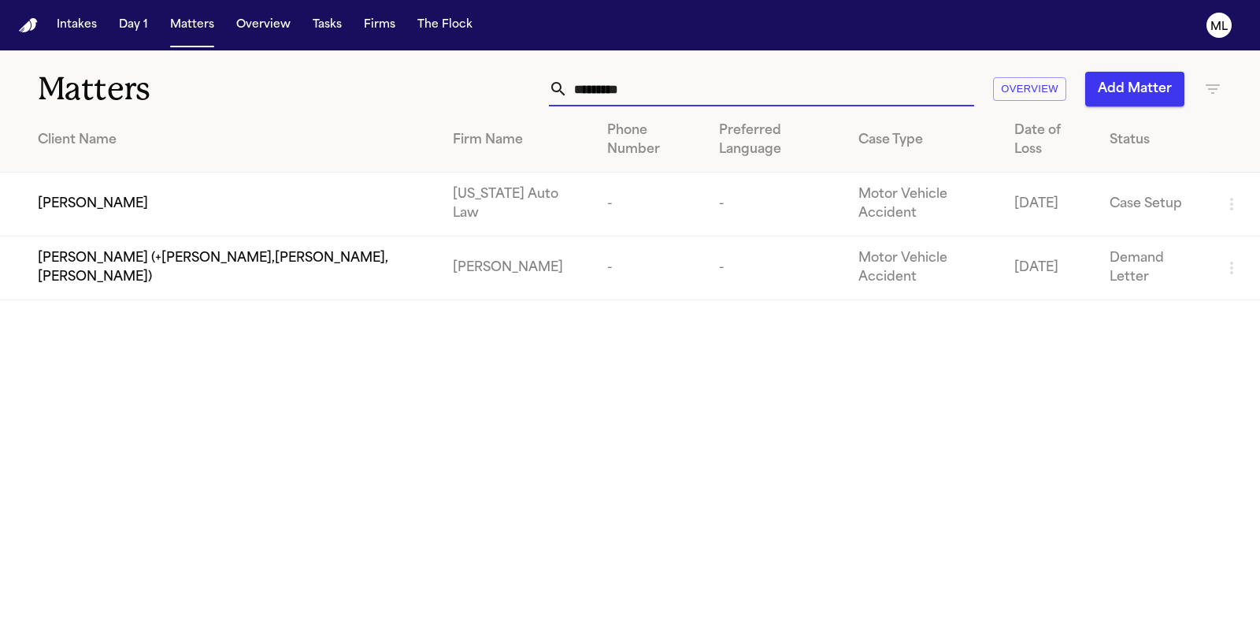
drag, startPoint x: 653, startPoint y: 96, endPoint x: 559, endPoint y: 91, distance: 94.6
click at [560, 91] on div "*********" at bounding box center [761, 89] width 425 height 35
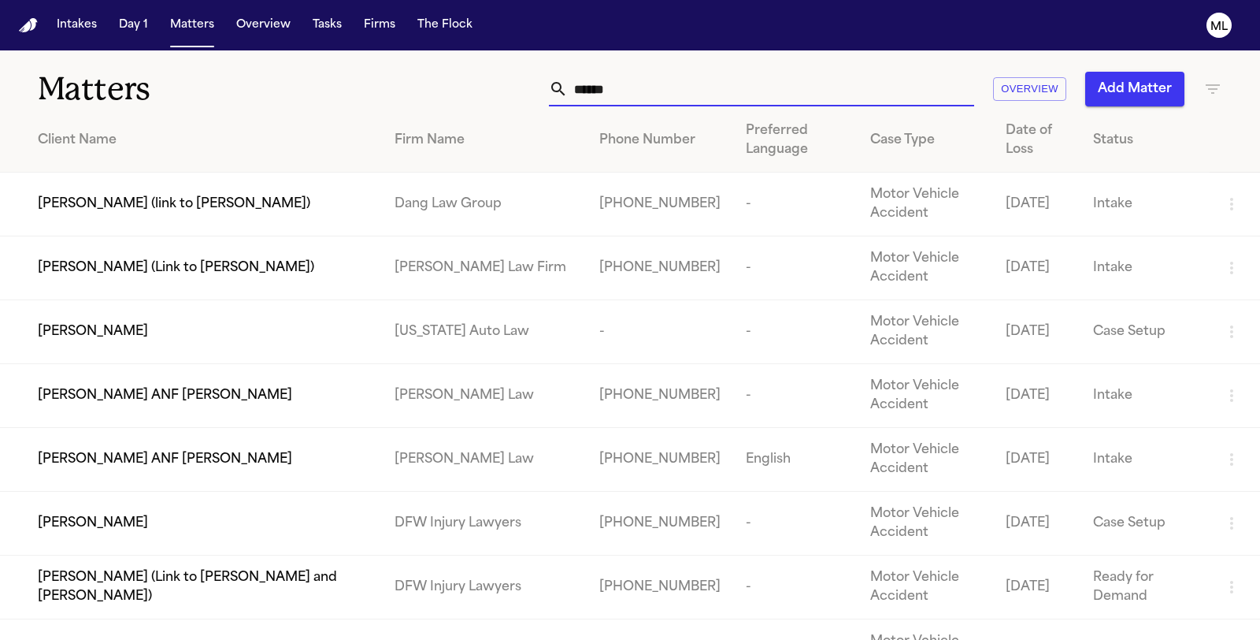
type input "******"
click at [124, 317] on td "[PERSON_NAME]" at bounding box center [191, 332] width 382 height 64
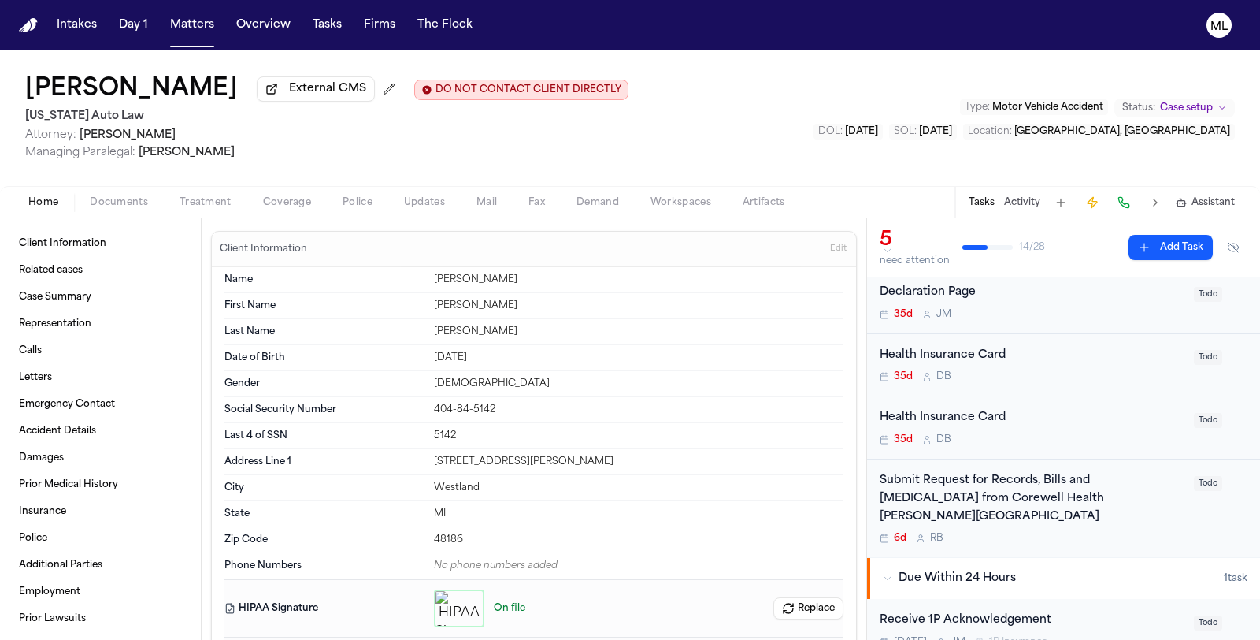
scroll to position [262, 0]
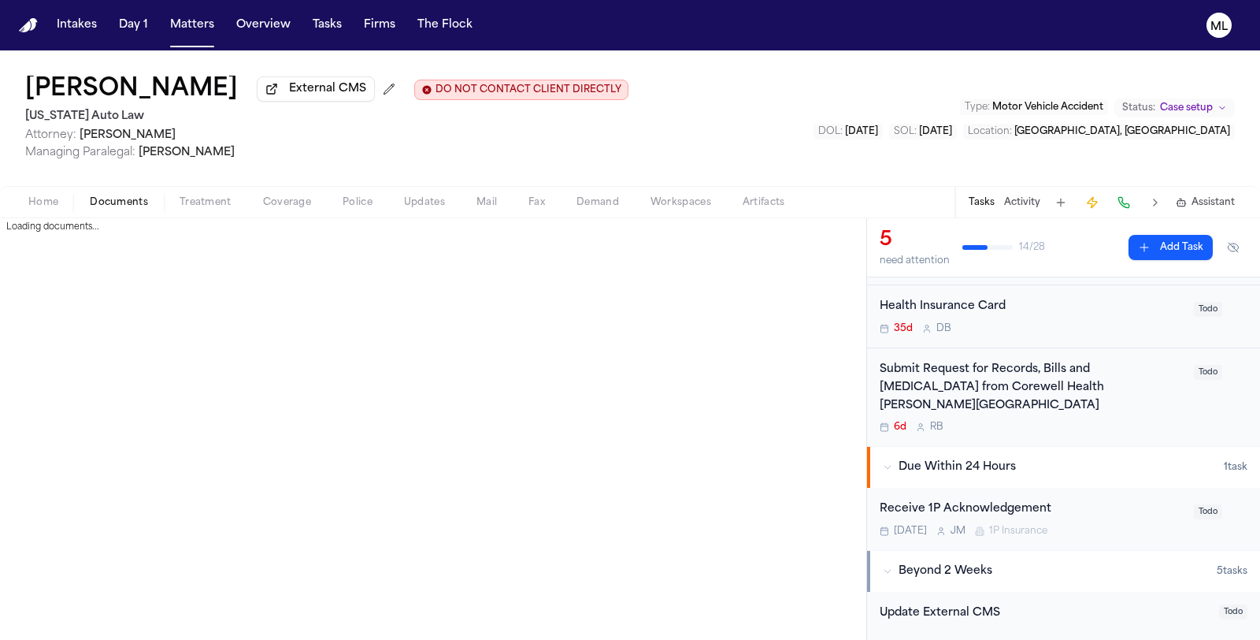
click at [115, 199] on span "Documents" at bounding box center [119, 202] width 58 height 13
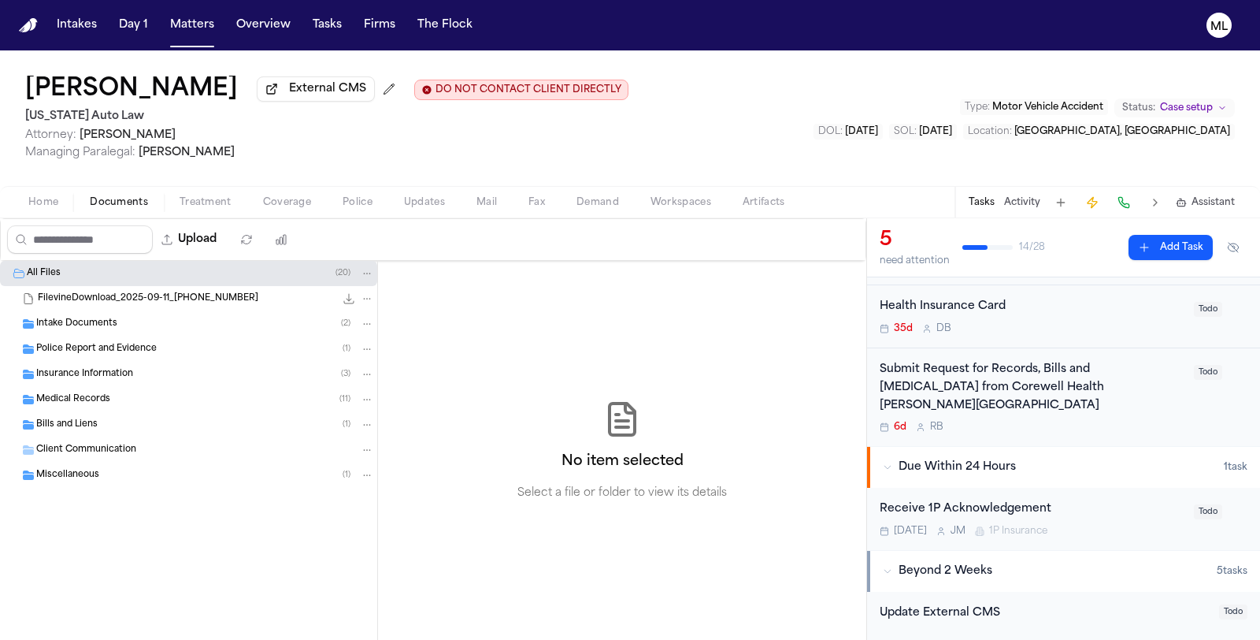
click at [99, 376] on span "Insurance Information" at bounding box center [84, 374] width 97 height 13
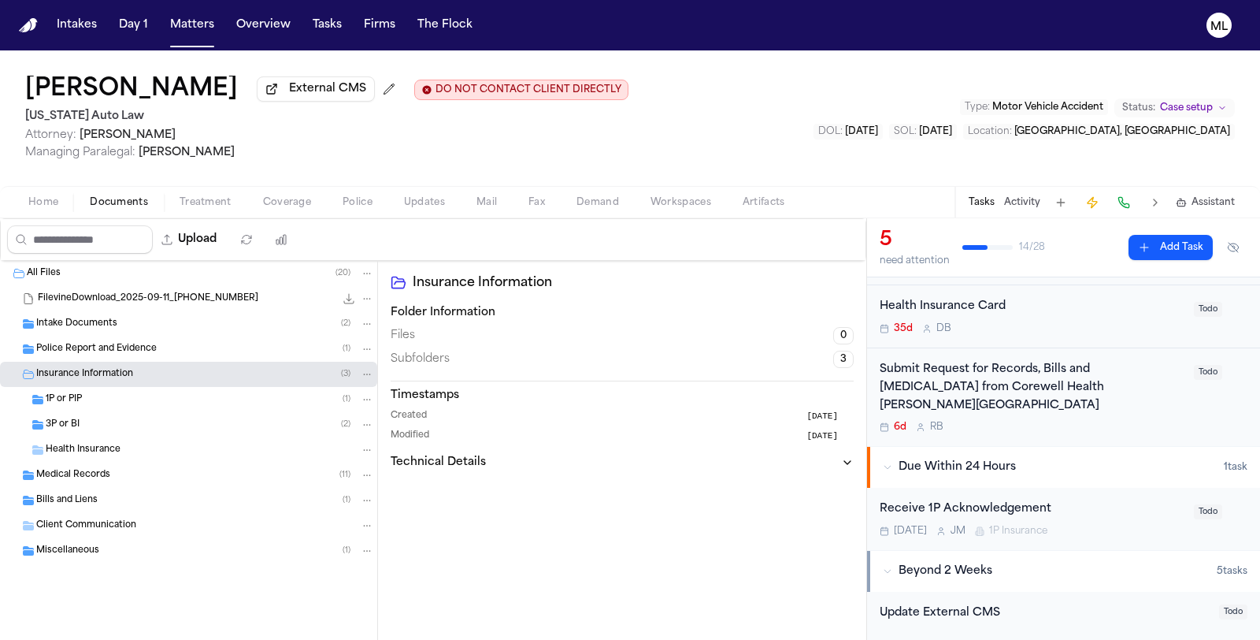
click at [147, 387] on div "1P or PIP ( 1 )" at bounding box center [188, 399] width 377 height 25
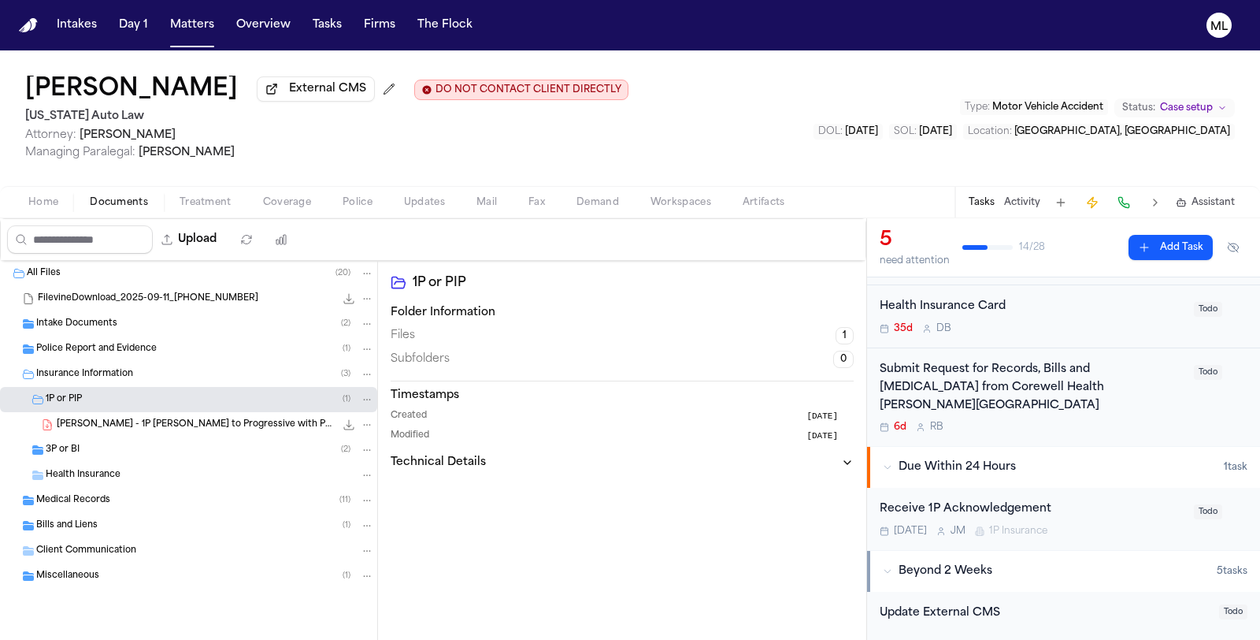
click at [131, 443] on div "3P or BI ( 2 )" at bounding box center [210, 450] width 328 height 14
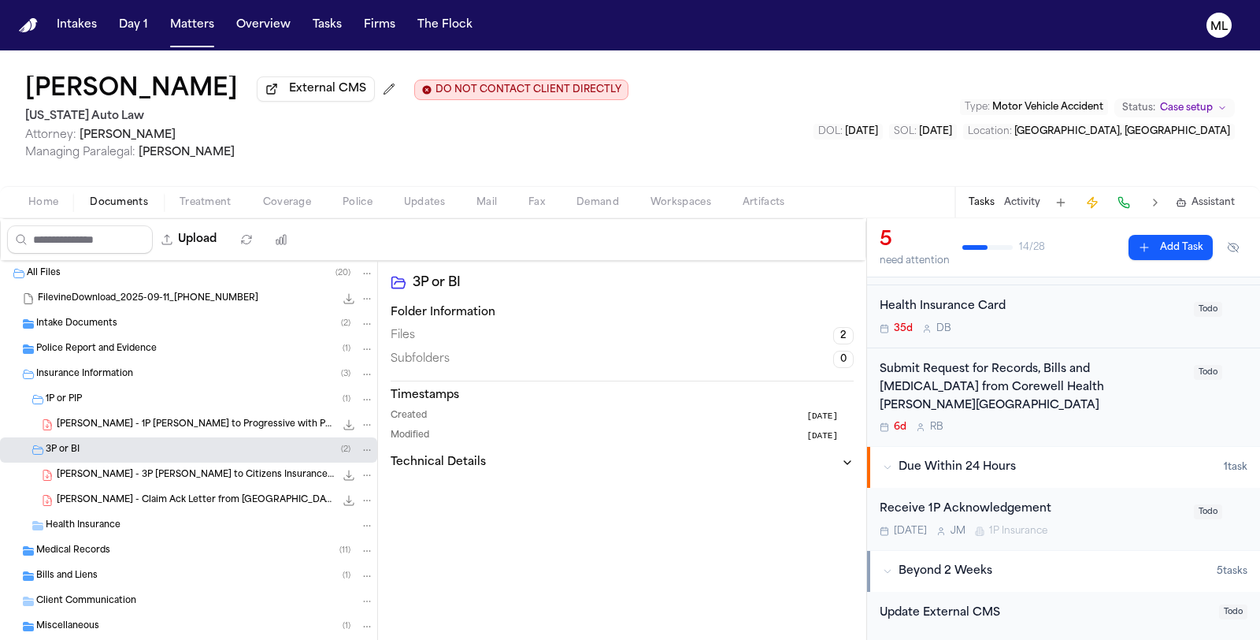
click at [344, 499] on icon "File: D. Adams - Claim Ack Letter from Hanover - 9.19.25" at bounding box center [349, 501] width 10 height 10
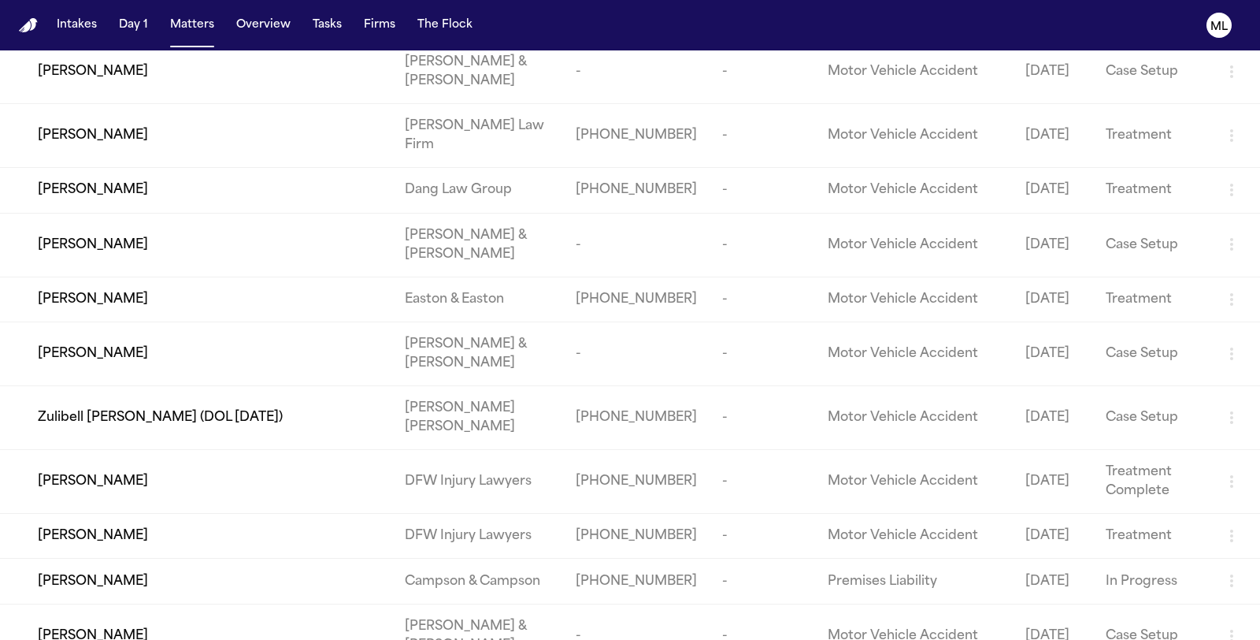
scroll to position [41401, 0]
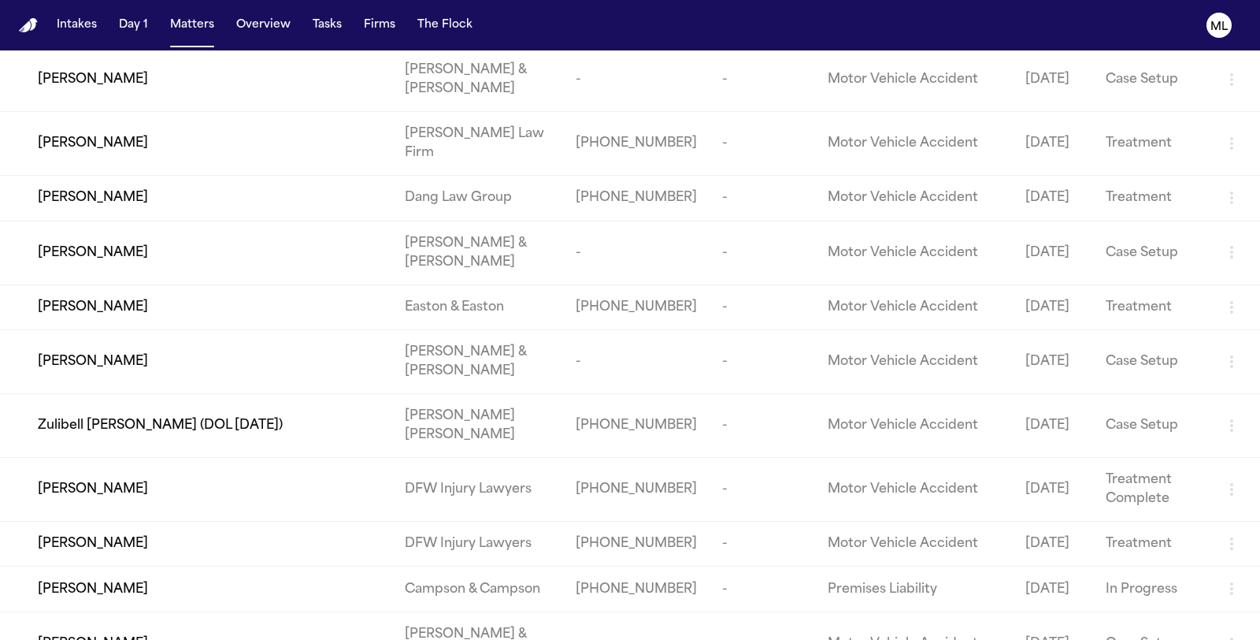
click at [190, 20] on button "Matters" at bounding box center [192, 25] width 57 height 28
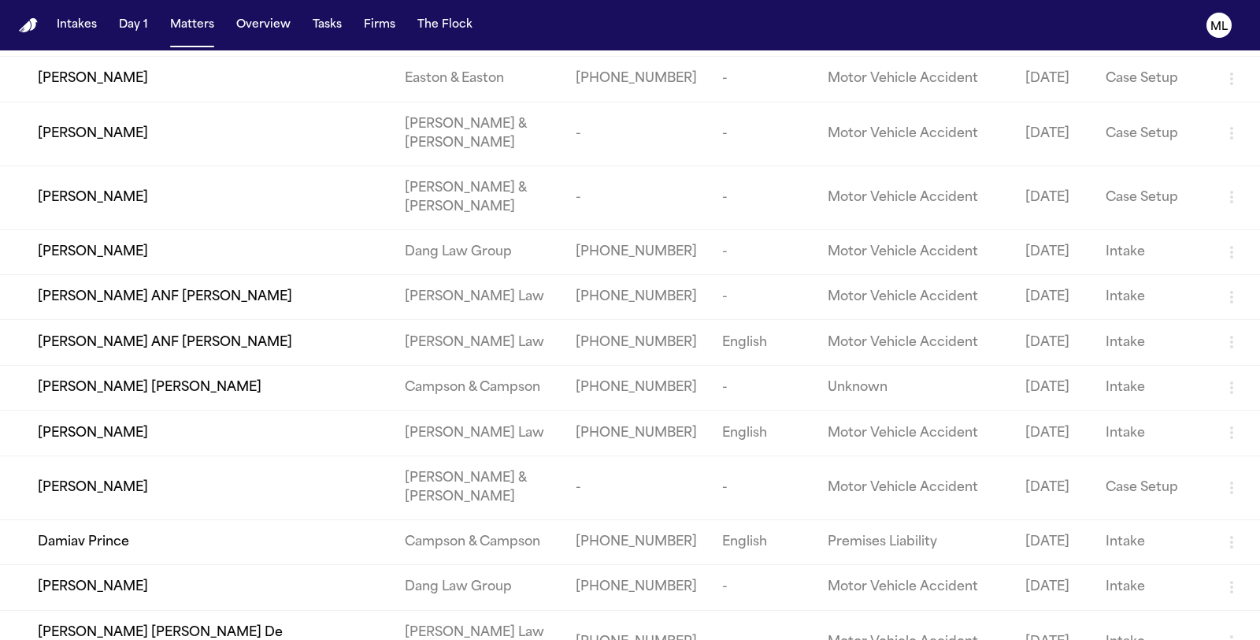
scroll to position [23195, 0]
